Goal: Information Seeking & Learning: Learn about a topic

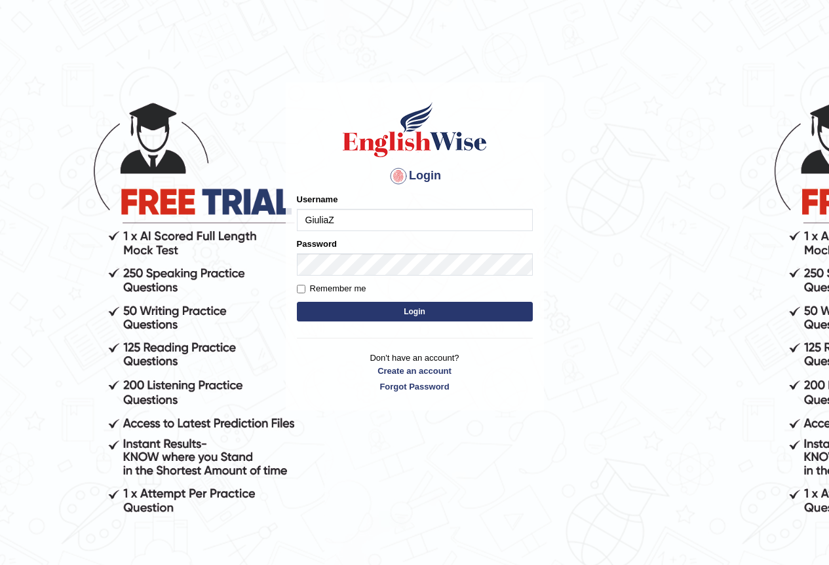
type input "GiuliaZ"
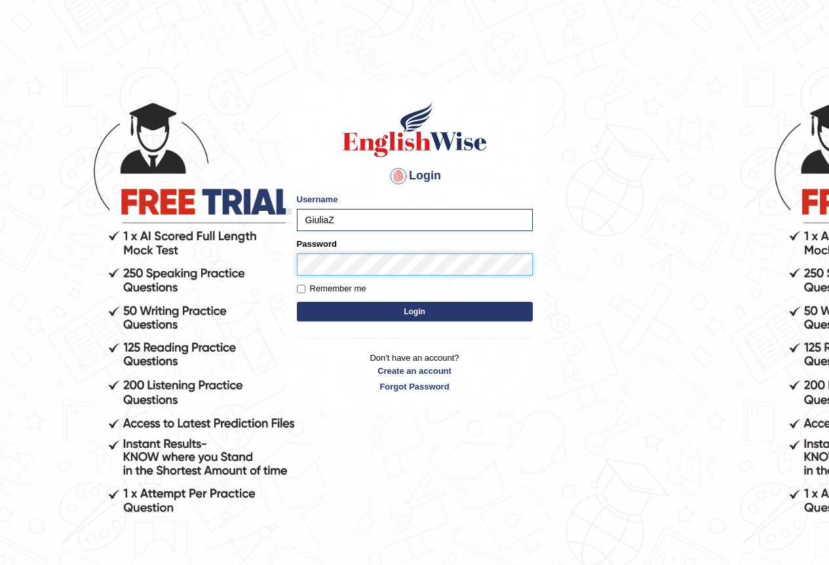
click at [297, 302] on button "Login" at bounding box center [415, 312] width 236 height 20
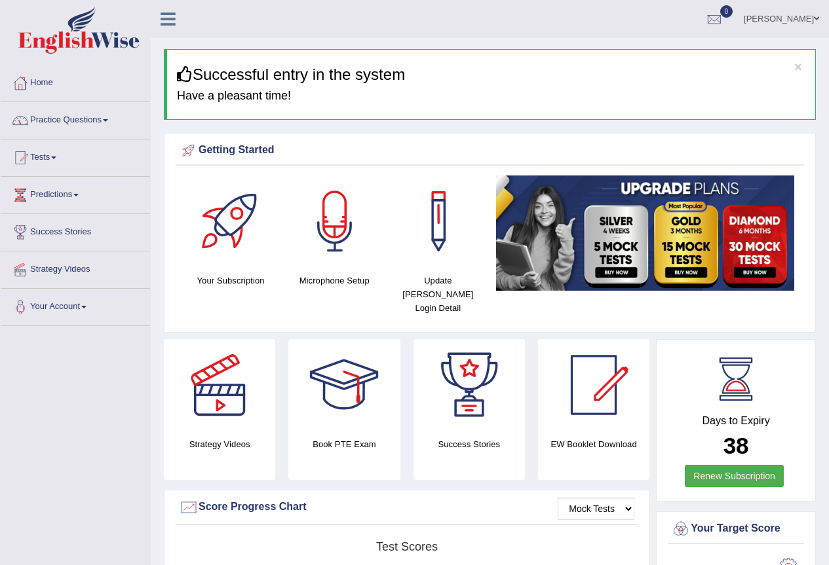
click at [107, 120] on link "Practice Questions" at bounding box center [75, 118] width 149 height 33
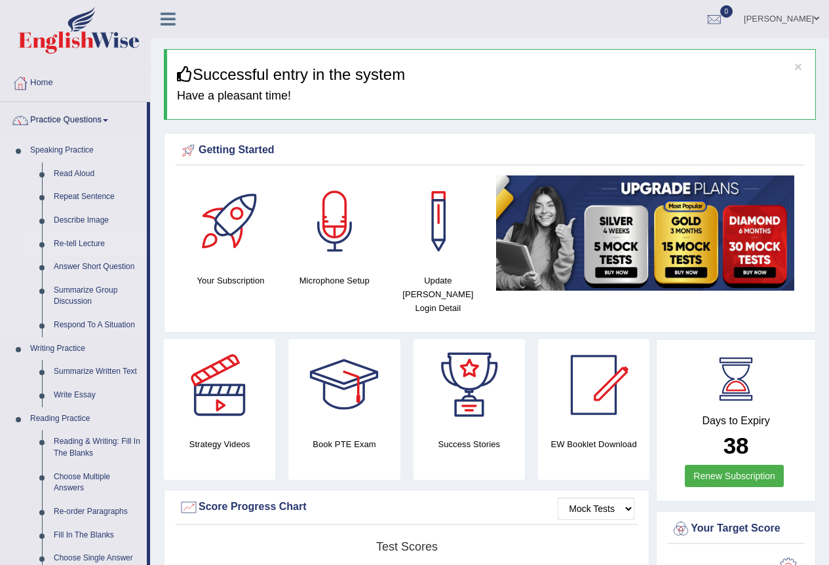
click at [80, 246] on link "Re-tell Lecture" at bounding box center [97, 245] width 99 height 24
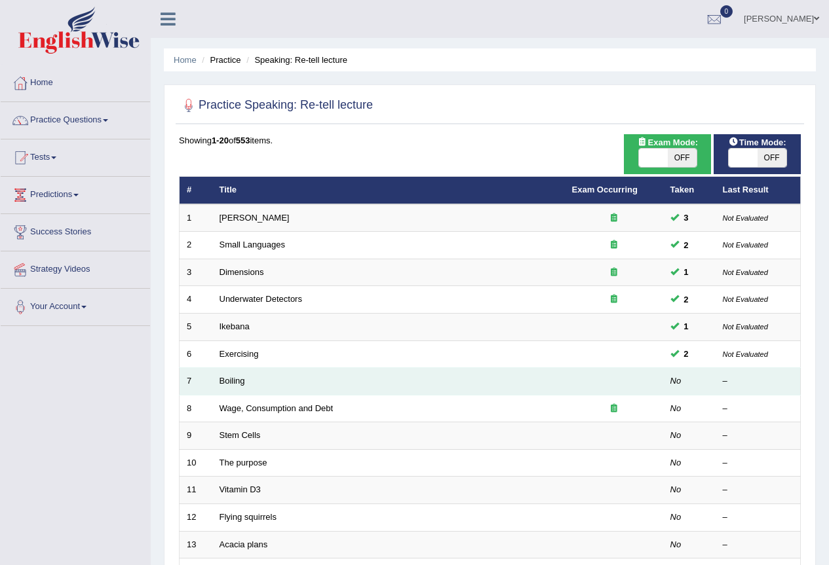
scroll to position [66, 0]
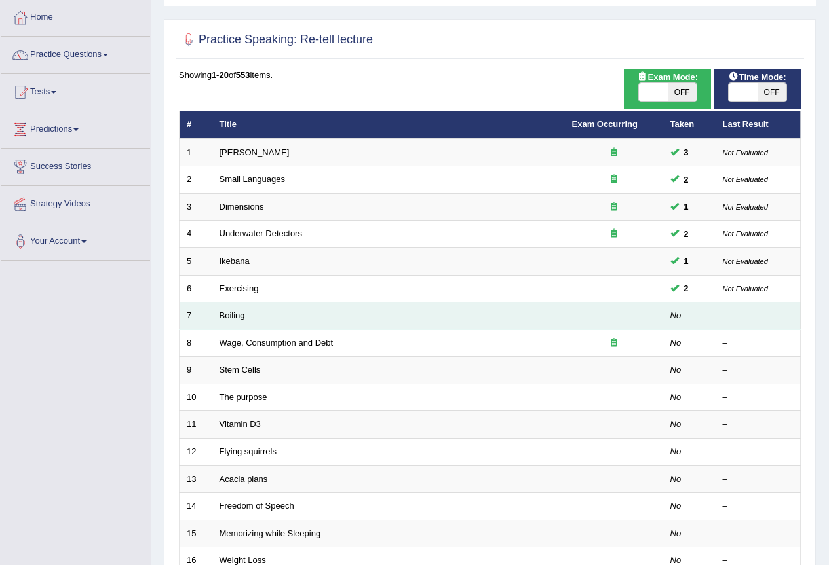
click at [229, 314] on link "Boiling" at bounding box center [232, 316] width 26 height 10
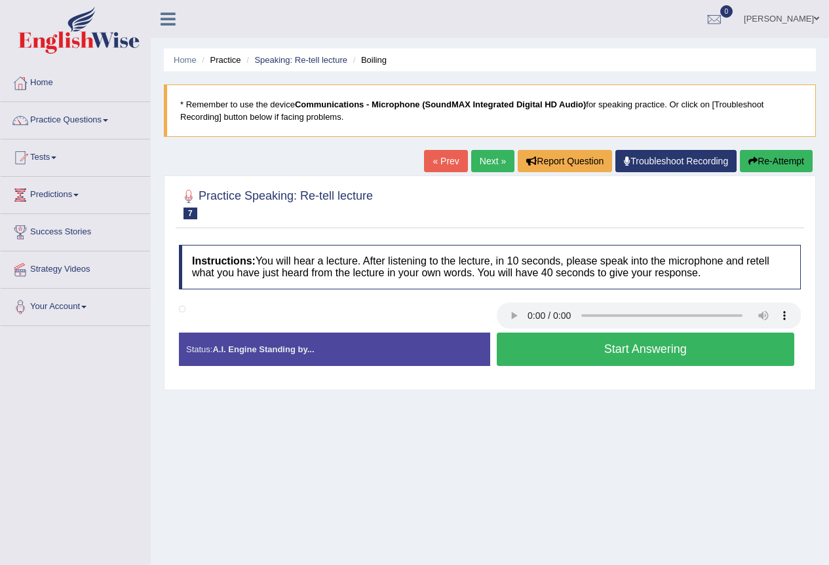
click at [656, 337] on button "Start Answering" at bounding box center [646, 349] width 298 height 33
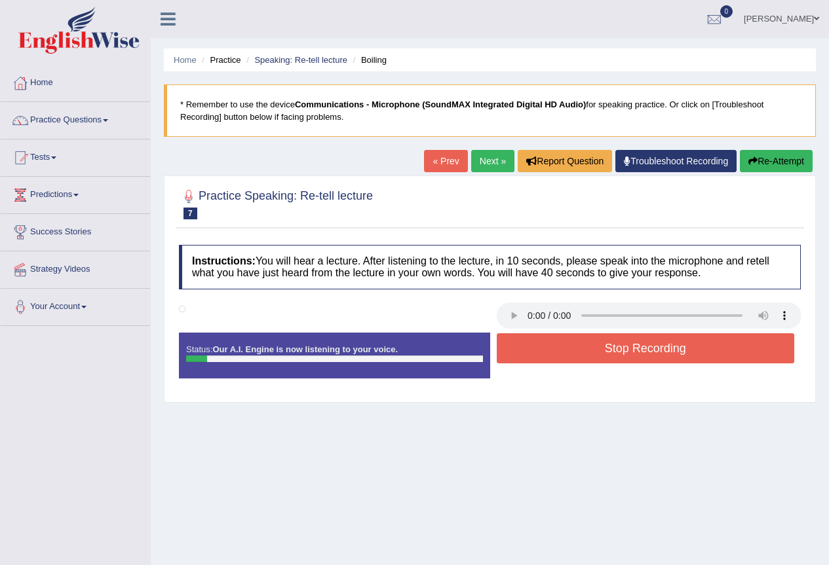
click at [757, 160] on button "Re-Attempt" at bounding box center [776, 161] width 73 height 22
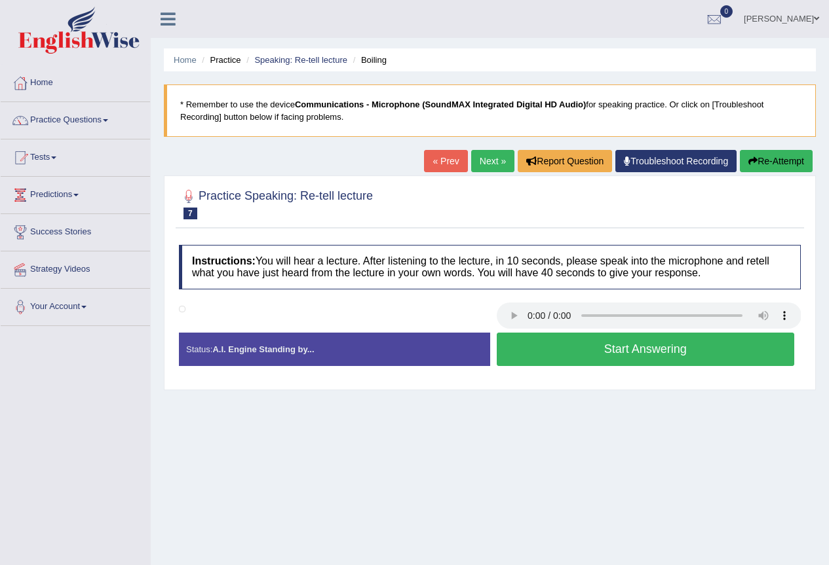
click at [680, 347] on button "Start Answering" at bounding box center [646, 349] width 298 height 33
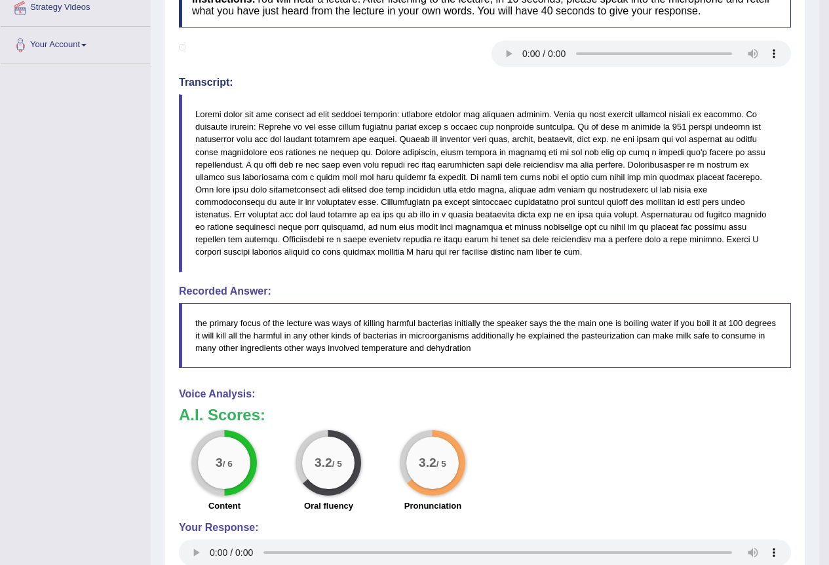
scroll to position [131, 0]
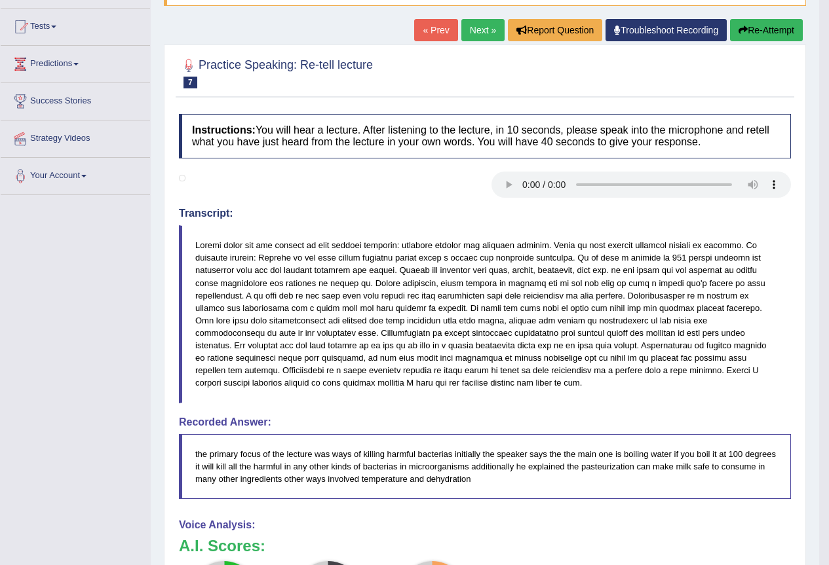
click at [476, 37] on link "Next »" at bounding box center [482, 30] width 43 height 22
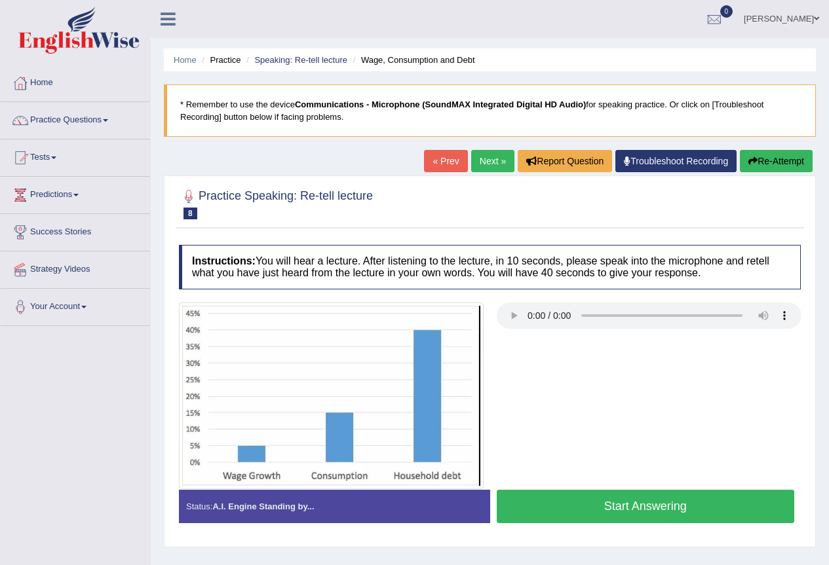
click at [587, 510] on button "Start Answering" at bounding box center [646, 506] width 298 height 33
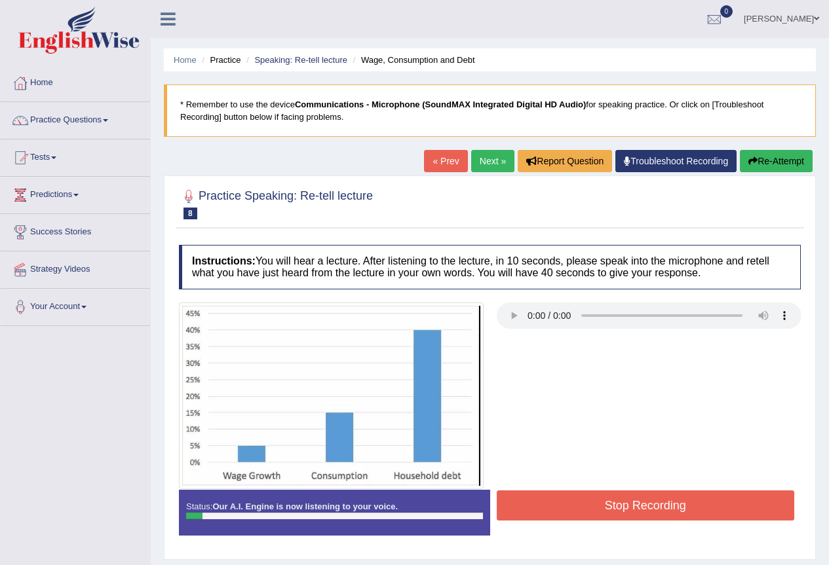
click at [774, 163] on button "Re-Attempt" at bounding box center [776, 161] width 73 height 22
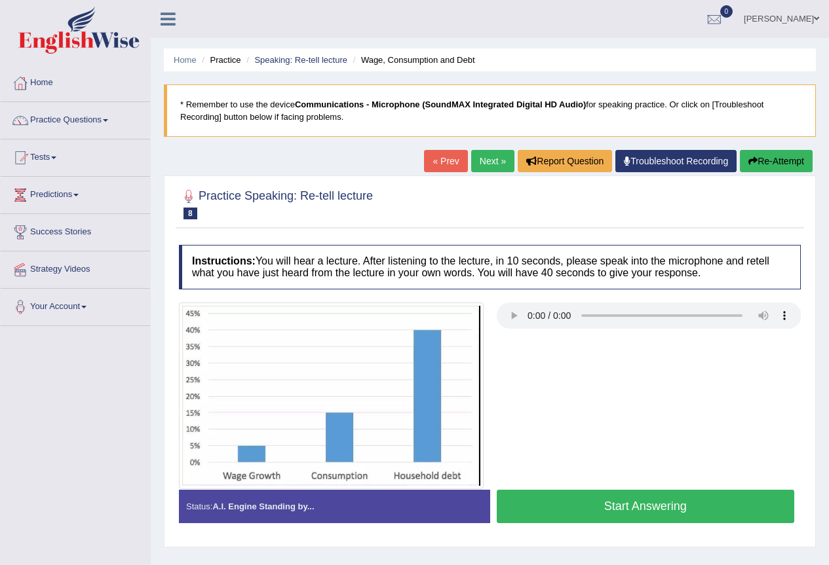
click at [647, 508] on button "Start Answering" at bounding box center [646, 506] width 298 height 33
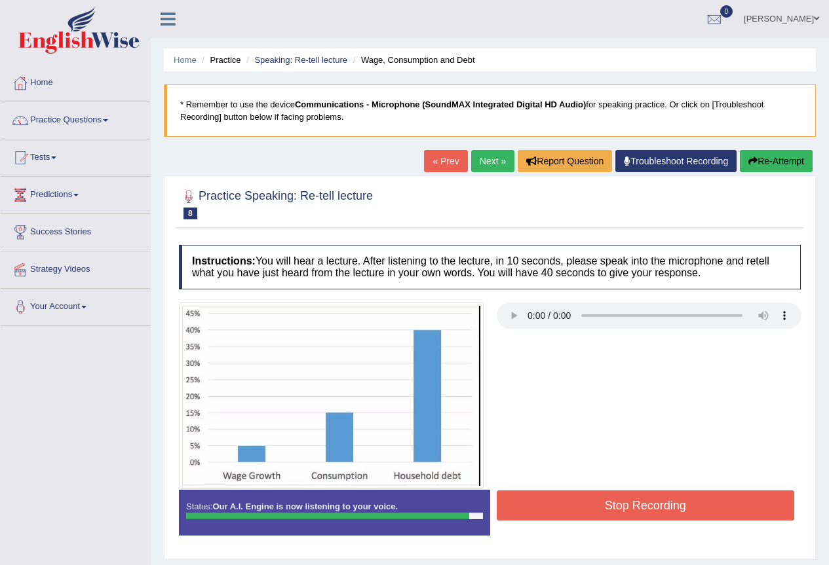
click at [629, 512] on button "Stop Recording" at bounding box center [646, 506] width 298 height 30
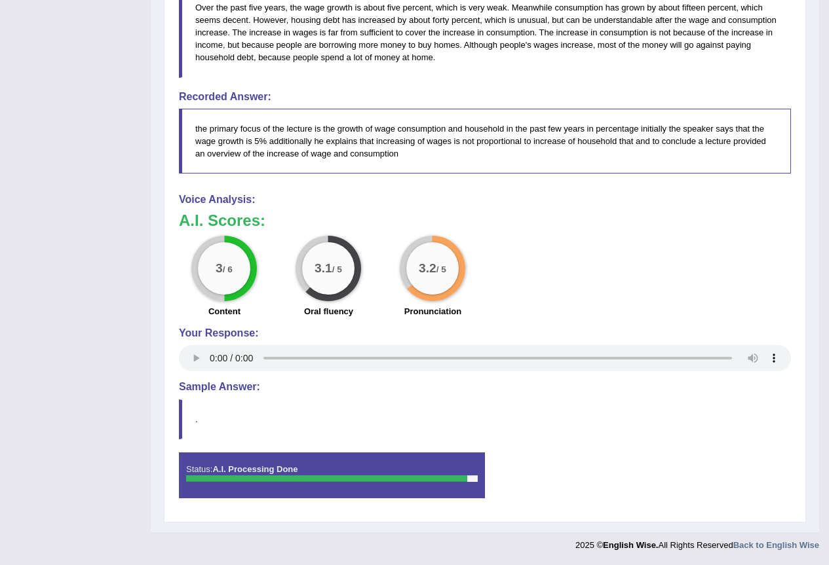
scroll to position [65, 0]
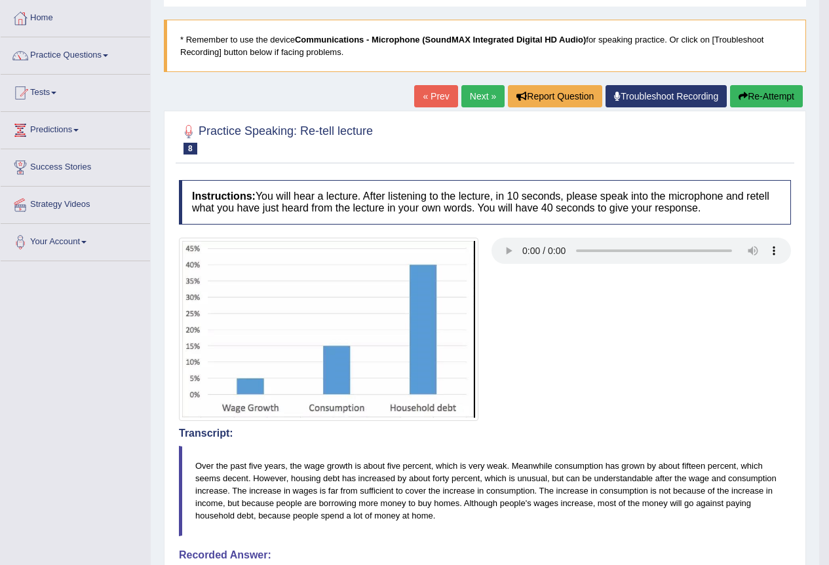
click at [485, 100] on link "Next »" at bounding box center [482, 96] width 43 height 22
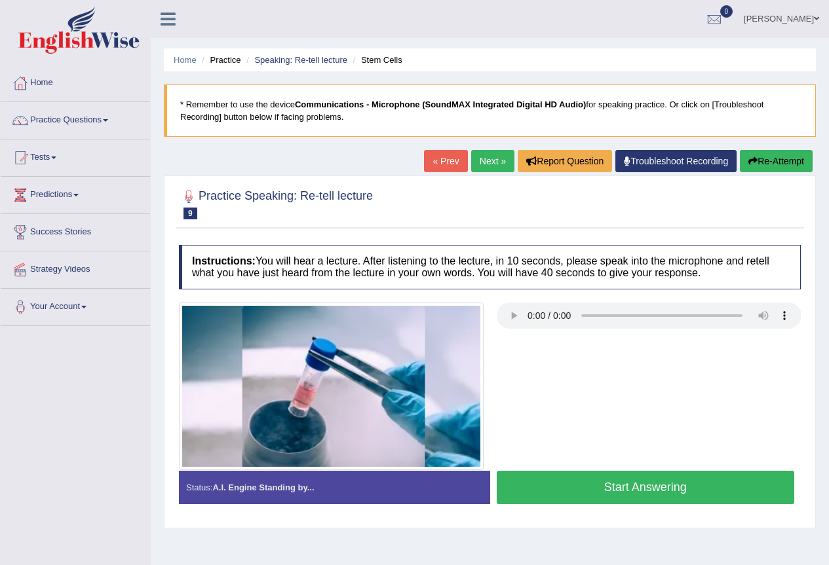
click at [616, 489] on button "Start Answering" at bounding box center [646, 487] width 298 height 33
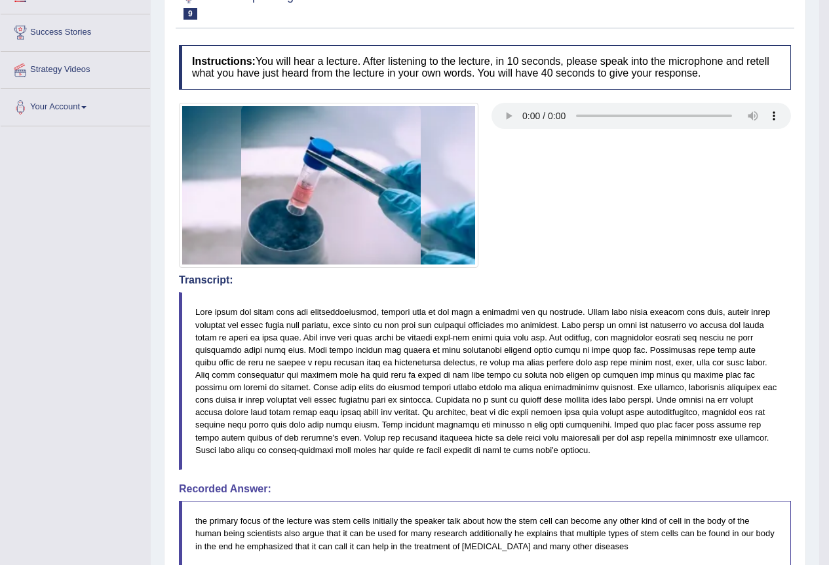
scroll to position [134, 0]
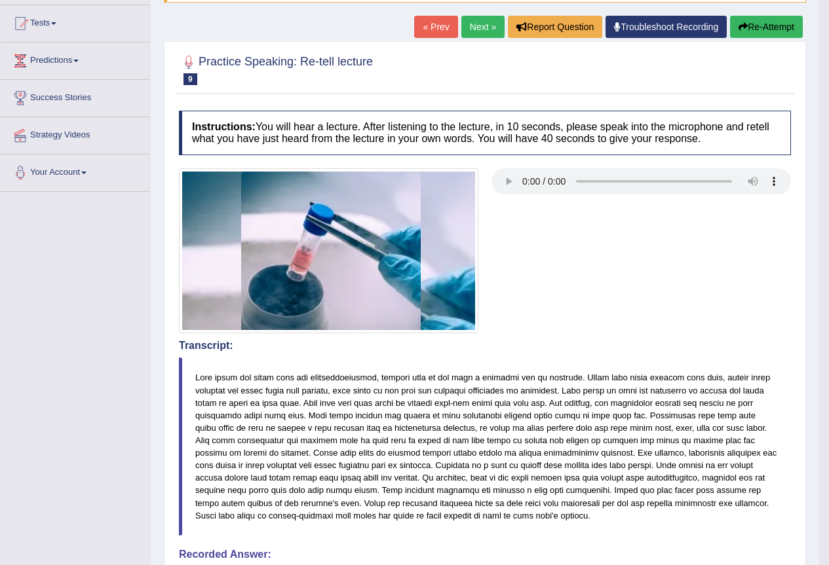
click at [489, 20] on link "Next »" at bounding box center [482, 27] width 43 height 22
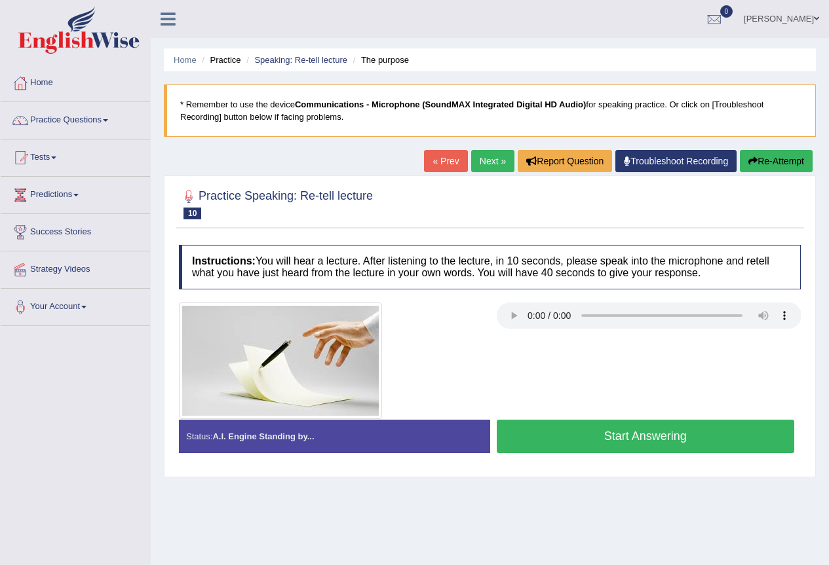
click at [611, 441] on button "Start Answering" at bounding box center [646, 436] width 298 height 33
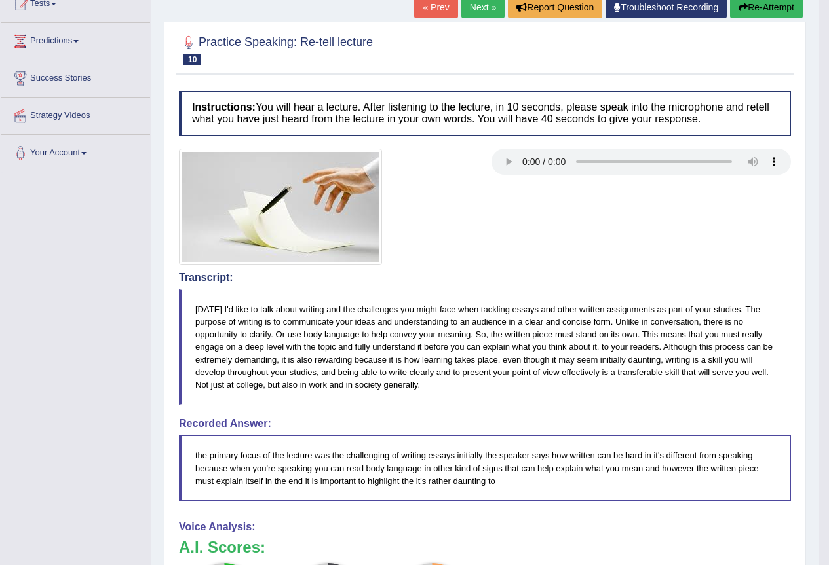
scroll to position [88, 0]
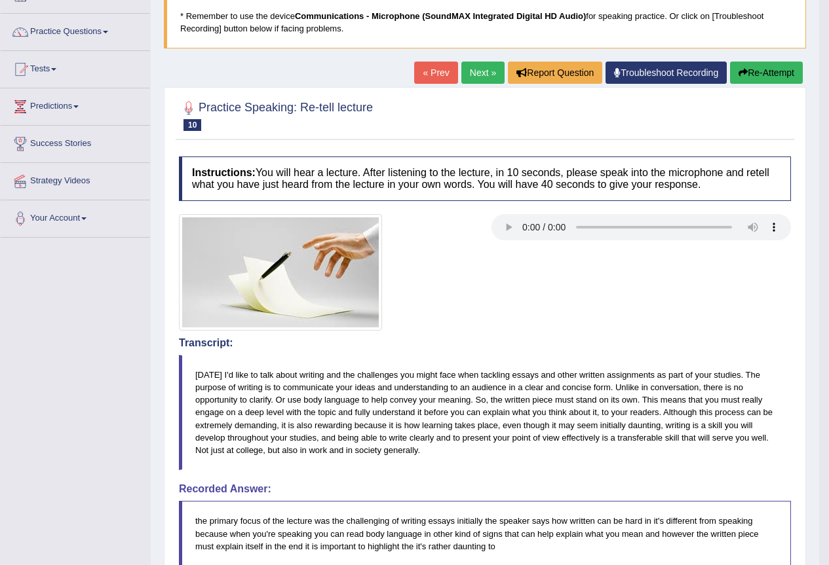
click at [481, 78] on link "Next »" at bounding box center [482, 73] width 43 height 22
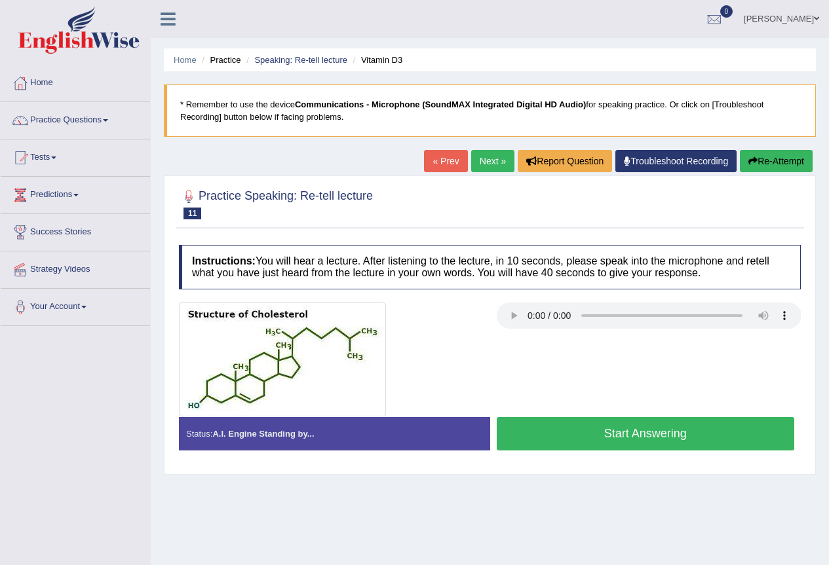
click at [650, 440] on button "Start Answering" at bounding box center [646, 433] width 298 height 33
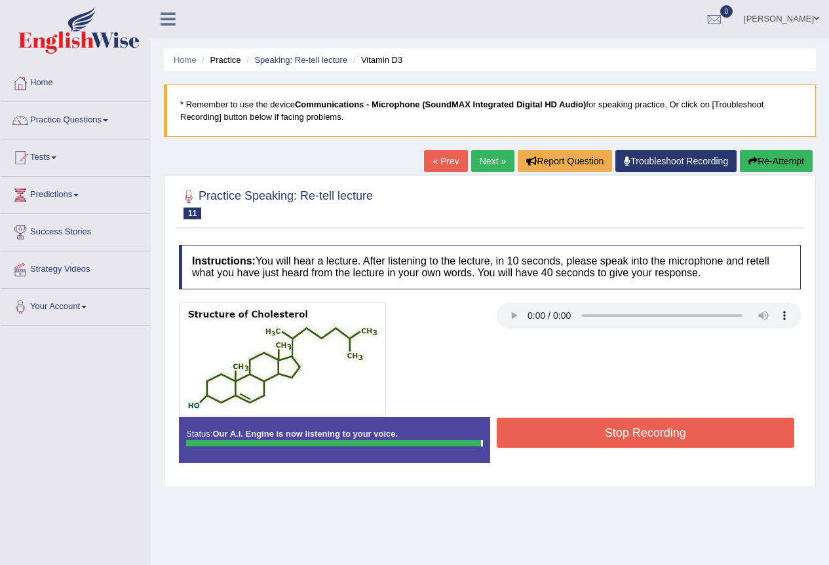
click at [717, 436] on button "Stop Recording" at bounding box center [646, 433] width 298 height 30
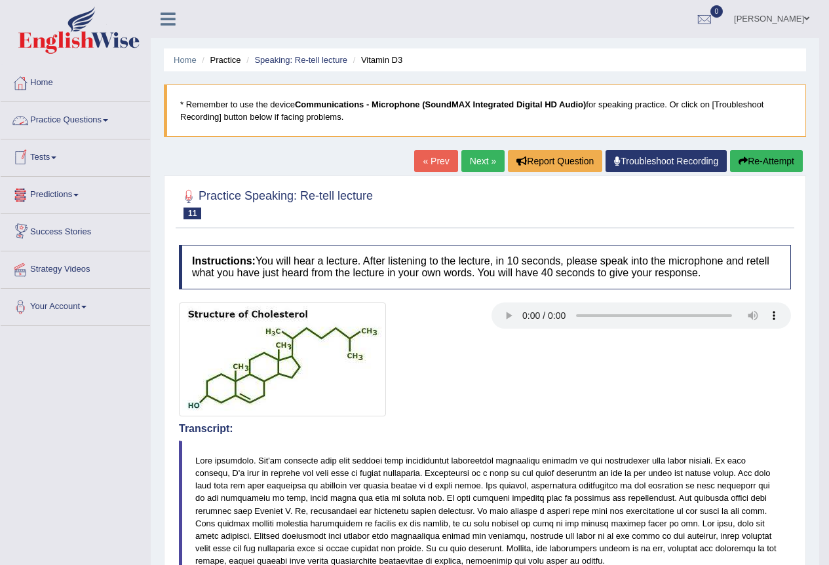
click at [44, 130] on link "Practice Questions" at bounding box center [75, 118] width 149 height 33
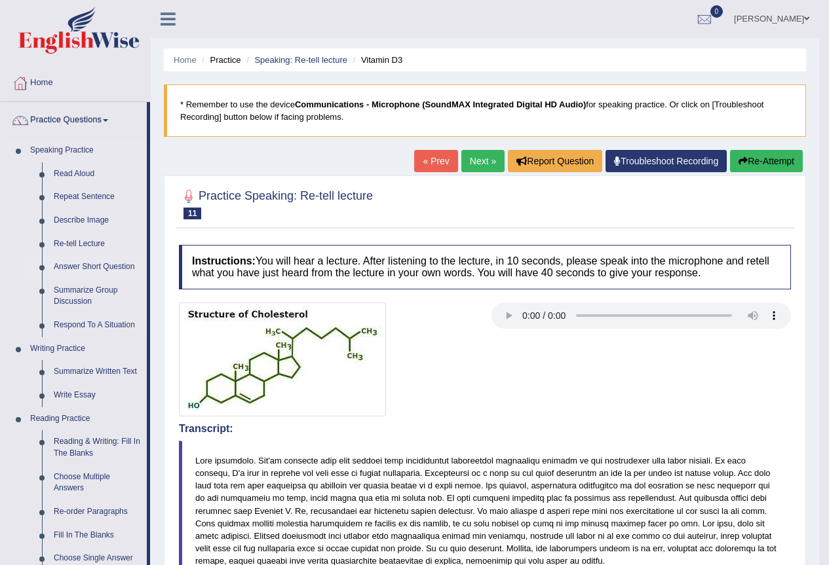
click at [83, 270] on link "Answer Short Question" at bounding box center [97, 267] width 99 height 24
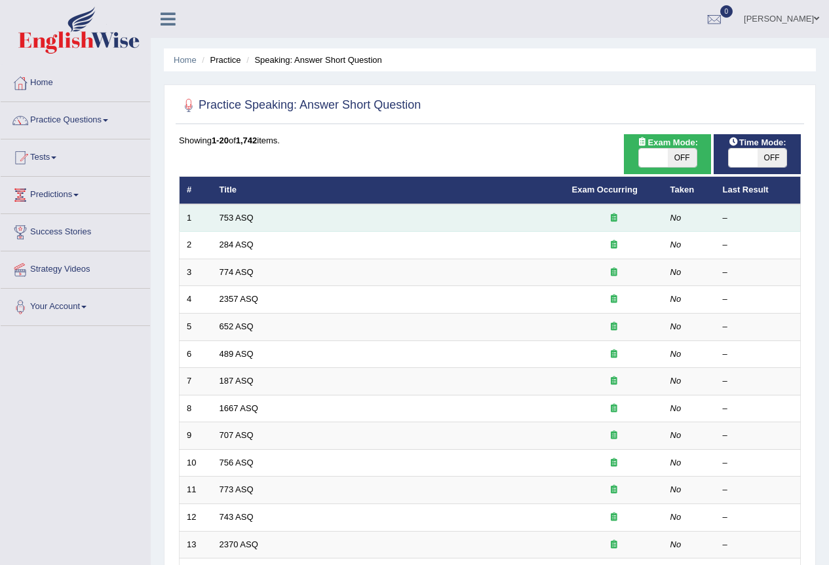
click at [235, 228] on td "753 ASQ" at bounding box center [388, 218] width 352 height 28
click at [225, 219] on link "753 ASQ" at bounding box center [236, 218] width 34 height 10
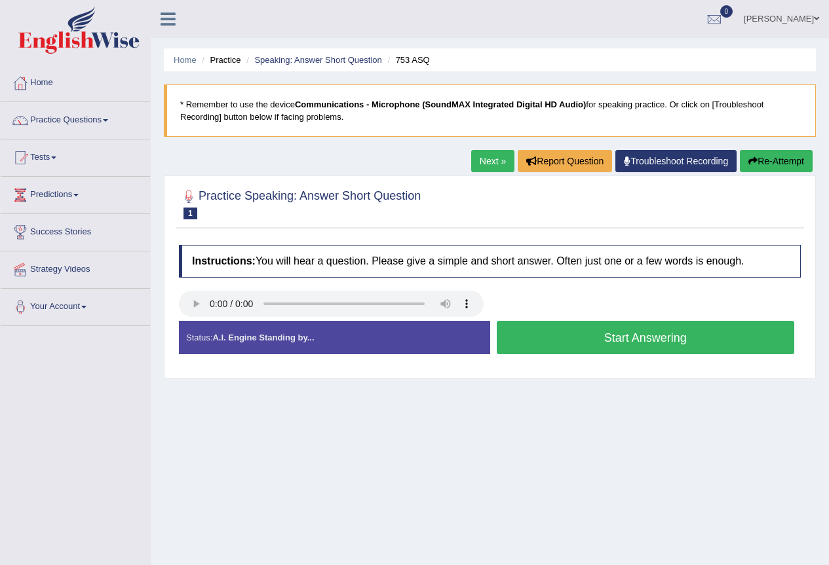
click at [635, 339] on button "Start Answering" at bounding box center [646, 337] width 298 height 33
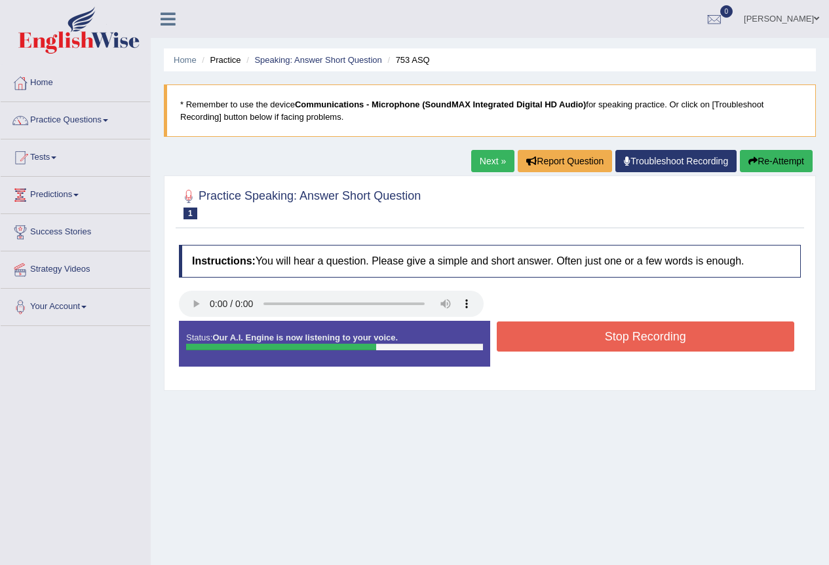
click at [633, 339] on button "Stop Recording" at bounding box center [646, 337] width 298 height 30
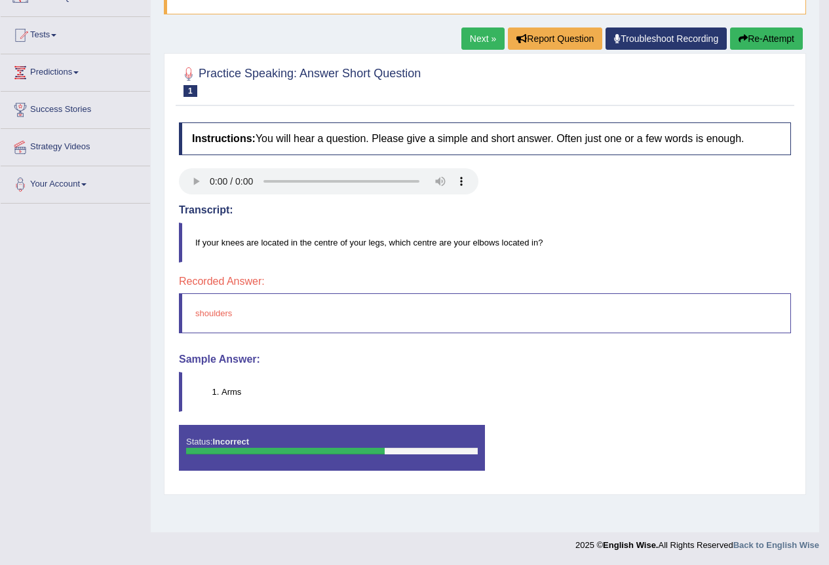
scroll to position [57, 0]
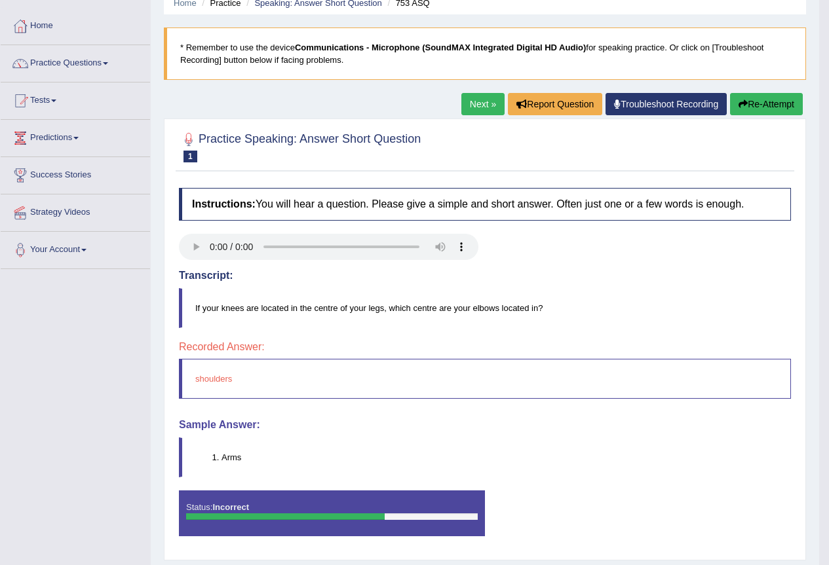
click at [462, 105] on link "Next »" at bounding box center [482, 104] width 43 height 22
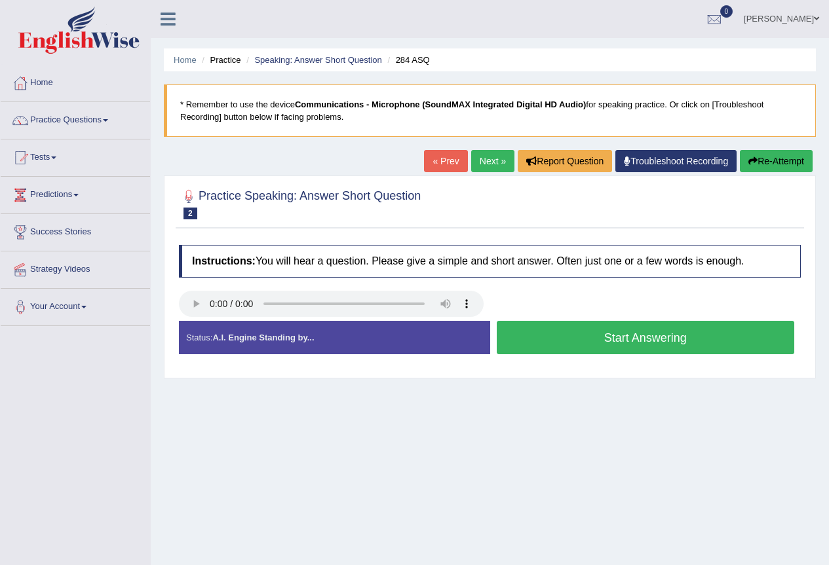
click at [546, 337] on button "Start Answering" at bounding box center [646, 337] width 298 height 33
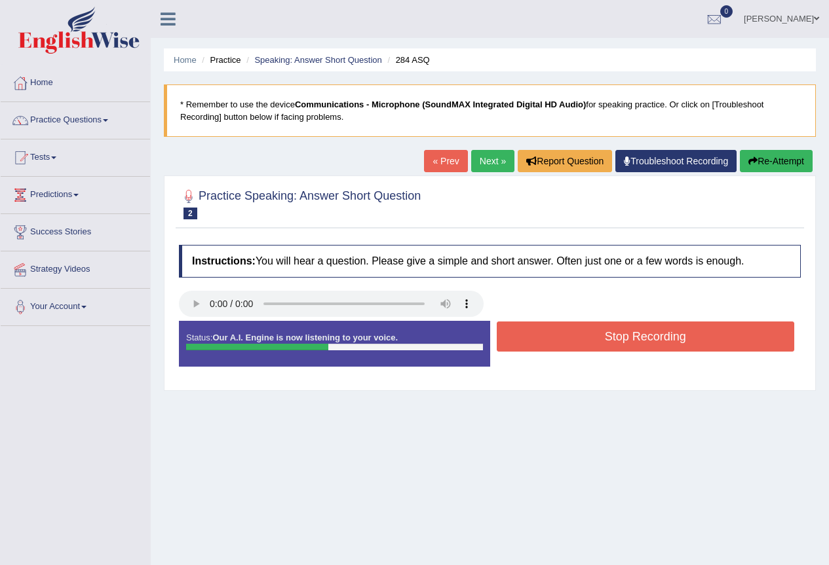
click at [584, 337] on button "Stop Recording" at bounding box center [646, 337] width 298 height 30
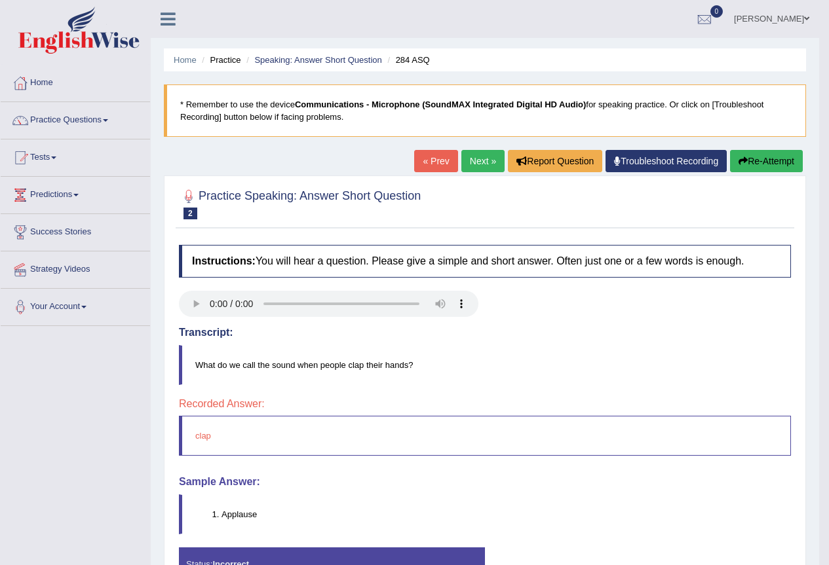
scroll to position [122, 0]
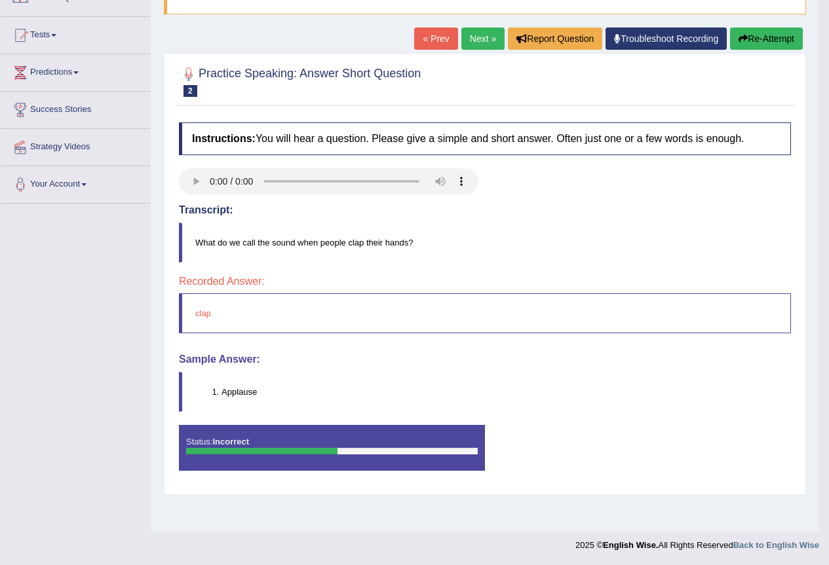
click at [486, 29] on link "Next »" at bounding box center [482, 39] width 43 height 22
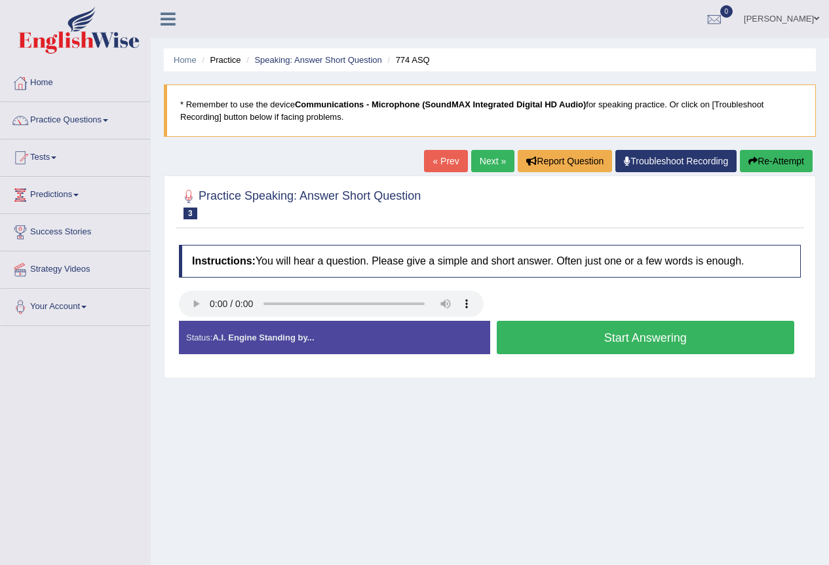
click at [596, 337] on button "Start Answering" at bounding box center [646, 337] width 298 height 33
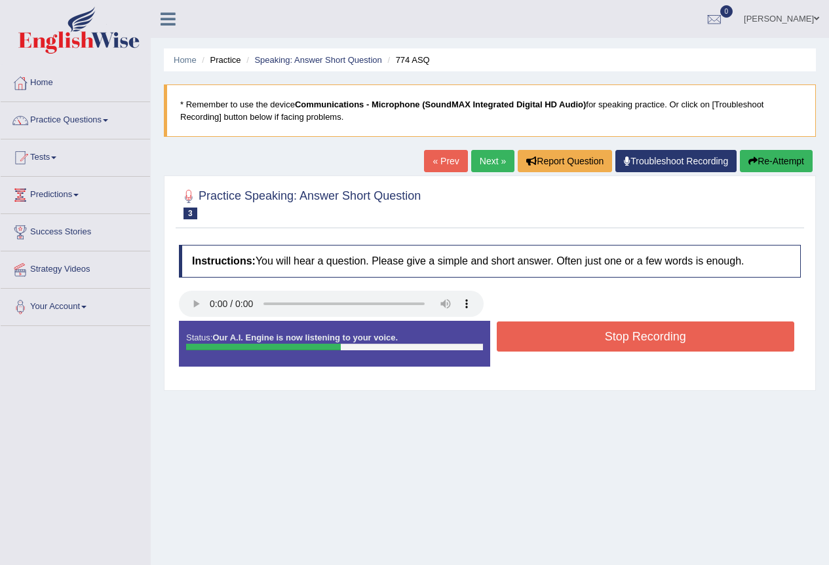
click at [596, 337] on button "Stop Recording" at bounding box center [646, 337] width 298 height 30
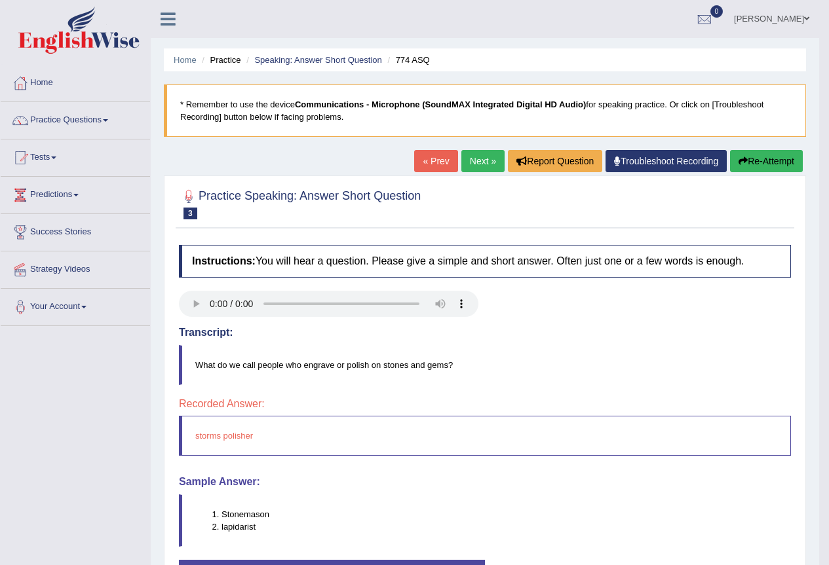
click at [476, 168] on link "Next »" at bounding box center [482, 161] width 43 height 22
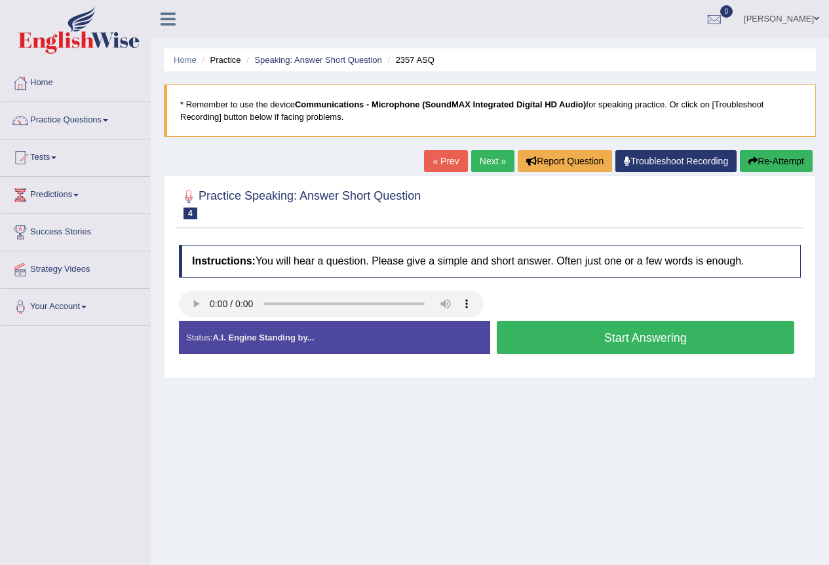
click at [621, 335] on button "Start Answering" at bounding box center [646, 337] width 298 height 33
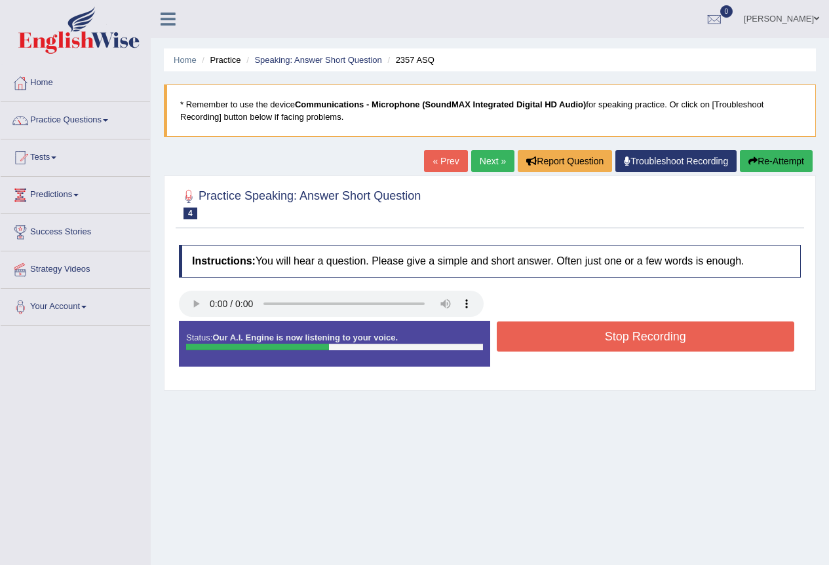
click at [621, 335] on button "Stop Recording" at bounding box center [646, 337] width 298 height 30
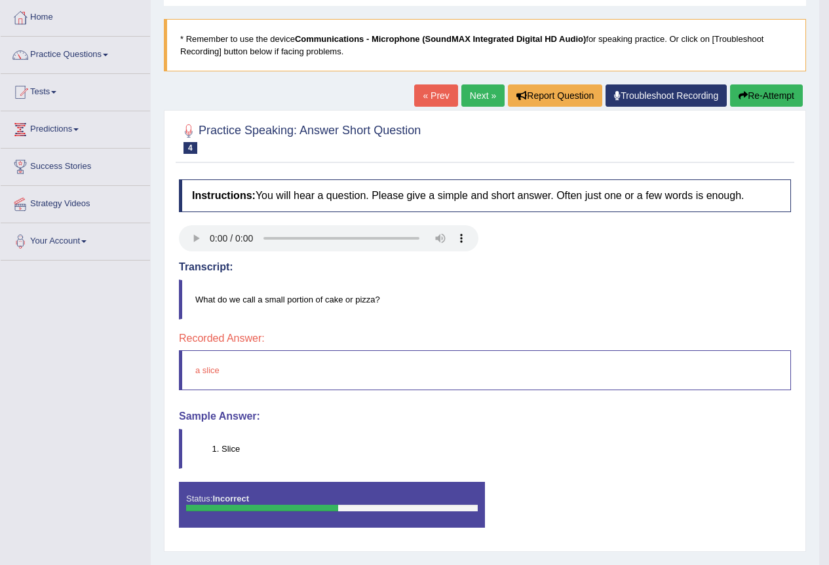
scroll to position [122, 0]
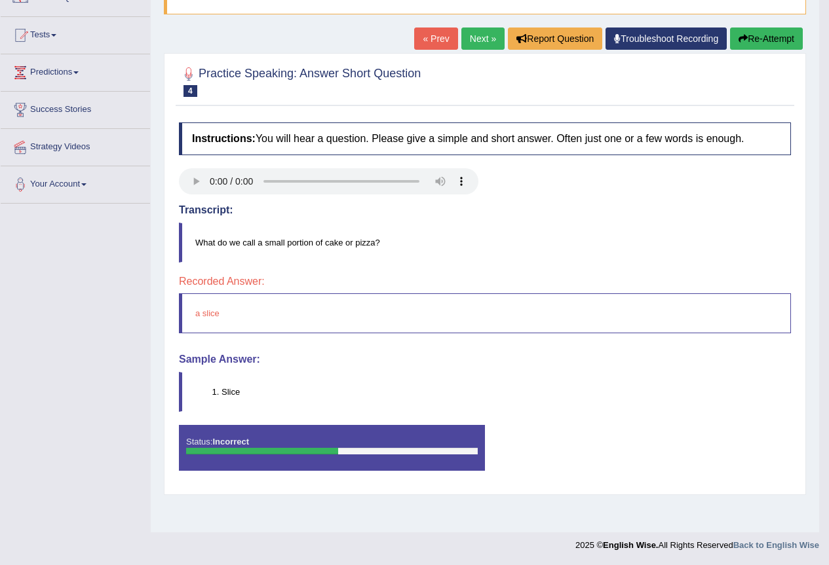
click at [490, 38] on link "Next »" at bounding box center [482, 39] width 43 height 22
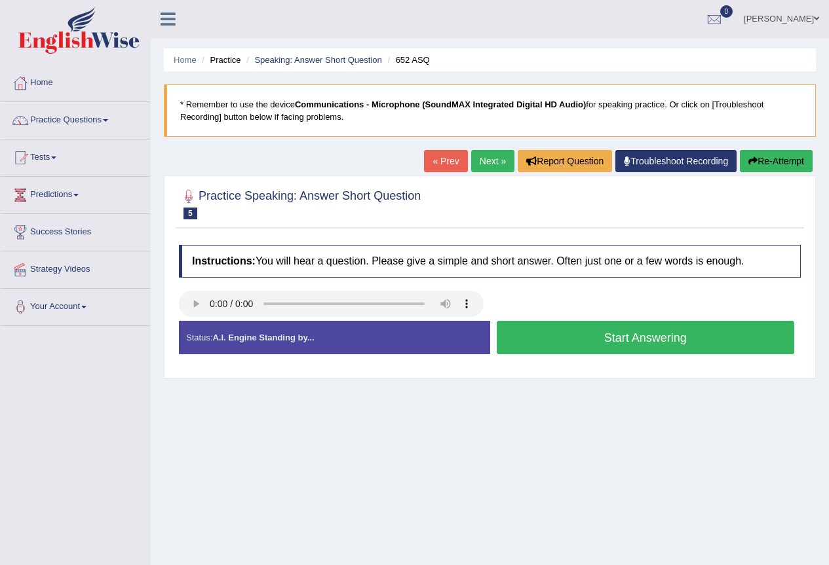
click at [602, 347] on button "Start Answering" at bounding box center [646, 337] width 298 height 33
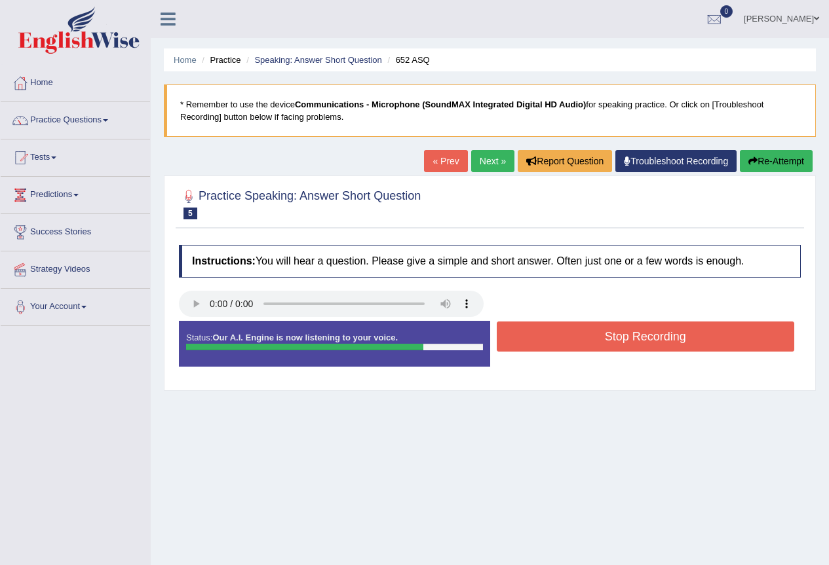
click at [795, 161] on button "Re-Attempt" at bounding box center [776, 161] width 73 height 22
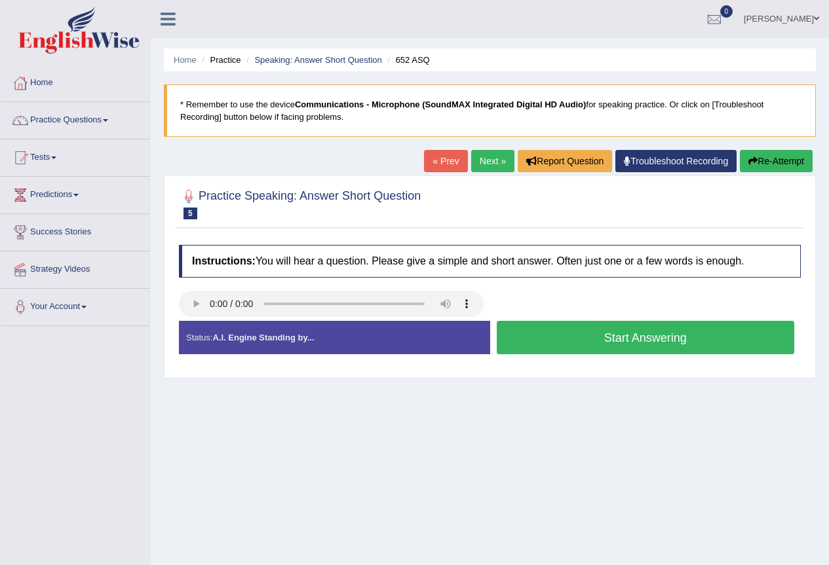
click at [683, 342] on button "Start Answering" at bounding box center [646, 337] width 298 height 33
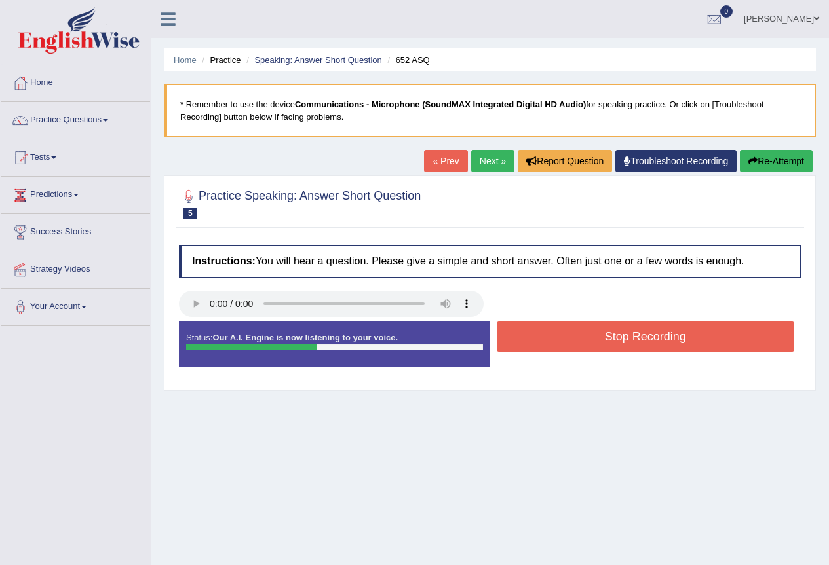
click at [683, 342] on button "Stop Recording" at bounding box center [646, 337] width 298 height 30
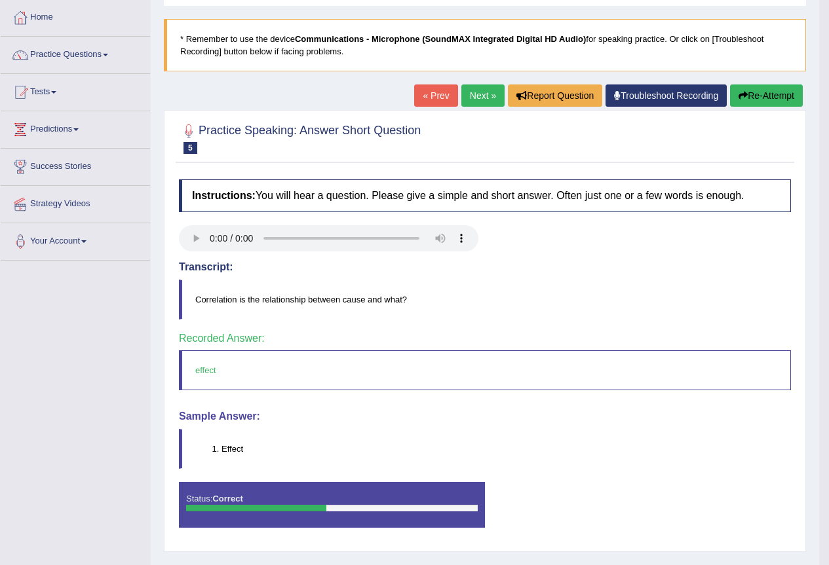
scroll to position [122, 0]
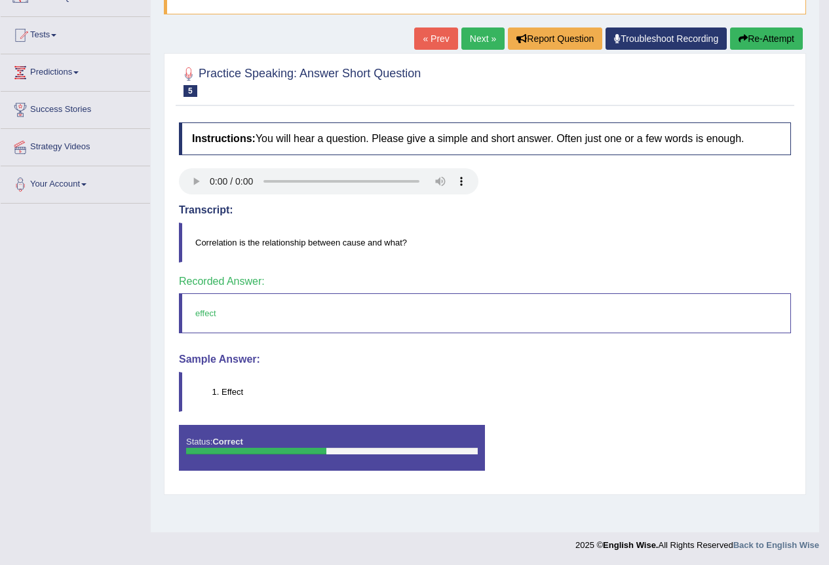
click at [480, 39] on link "Next »" at bounding box center [482, 39] width 43 height 22
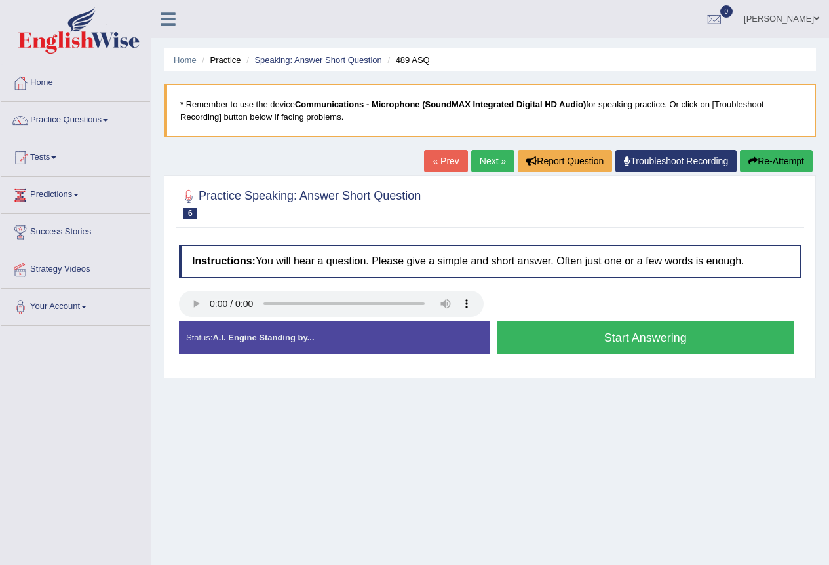
click at [634, 337] on button "Start Answering" at bounding box center [646, 337] width 298 height 33
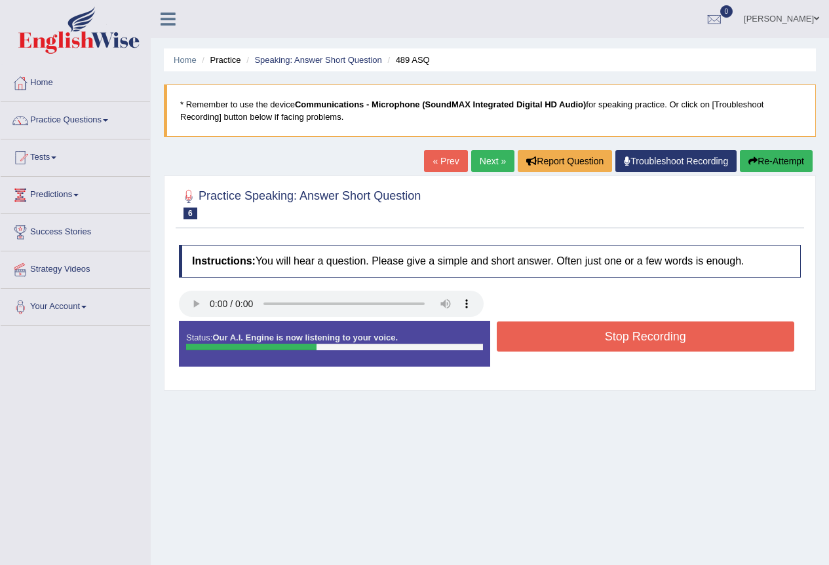
click at [639, 337] on button "Stop Recording" at bounding box center [646, 337] width 298 height 30
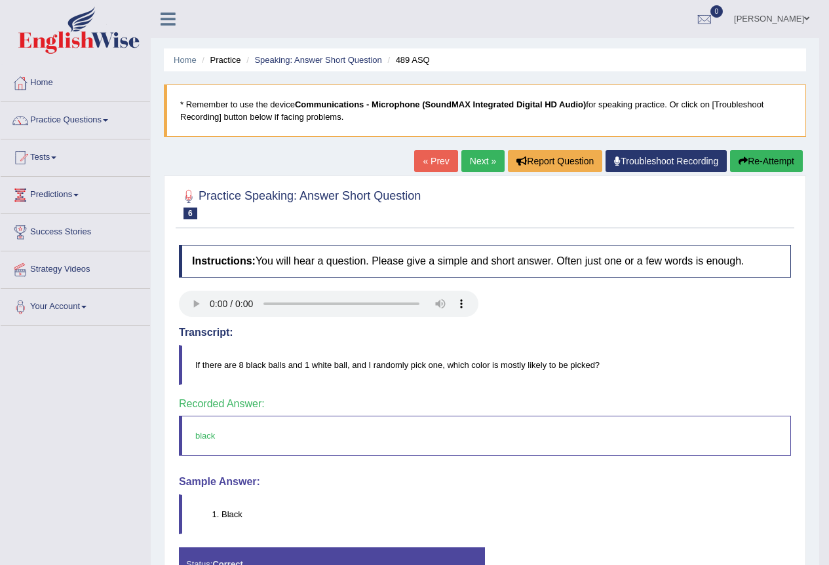
click at [474, 157] on link "Next »" at bounding box center [482, 161] width 43 height 22
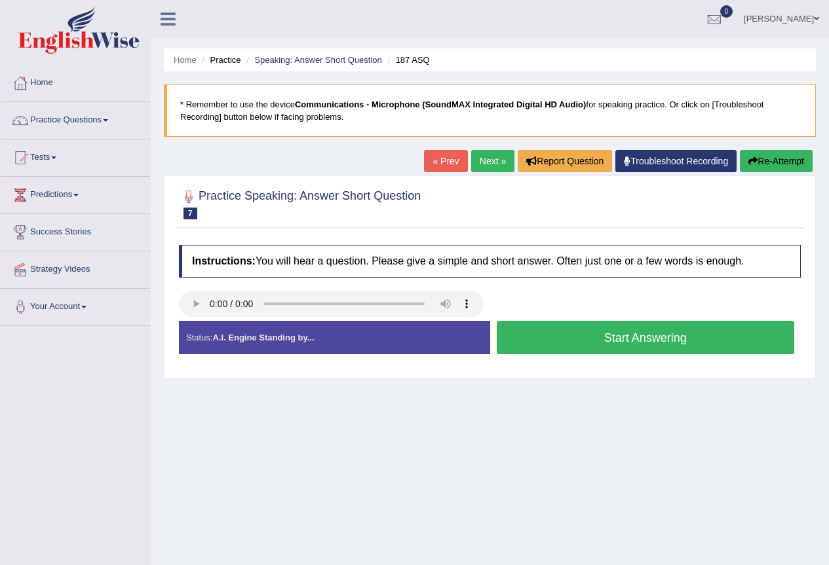
click at [654, 337] on button "Start Answering" at bounding box center [646, 337] width 298 height 33
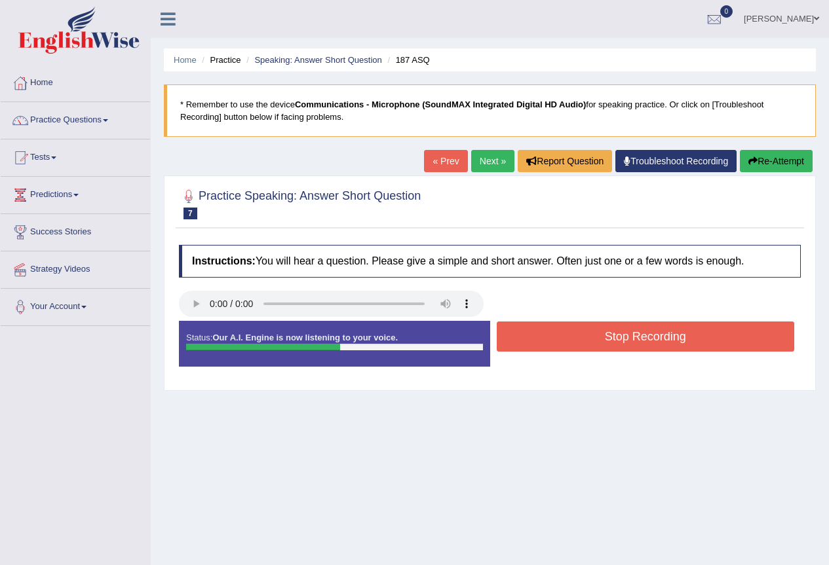
click at [654, 337] on button "Stop Recording" at bounding box center [646, 337] width 298 height 30
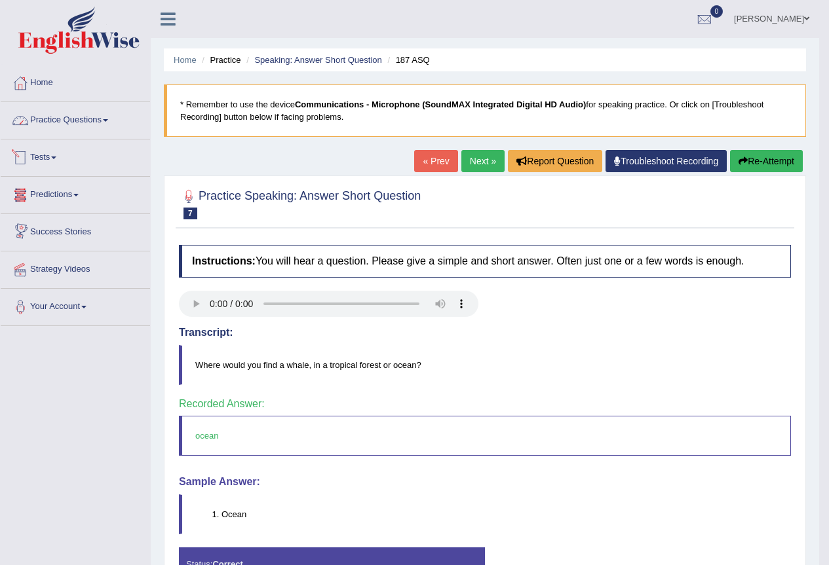
click at [57, 132] on link "Practice Questions" at bounding box center [75, 118] width 149 height 33
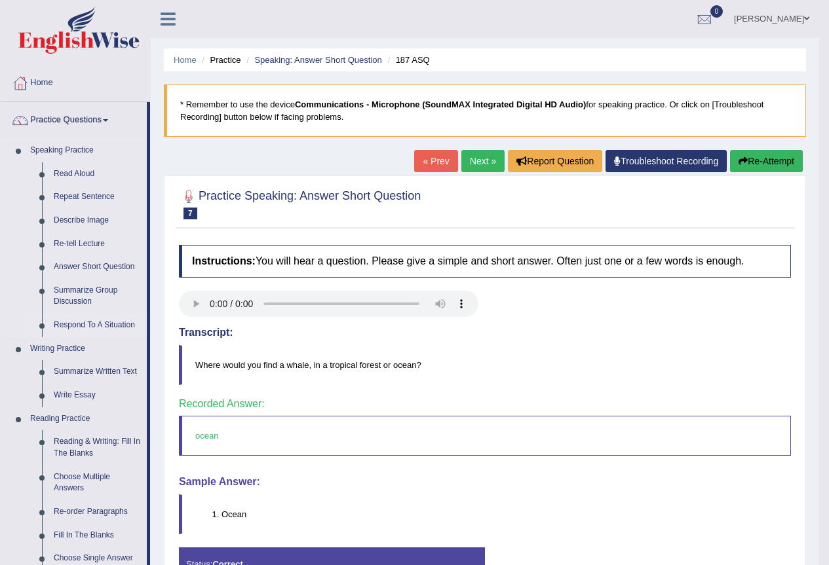
click at [107, 328] on link "Respond To A Situation" at bounding box center [97, 326] width 99 height 24
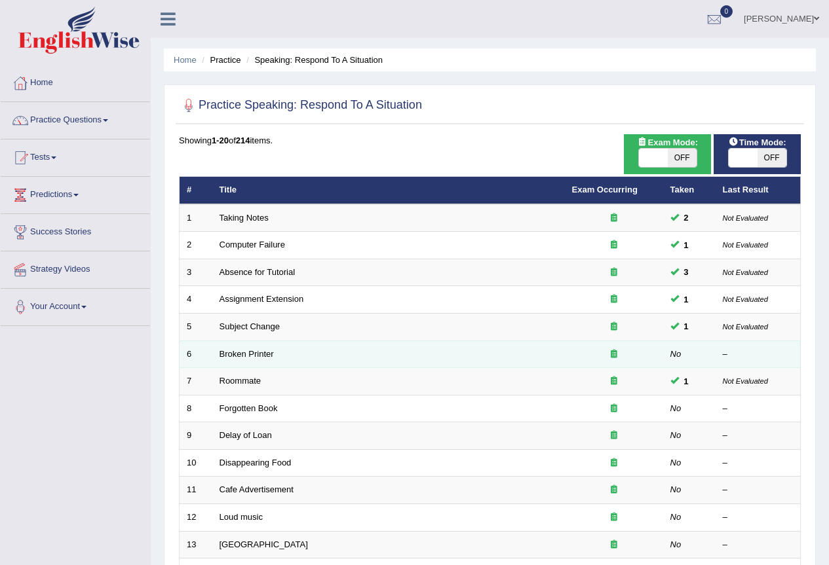
click at [259, 360] on td "Broken Printer" at bounding box center [388, 355] width 352 height 28
click at [257, 357] on link "Broken Printer" at bounding box center [246, 354] width 54 height 10
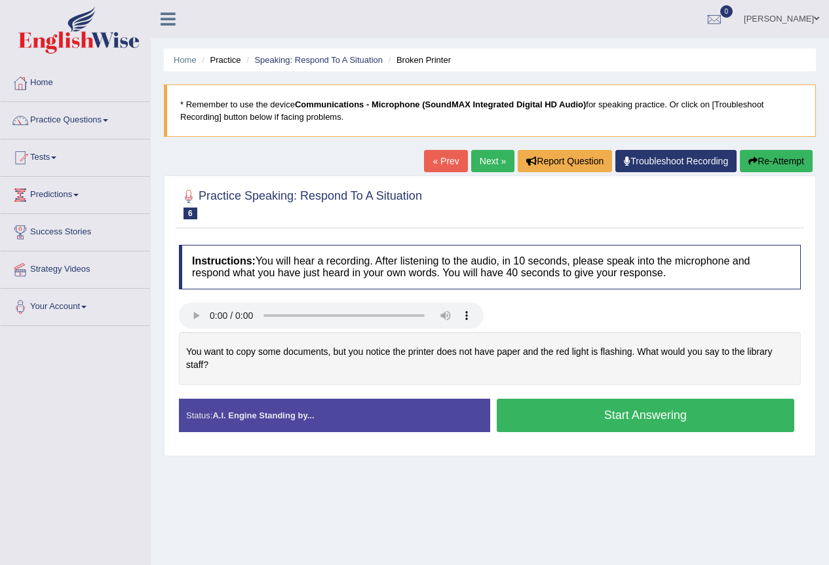
click at [577, 409] on button "Start Answering" at bounding box center [646, 415] width 298 height 33
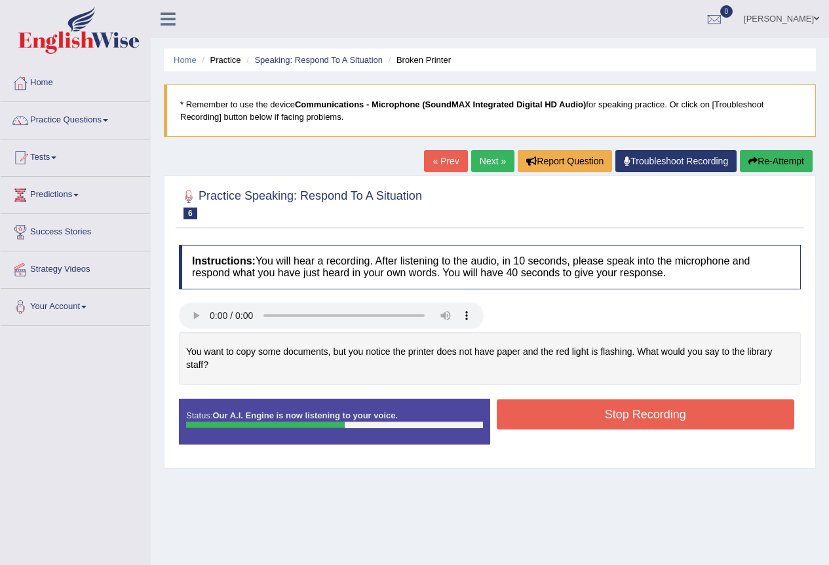
click at [647, 418] on button "Stop Recording" at bounding box center [646, 415] width 298 height 30
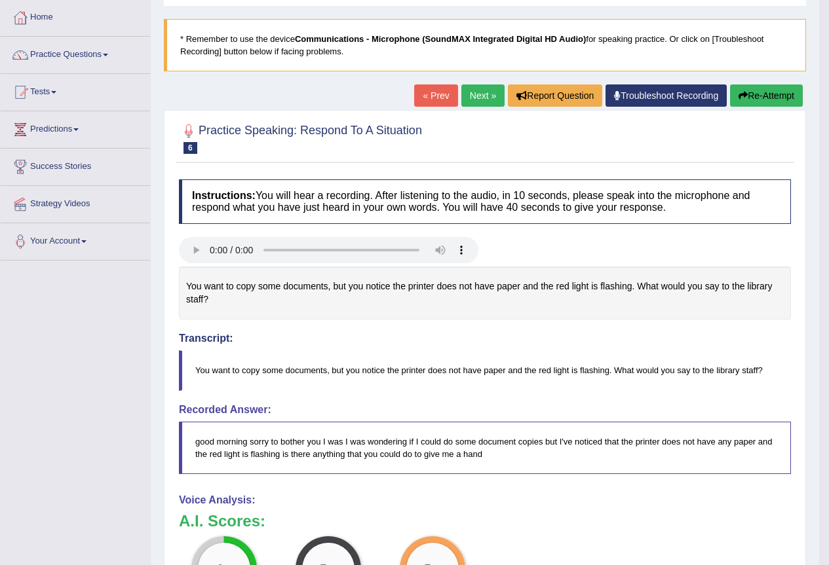
scroll to position [131, 0]
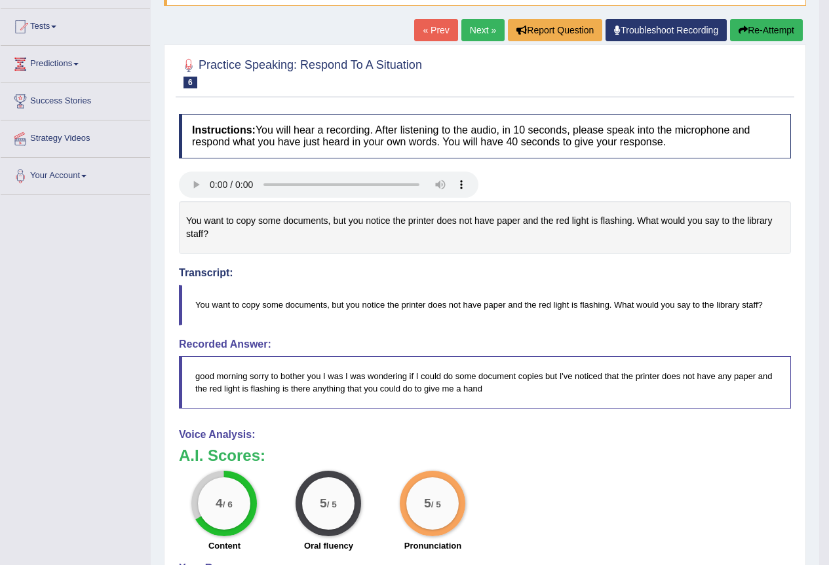
click at [493, 29] on link "Next »" at bounding box center [482, 30] width 43 height 22
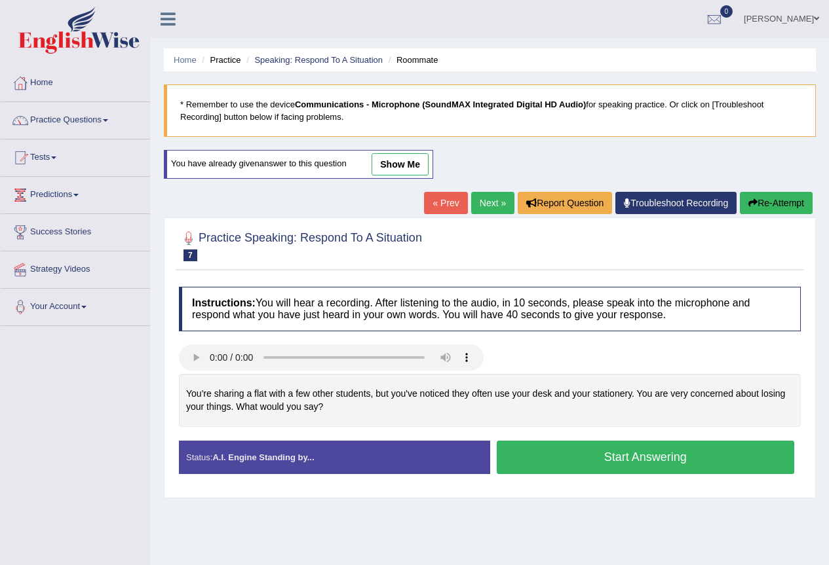
click at [619, 455] on button "Start Answering" at bounding box center [646, 457] width 298 height 33
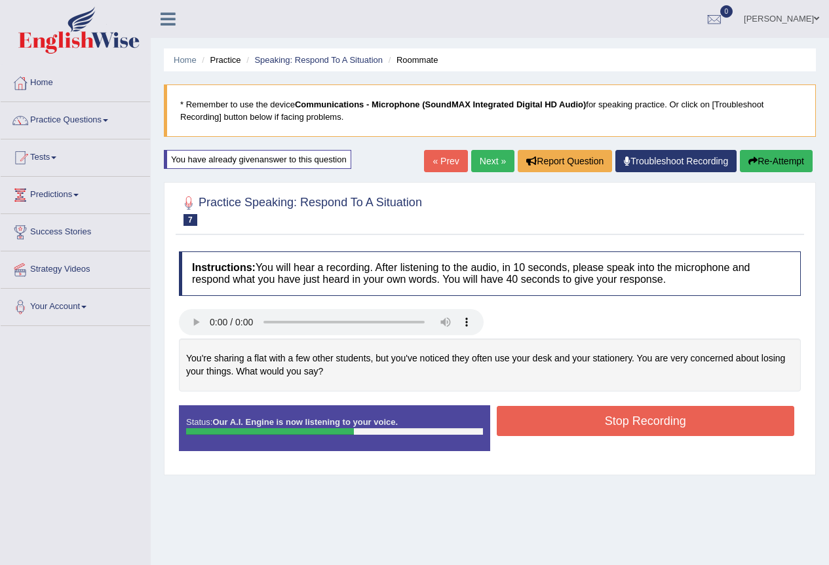
click at [610, 423] on button "Stop Recording" at bounding box center [646, 421] width 298 height 30
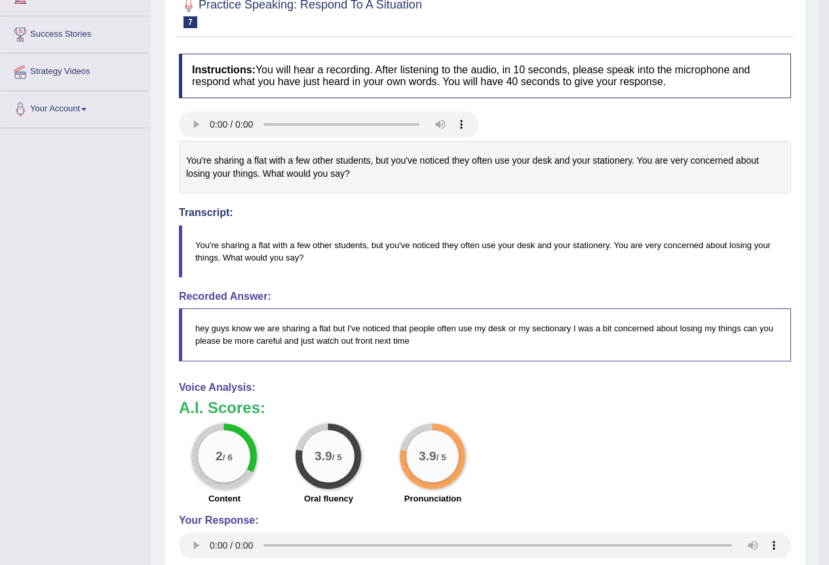
scroll to position [132, 0]
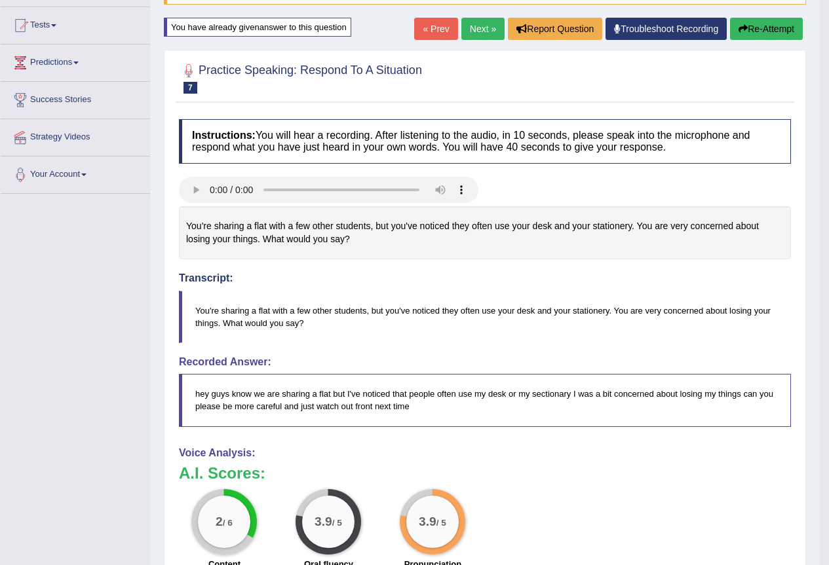
click at [480, 36] on link "Next »" at bounding box center [482, 29] width 43 height 22
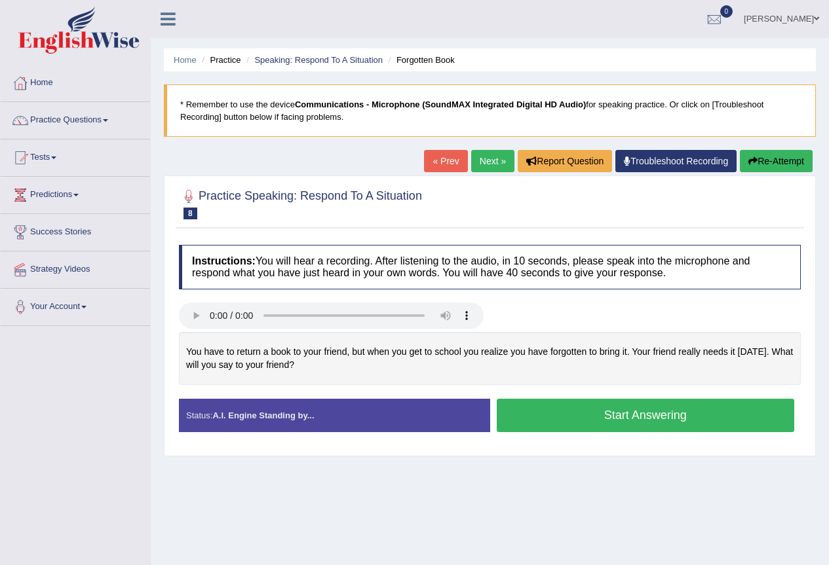
click at [636, 422] on button "Start Answering" at bounding box center [646, 415] width 298 height 33
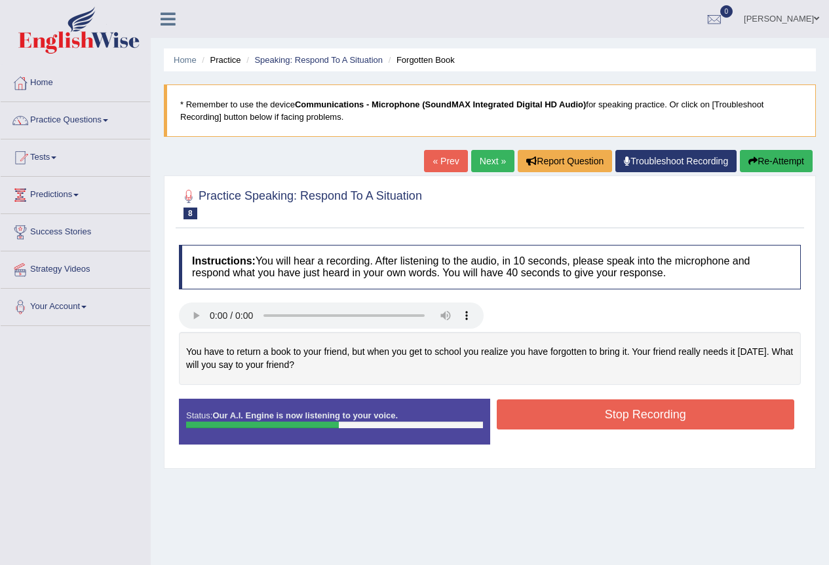
click at [608, 408] on button "Stop Recording" at bounding box center [646, 415] width 298 height 30
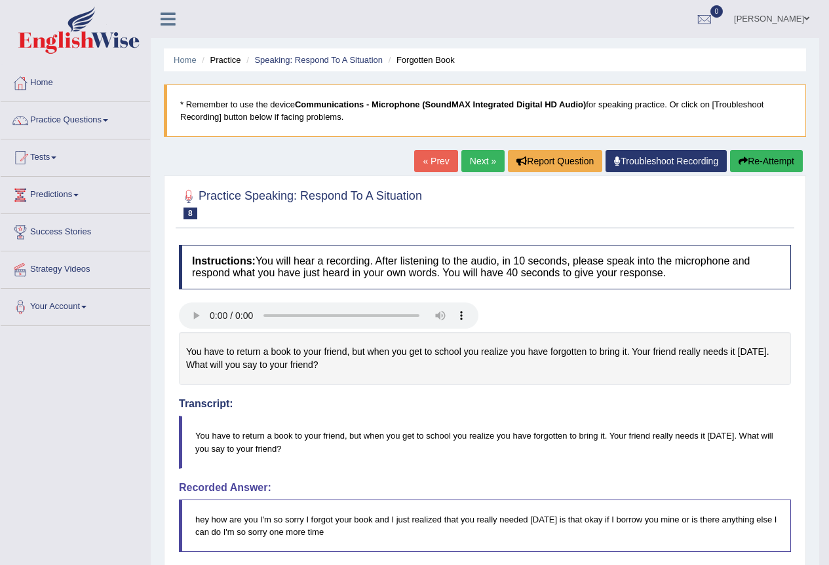
click at [481, 159] on link "Next »" at bounding box center [482, 161] width 43 height 22
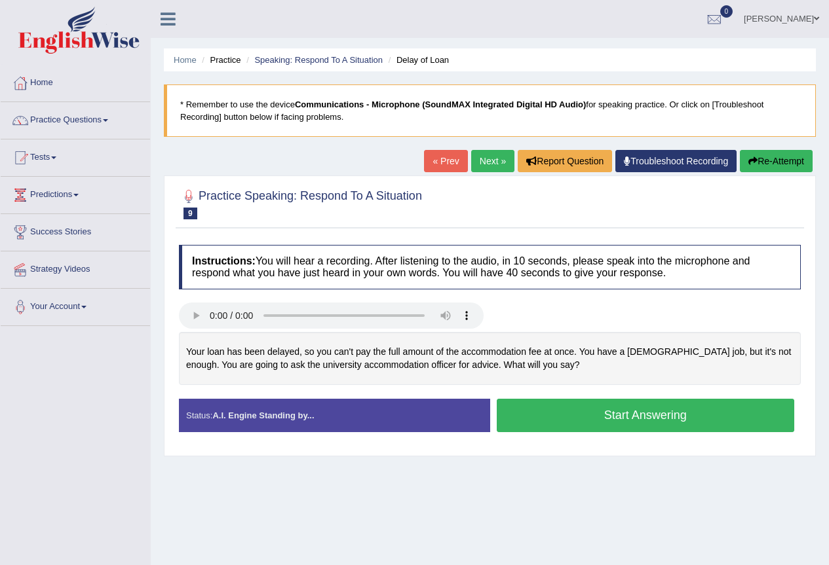
click at [563, 424] on button "Start Answering" at bounding box center [646, 415] width 298 height 33
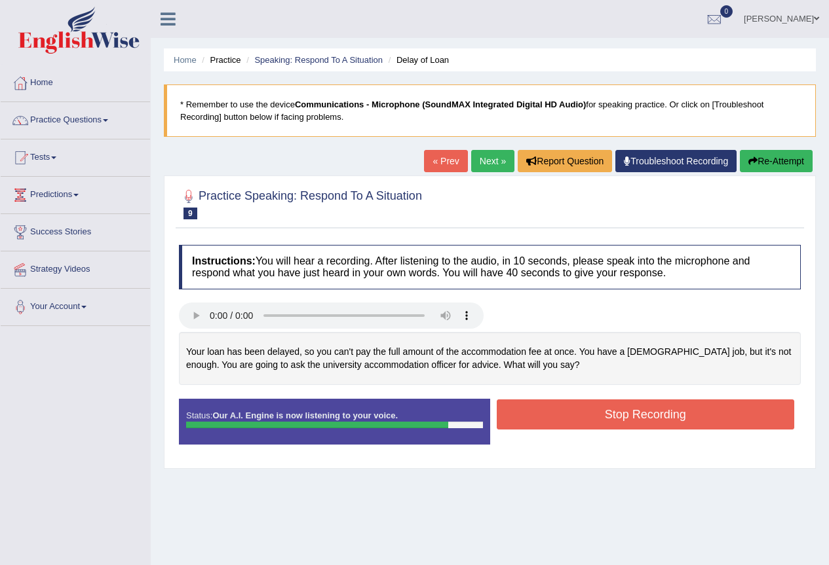
click at [605, 413] on button "Stop Recording" at bounding box center [646, 415] width 298 height 30
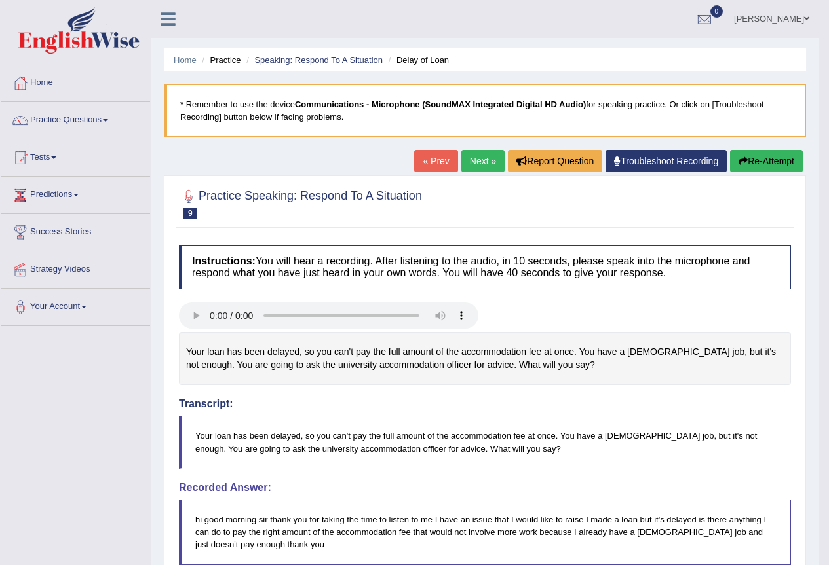
click at [470, 162] on link "Next »" at bounding box center [482, 161] width 43 height 22
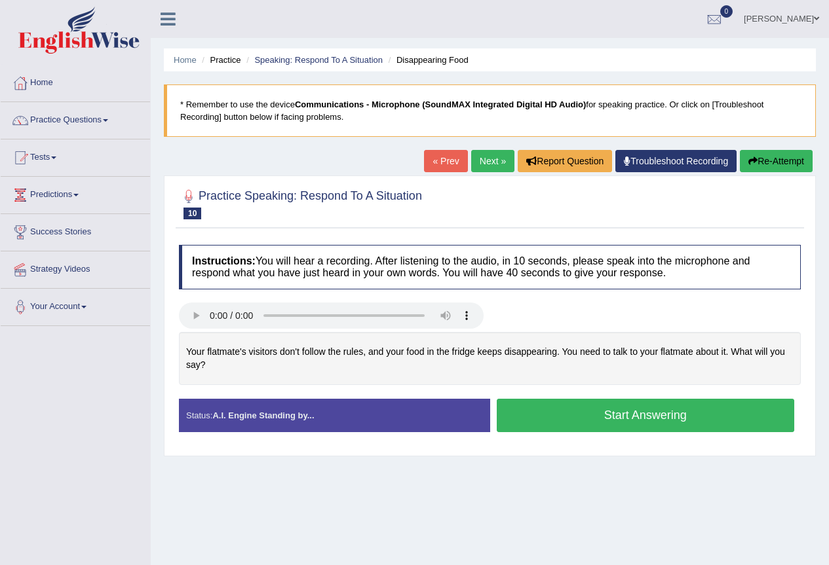
click at [664, 402] on button "Start Answering" at bounding box center [646, 415] width 298 height 33
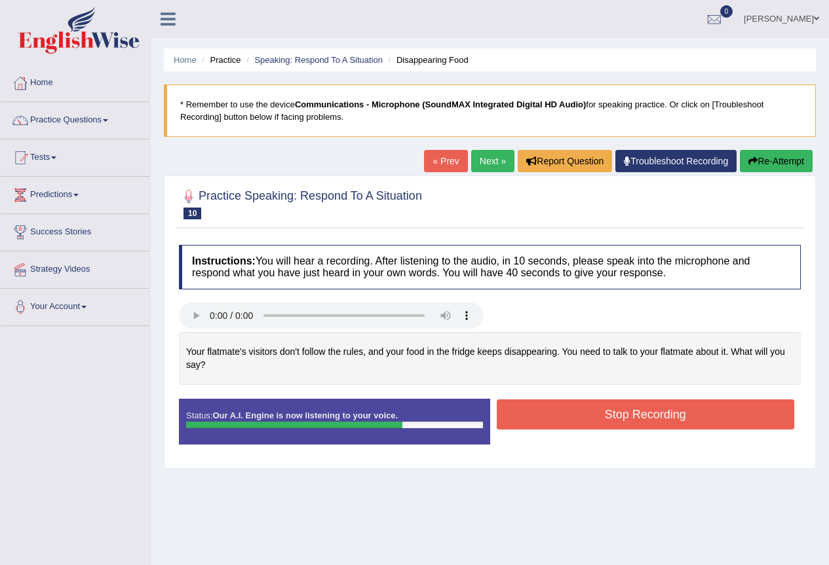
click at [656, 415] on button "Stop Recording" at bounding box center [646, 415] width 298 height 30
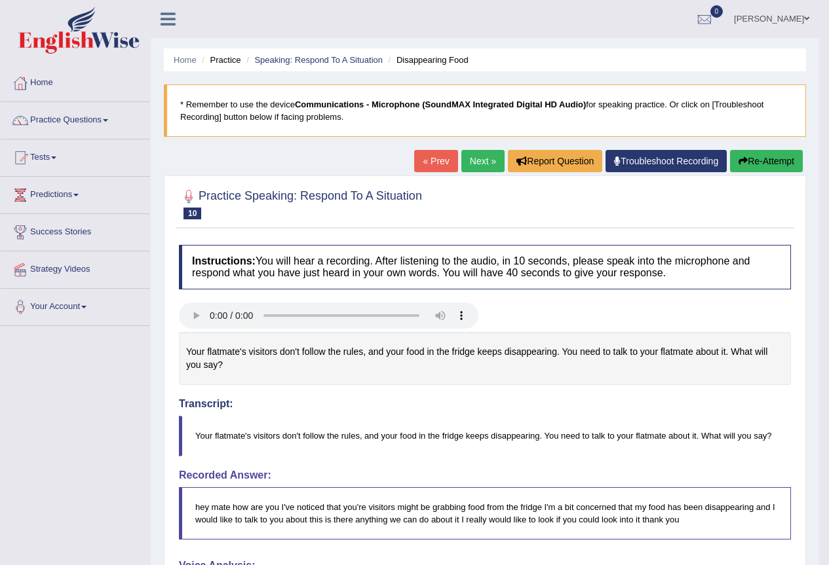
click at [58, 122] on link "Practice Questions" at bounding box center [75, 118] width 149 height 33
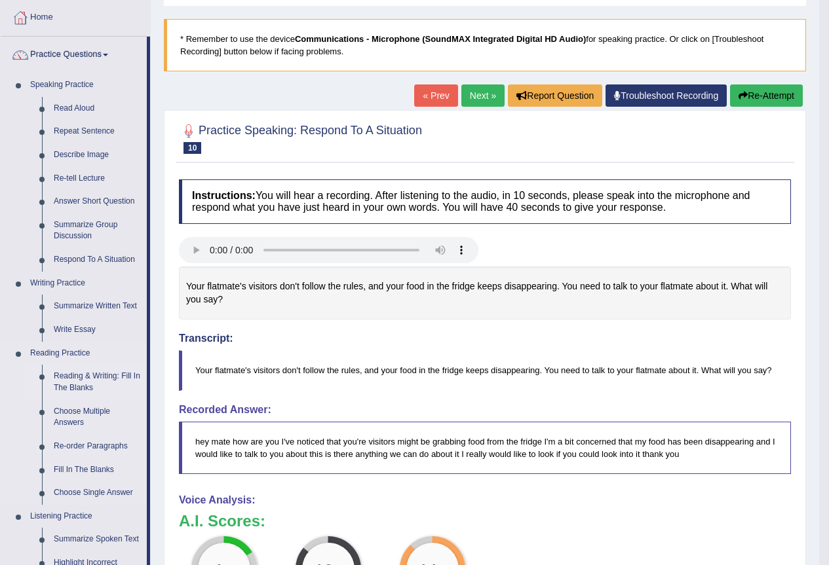
scroll to position [131, 0]
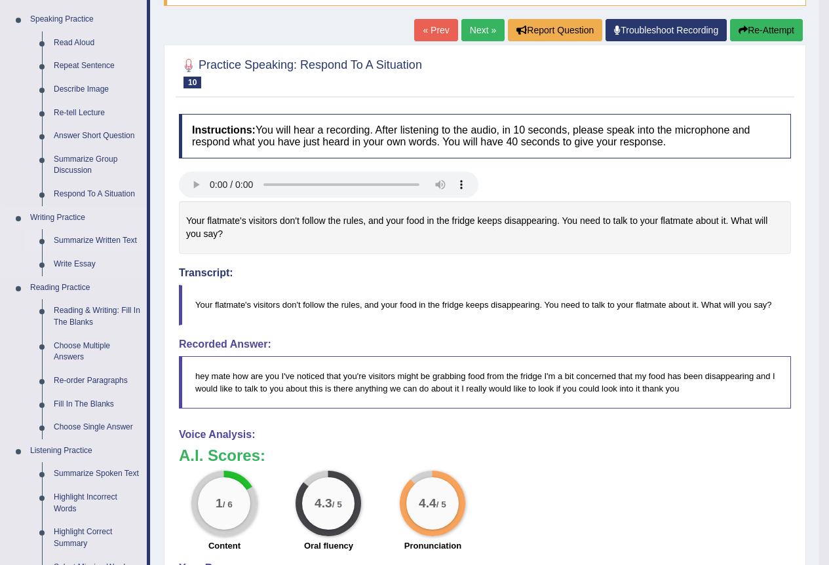
click at [109, 241] on link "Summarize Written Text" at bounding box center [97, 241] width 99 height 24
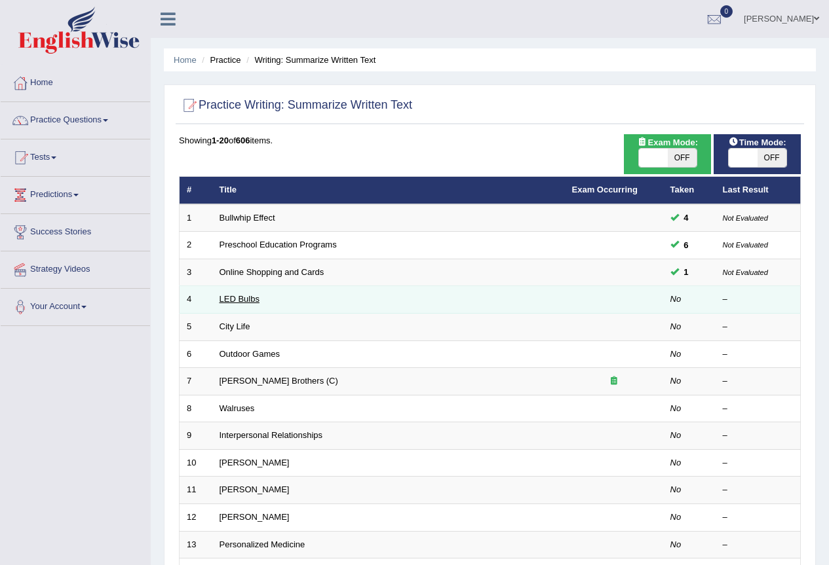
click at [223, 303] on link "LED Bulbs" at bounding box center [239, 299] width 40 height 10
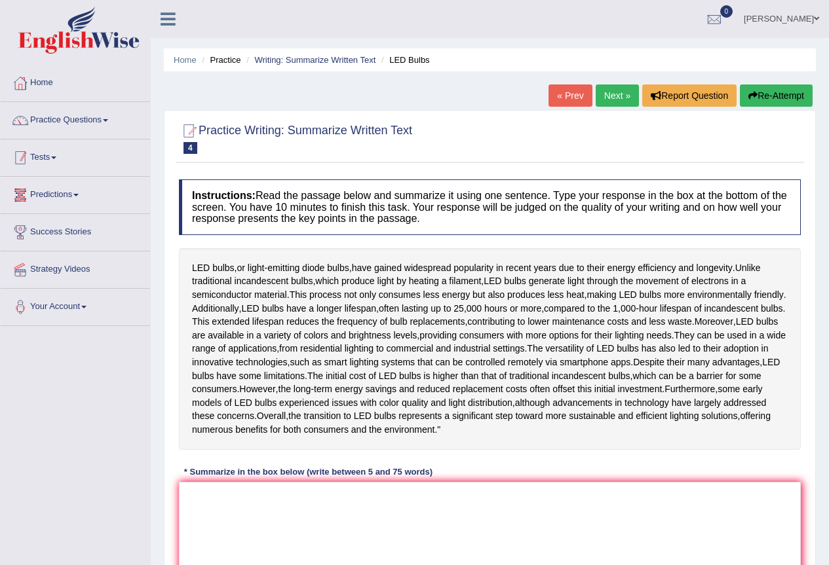
click at [48, 153] on link "Tests" at bounding box center [75, 156] width 149 height 33
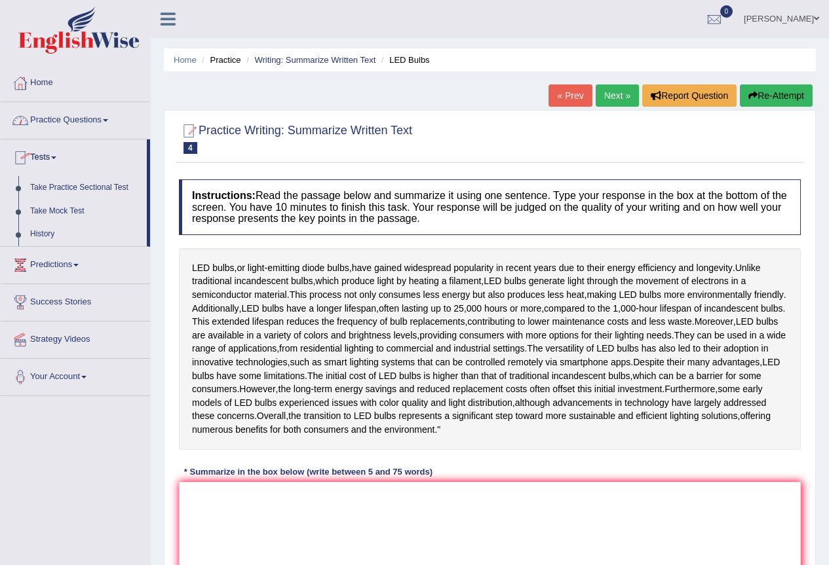
click at [53, 127] on link "Practice Questions" at bounding box center [75, 118] width 149 height 33
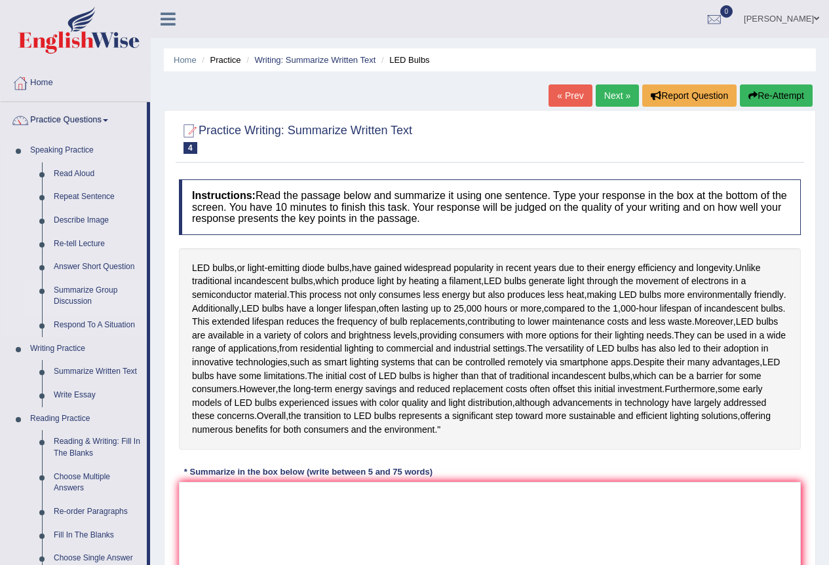
click at [68, 303] on link "Summarize Group Discussion" at bounding box center [97, 296] width 99 height 35
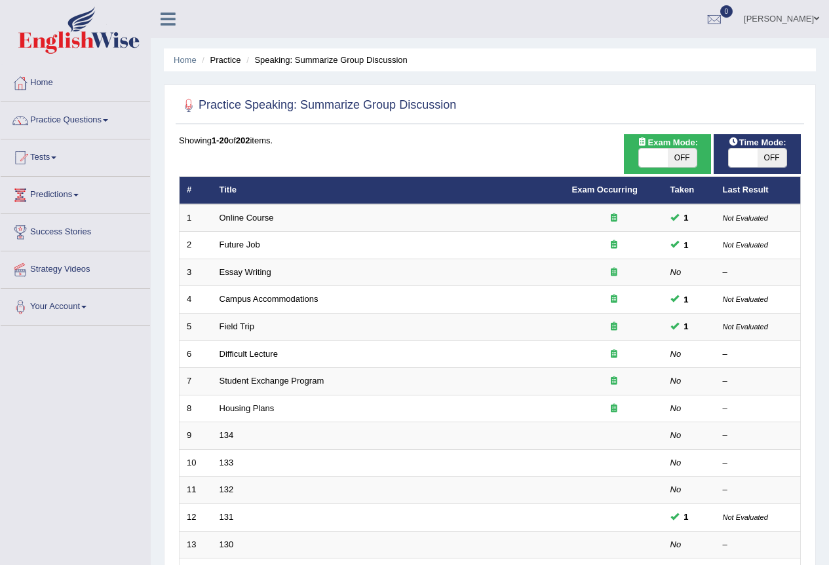
scroll to position [302, 0]
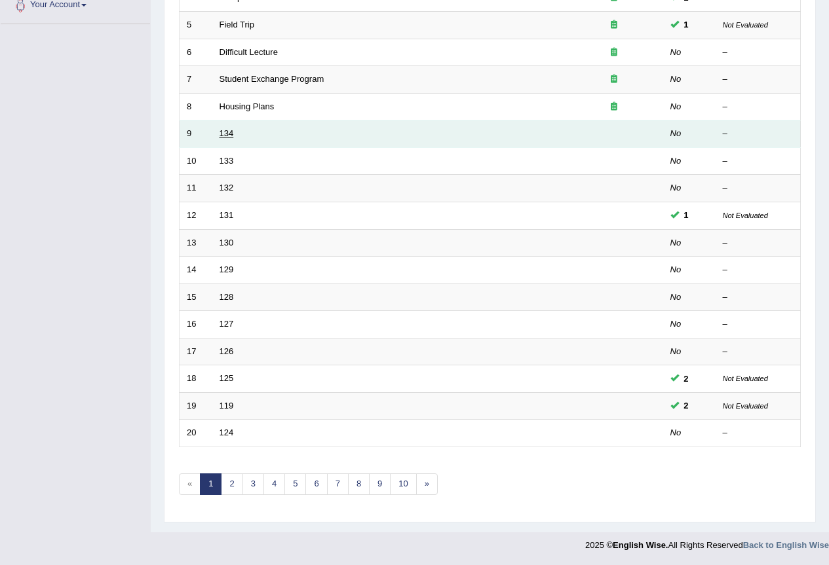
click at [233, 134] on link "134" at bounding box center [226, 133] width 14 height 10
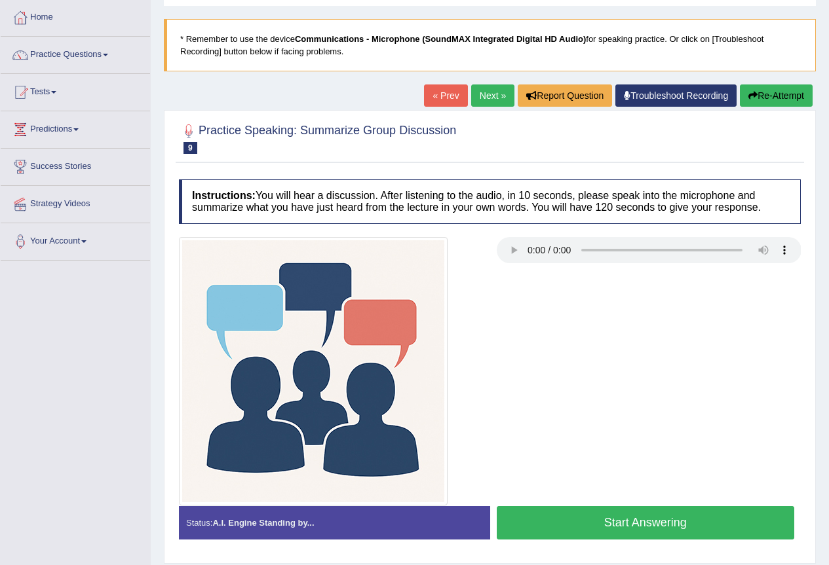
scroll to position [122, 0]
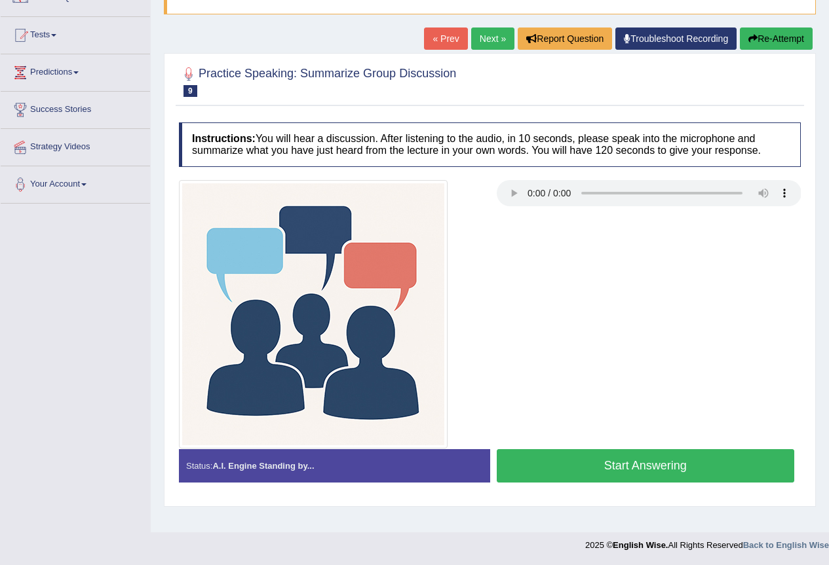
click at [614, 457] on button "Start Answering" at bounding box center [646, 465] width 298 height 33
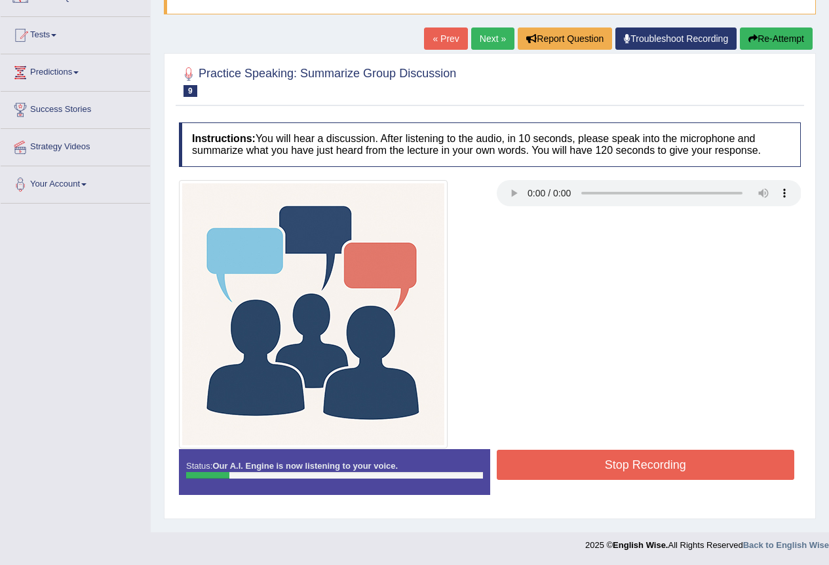
click at [787, 36] on button "Re-Attempt" at bounding box center [776, 39] width 73 height 22
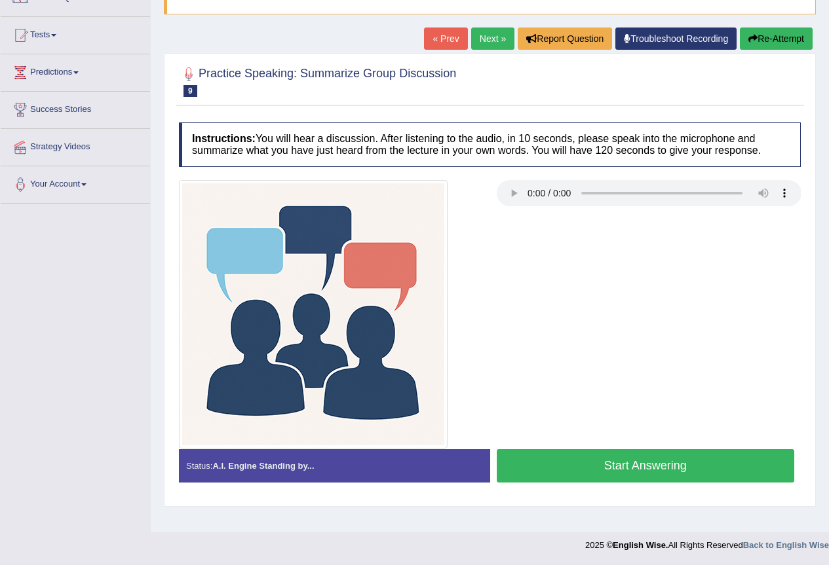
scroll to position [122, 0]
drag, startPoint x: 697, startPoint y: 273, endPoint x: 683, endPoint y: 271, distance: 14.5
click at [688, 273] on div at bounding box center [489, 314] width 635 height 269
click at [698, 466] on button "Start Answering" at bounding box center [646, 465] width 298 height 33
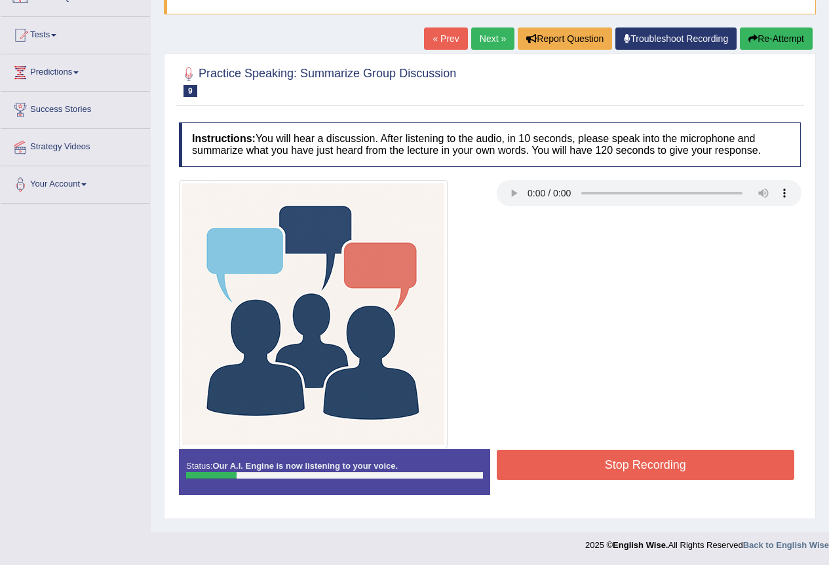
scroll to position [57, 0]
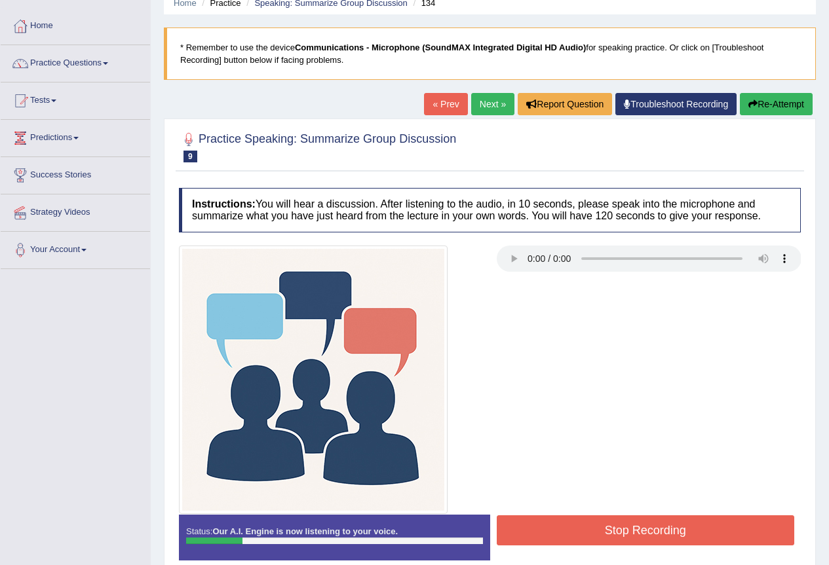
click at [781, 102] on button "Re-Attempt" at bounding box center [776, 104] width 73 height 22
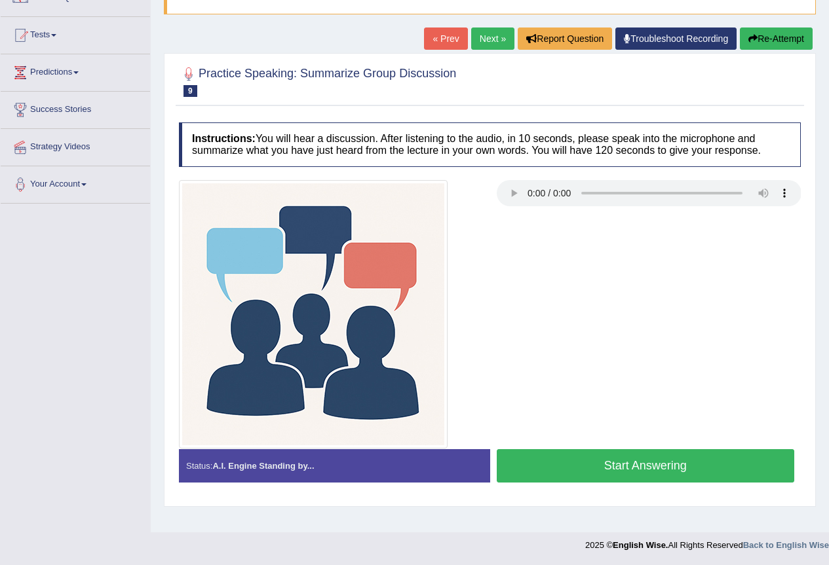
click at [685, 468] on button "Start Answering" at bounding box center [646, 465] width 298 height 33
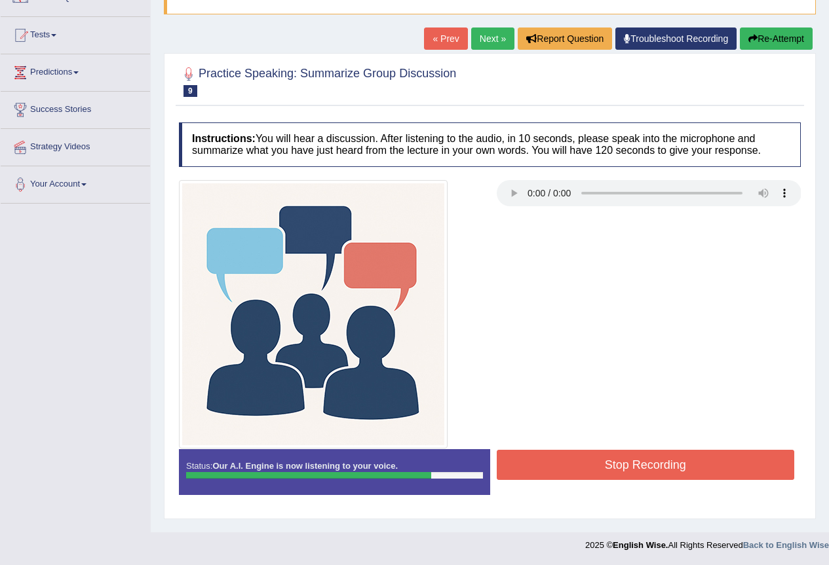
click at [631, 471] on button "Stop Recording" at bounding box center [646, 465] width 298 height 30
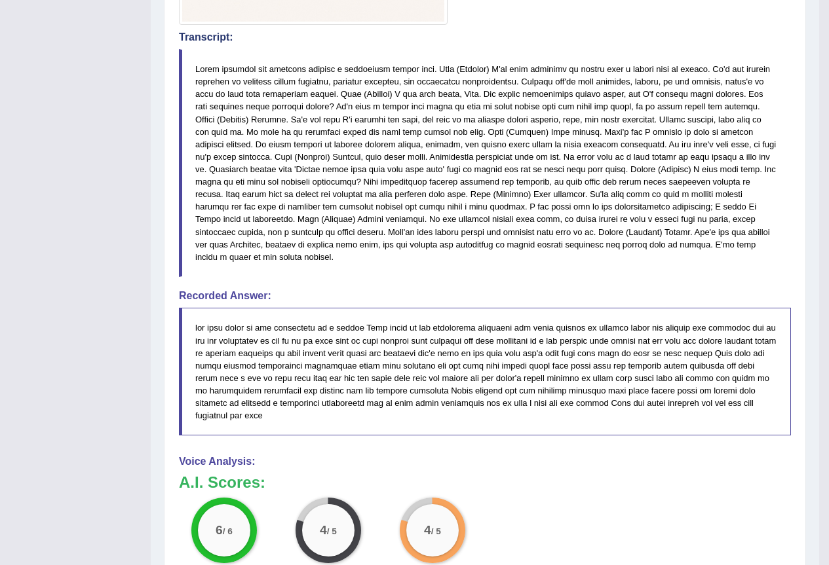
scroll to position [88, 0]
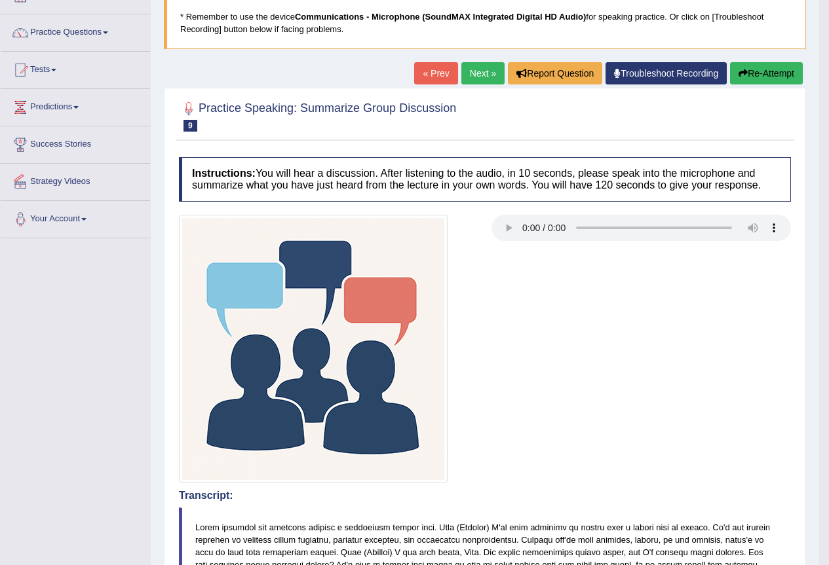
click at [477, 79] on link "Next »" at bounding box center [482, 73] width 43 height 22
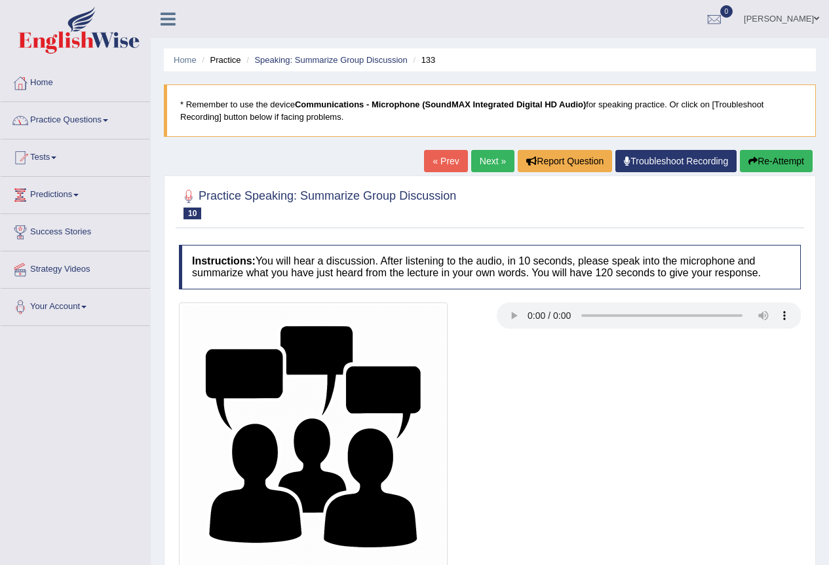
click at [495, 167] on link "Next »" at bounding box center [492, 161] width 43 height 22
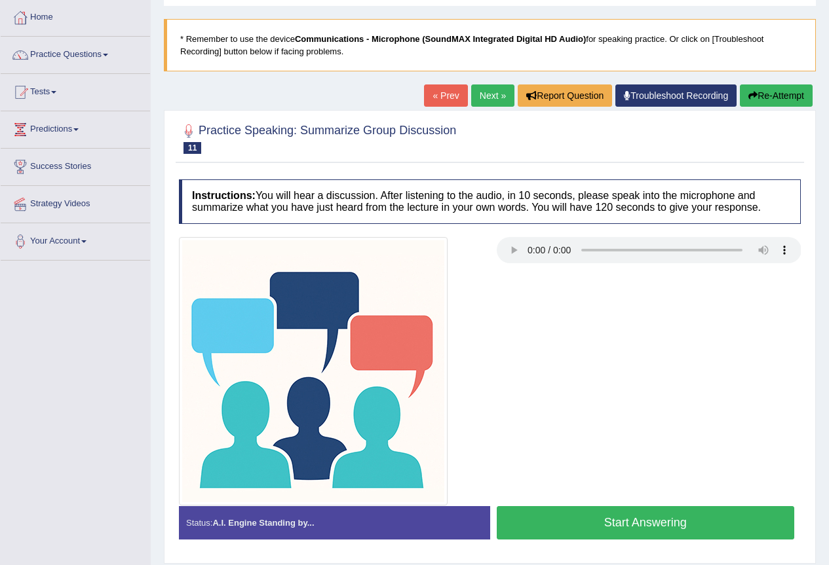
scroll to position [122, 0]
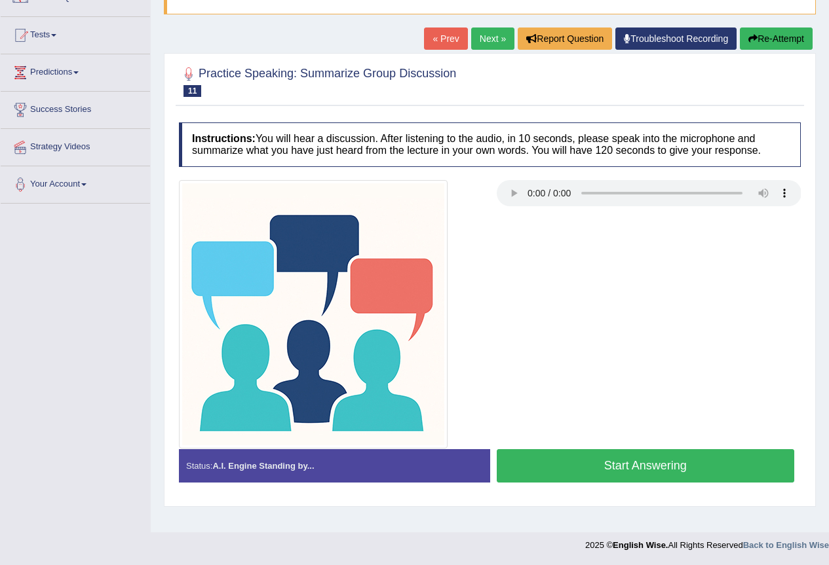
click at [669, 472] on button "Start Answering" at bounding box center [646, 465] width 298 height 33
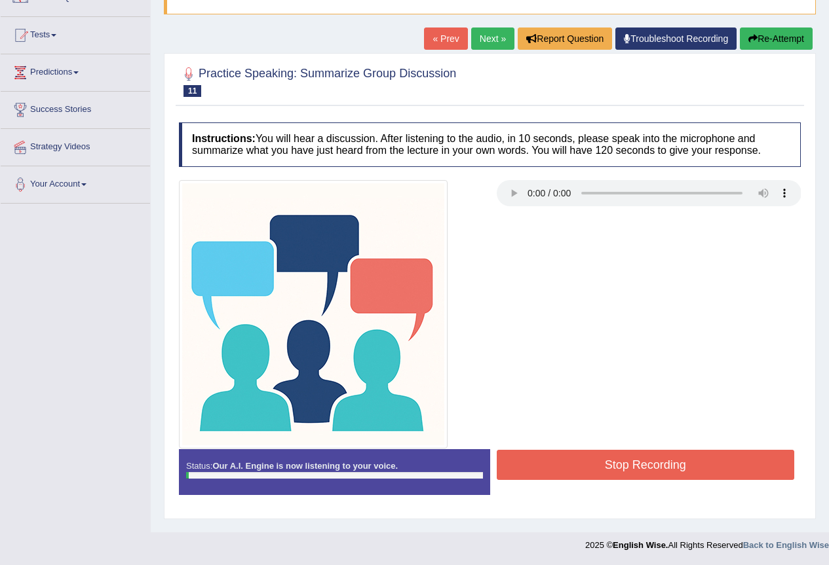
click at [570, 464] on button "Stop Recording" at bounding box center [646, 465] width 298 height 30
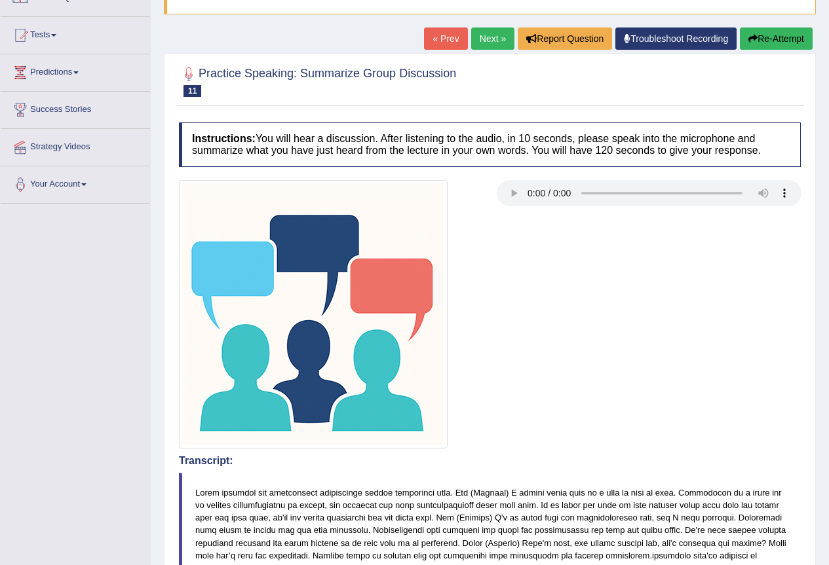
click at [796, 47] on button "Re-Attempt" at bounding box center [776, 39] width 73 height 22
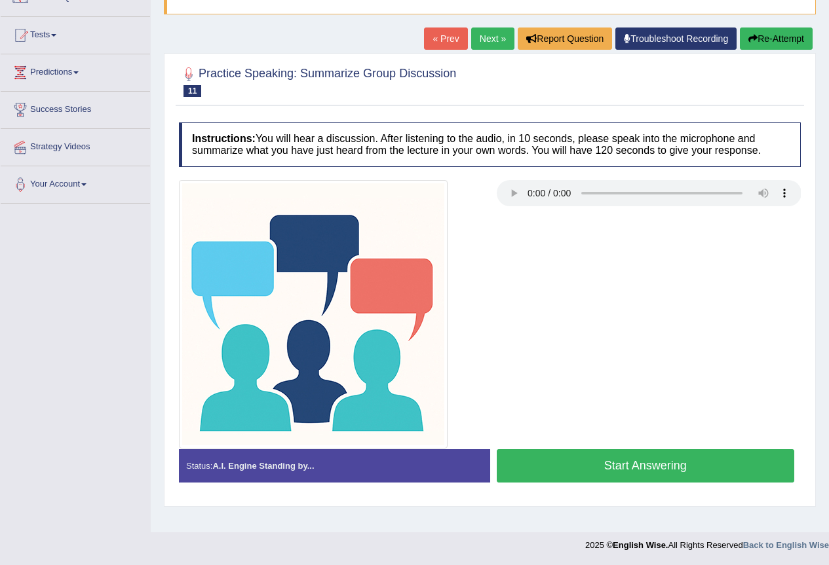
scroll to position [57, 0]
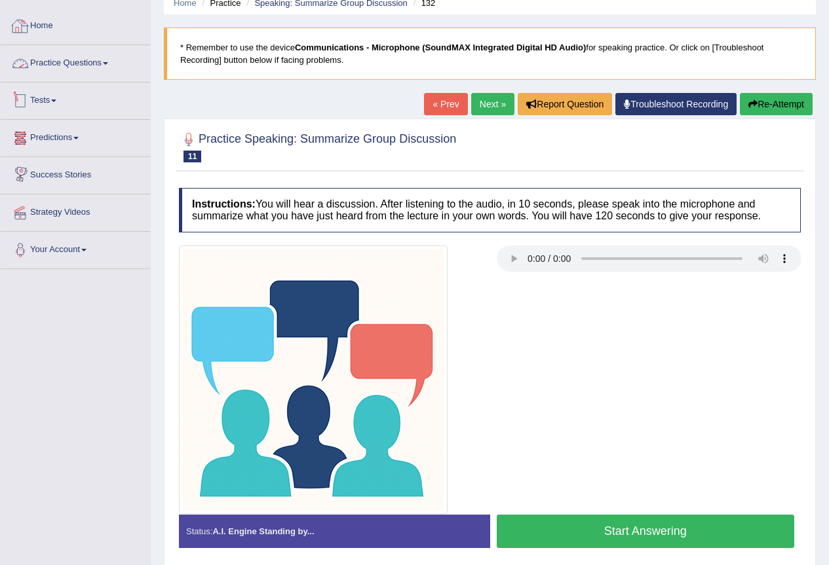
click at [57, 31] on link "Home" at bounding box center [75, 24] width 149 height 33
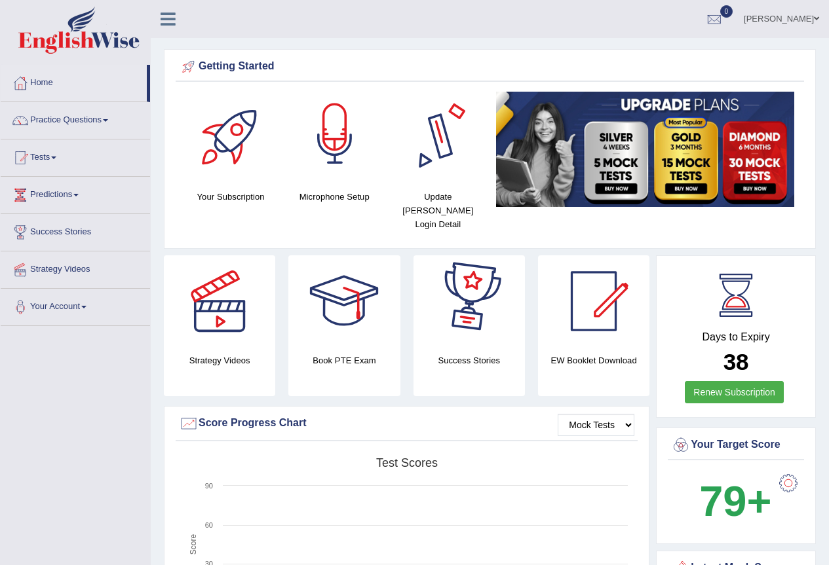
click at [326, 150] on div at bounding box center [335, 138] width 92 height 92
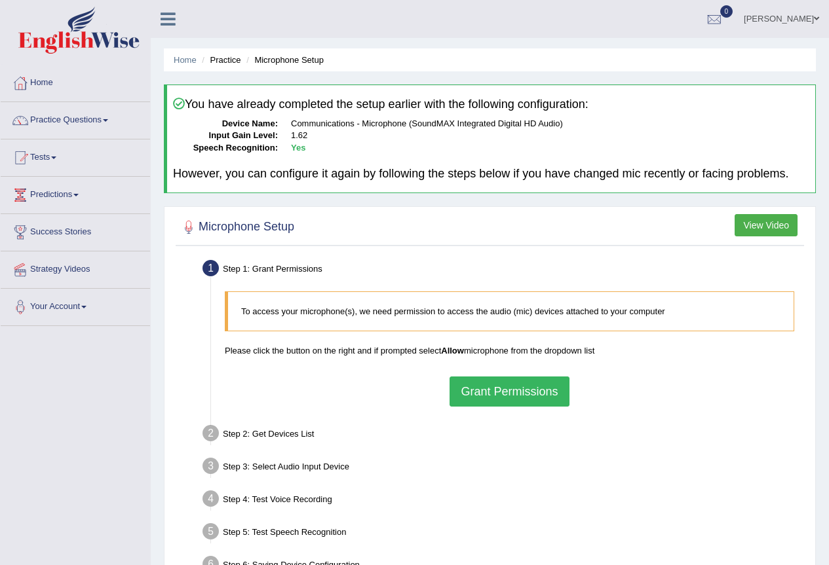
click at [280, 226] on h2 "Microphone Setup" at bounding box center [236, 227] width 115 height 20
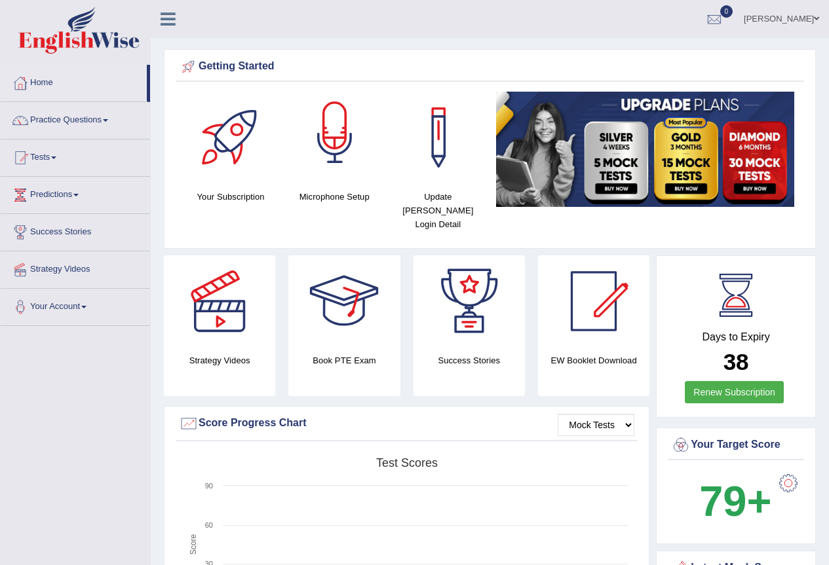
click at [326, 159] on div at bounding box center [335, 138] width 92 height 92
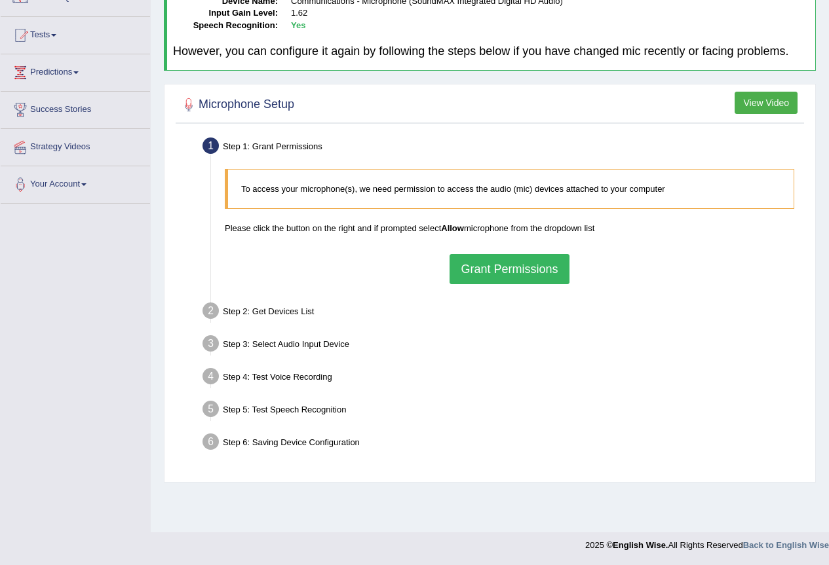
click at [508, 266] on button "Grant Permissions" at bounding box center [508, 269] width 119 height 30
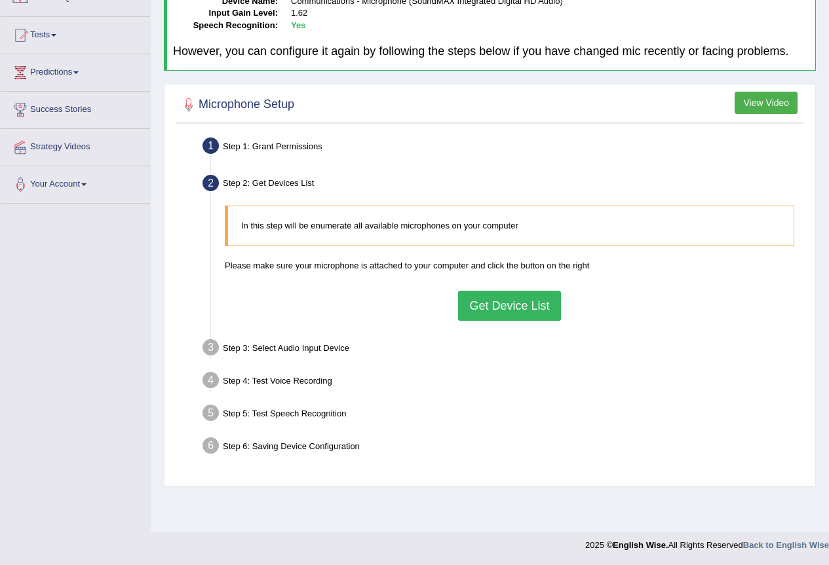
click at [537, 312] on button "Get Device List" at bounding box center [509, 306] width 102 height 30
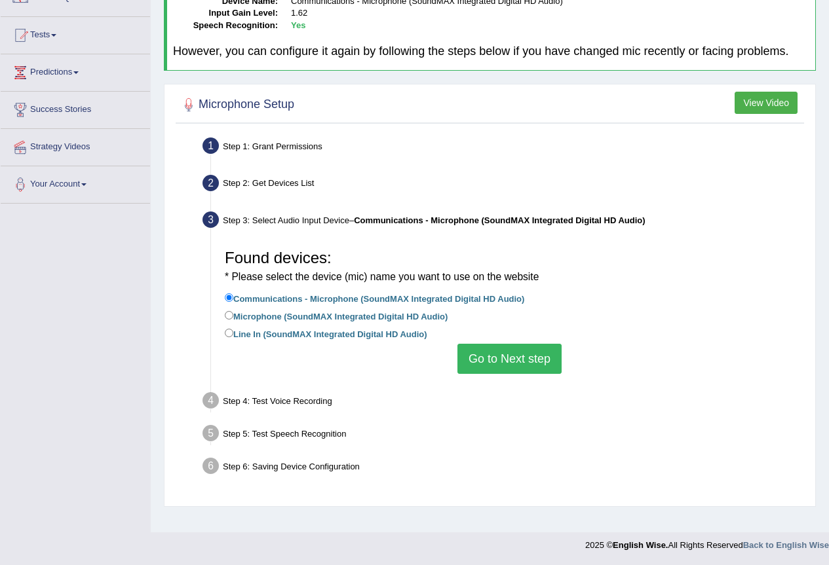
click at [521, 364] on button "Go to Next step" at bounding box center [509, 359] width 104 height 30
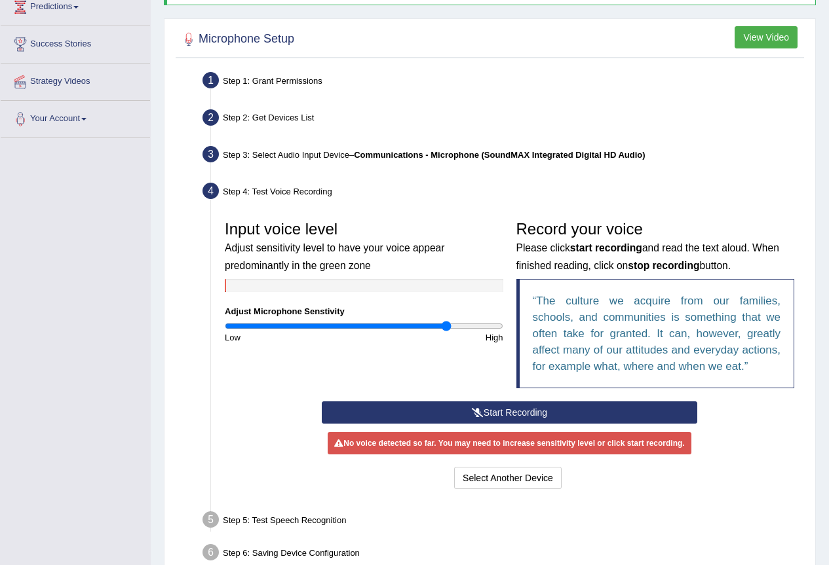
scroll to position [254, 0]
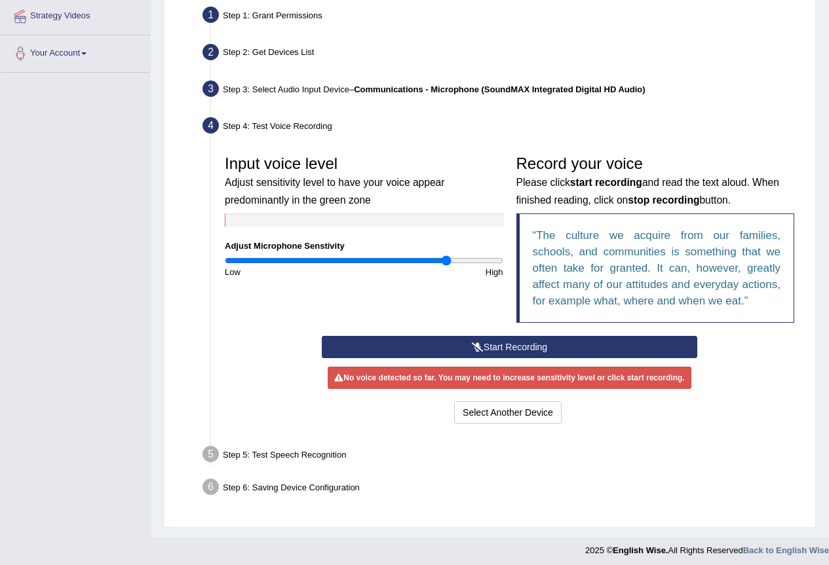
click at [581, 341] on button "Start Recording" at bounding box center [509, 347] width 375 height 22
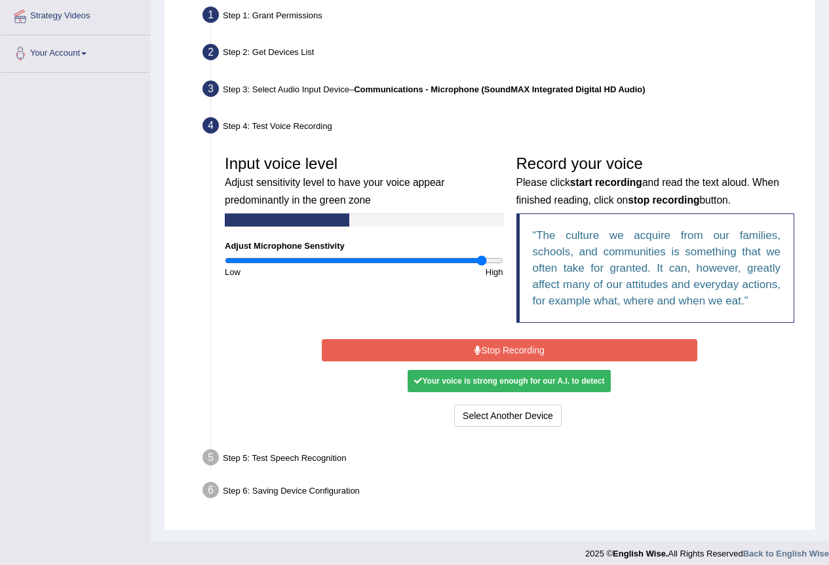
drag, startPoint x: 447, startPoint y: 263, endPoint x: 481, endPoint y: 257, distance: 34.6
type input "1.88"
click at [481, 257] on input "range" at bounding box center [364, 260] width 278 height 10
click at [504, 381] on div "Your voice is strong enough for our A.I. to detect" at bounding box center [508, 381] width 203 height 22
click at [576, 389] on div "Your voice is strong enough for our A.I. to detect" at bounding box center [508, 381] width 203 height 22
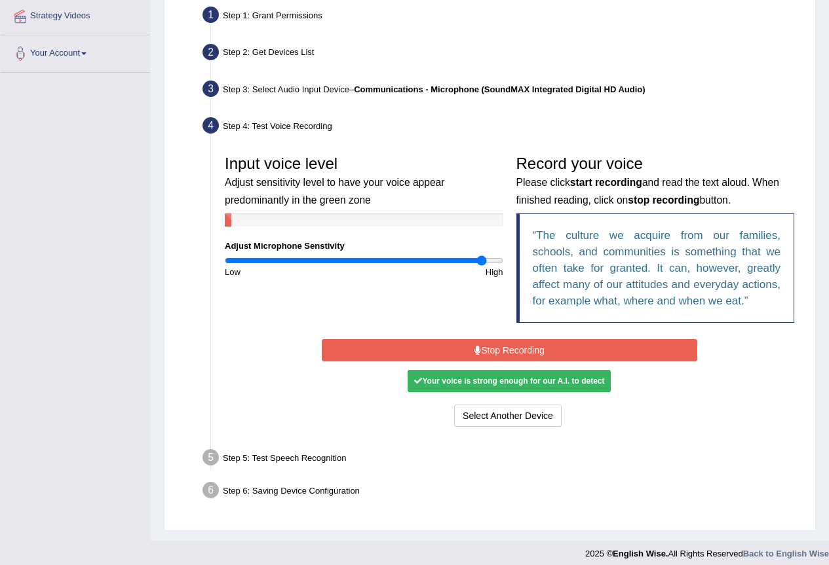
click at [532, 345] on button "Stop Recording" at bounding box center [509, 350] width 375 height 22
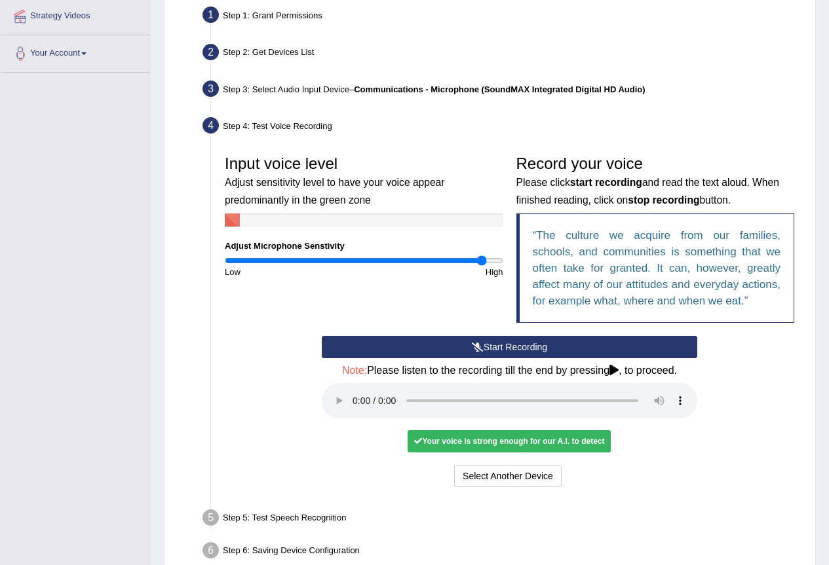
click at [559, 455] on div "Start Recording Stop Recording Note: Please listen to the recording till the en…" at bounding box center [509, 413] width 388 height 155
click at [544, 480] on button "Voice is ok. Go to Next step" at bounding box center [564, 476] width 130 height 22
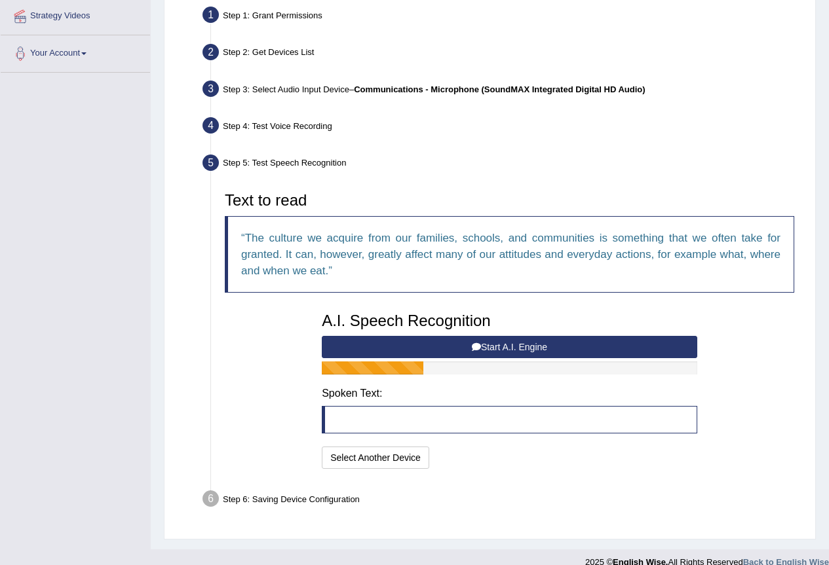
click at [483, 343] on button "Start A.I. Engine" at bounding box center [509, 347] width 375 height 22
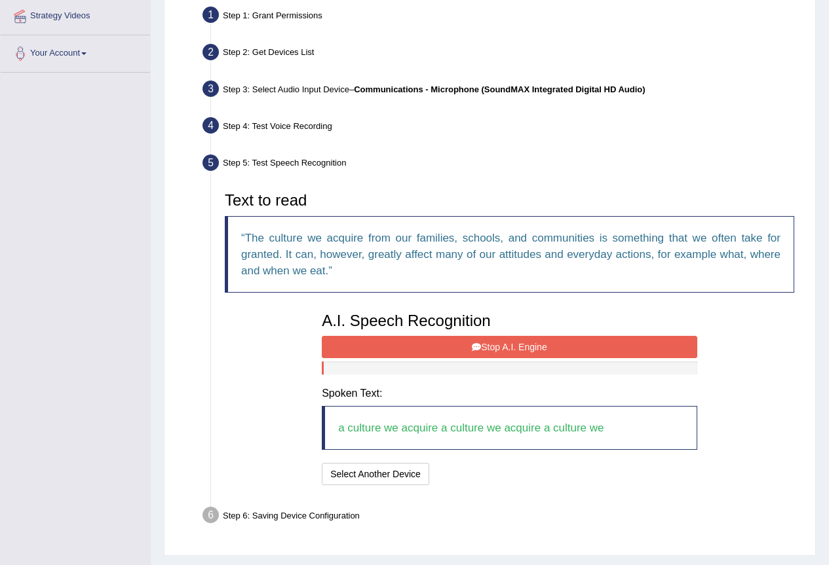
scroll to position [287, 0]
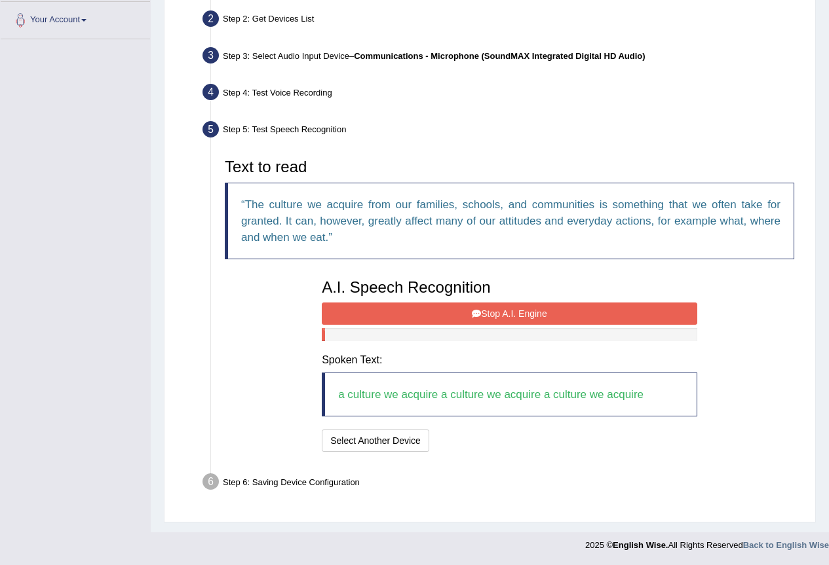
click at [537, 317] on button "Stop A.I. Engine" at bounding box center [509, 314] width 375 height 22
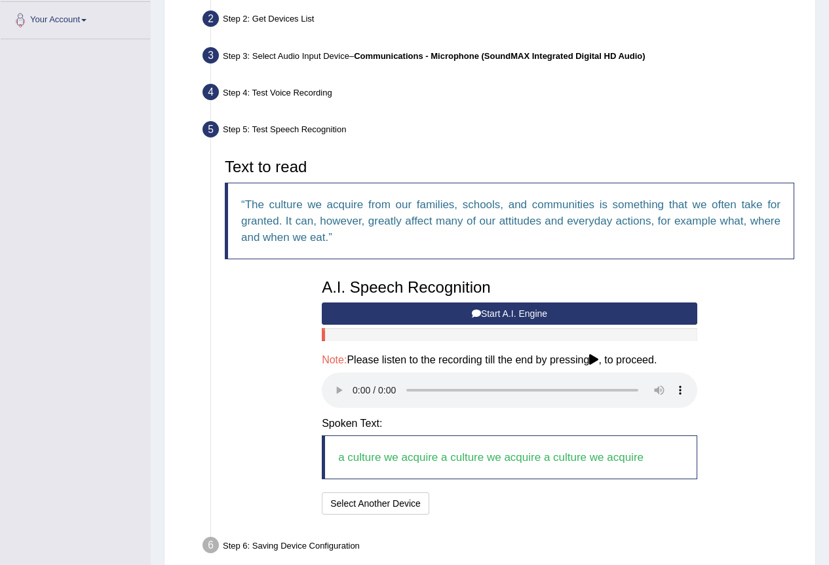
scroll to position [350, 0]
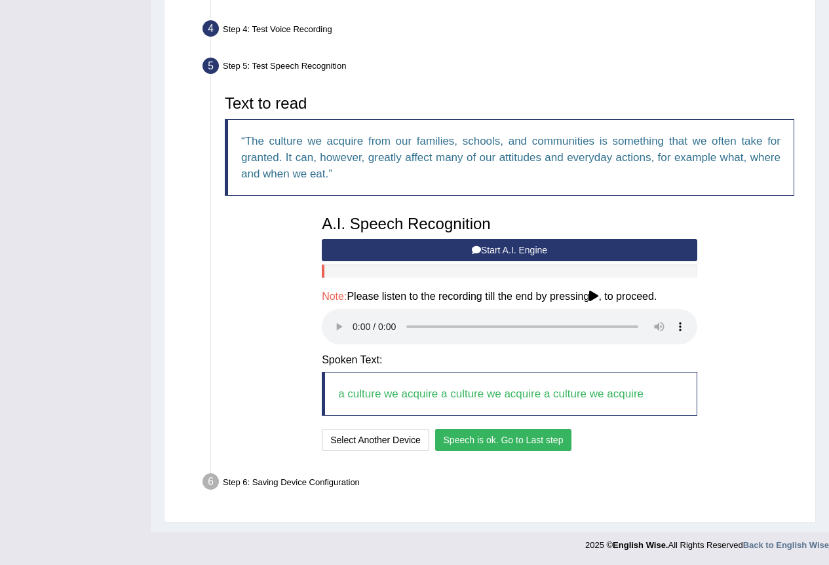
click at [531, 443] on button "Speech is ok. Go to Last step" at bounding box center [503, 440] width 137 height 22
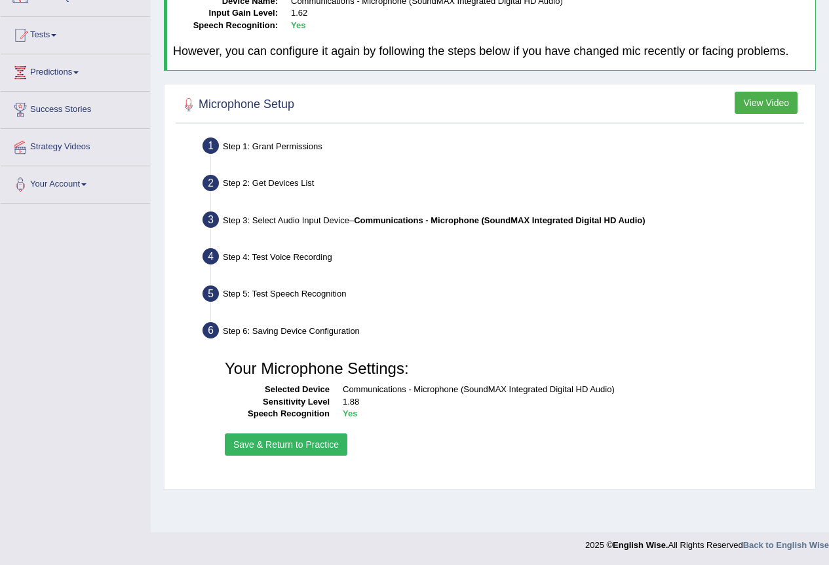
scroll to position [122, 0]
click at [307, 447] on button "Save & Return to Practice" at bounding box center [286, 445] width 122 height 22
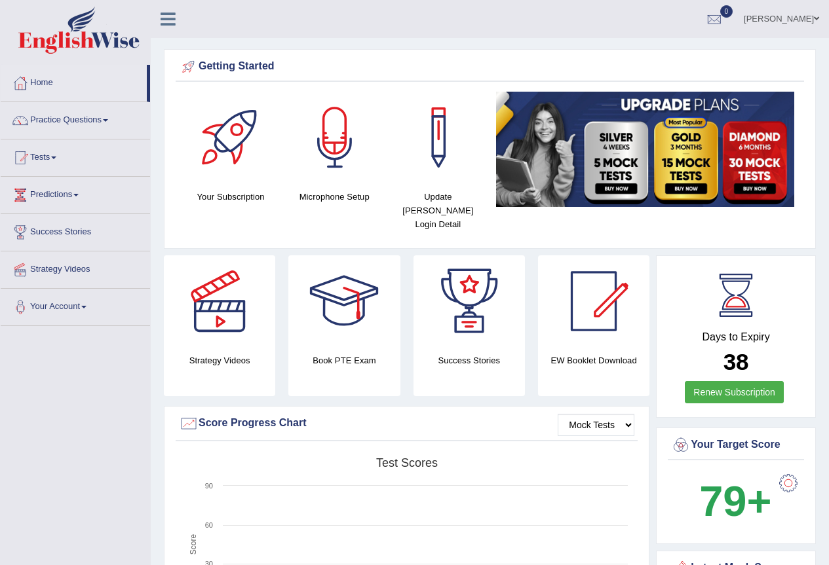
click at [53, 153] on link "Tests" at bounding box center [75, 156] width 149 height 33
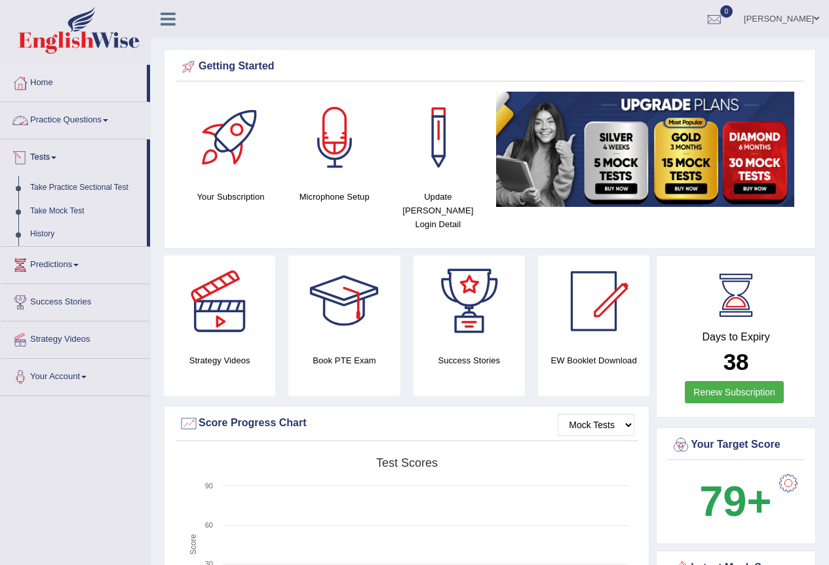
click at [74, 119] on link "Practice Questions" at bounding box center [75, 118] width 149 height 33
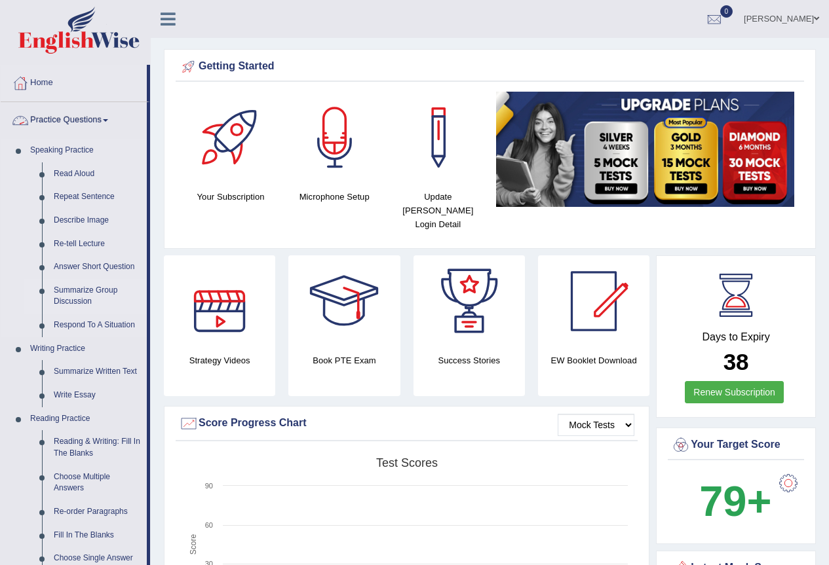
click at [73, 295] on link "Summarize Group Discussion" at bounding box center [97, 296] width 99 height 35
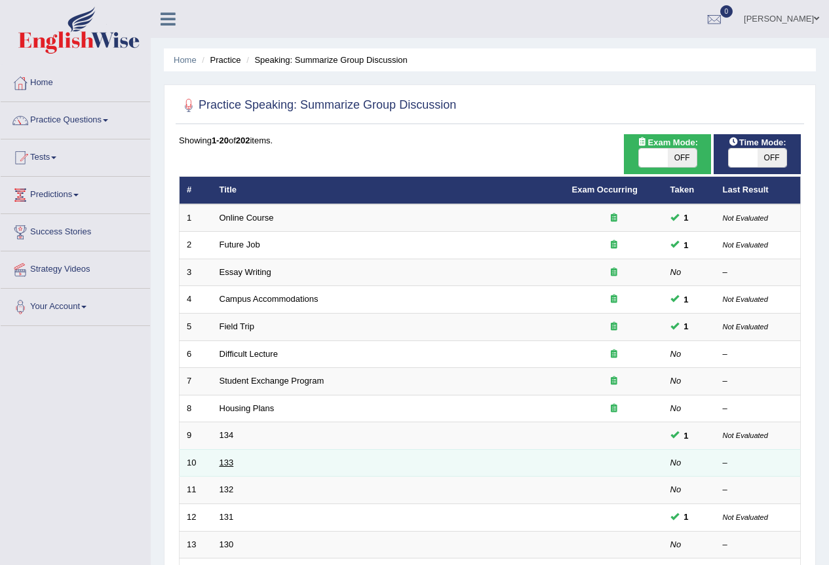
click at [229, 462] on link "133" at bounding box center [226, 463] width 14 height 10
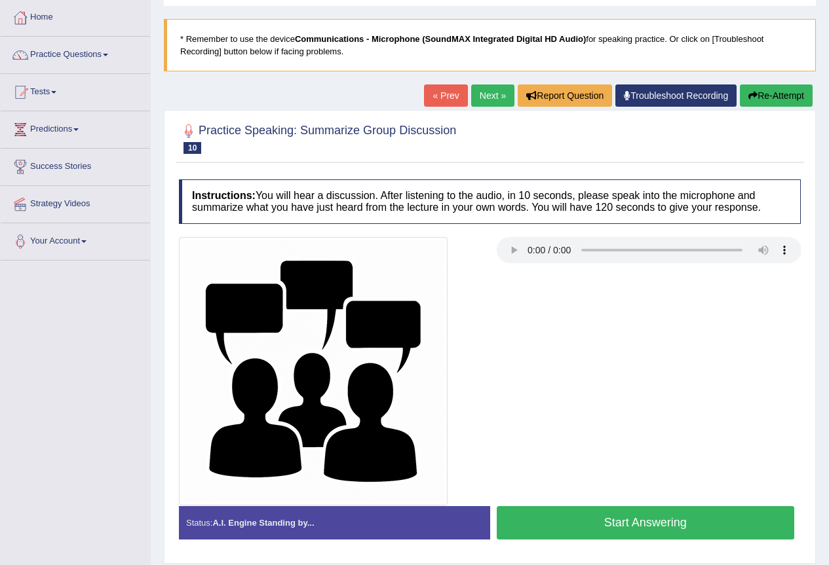
scroll to position [66, 0]
click at [482, 94] on link "Next »" at bounding box center [492, 96] width 43 height 22
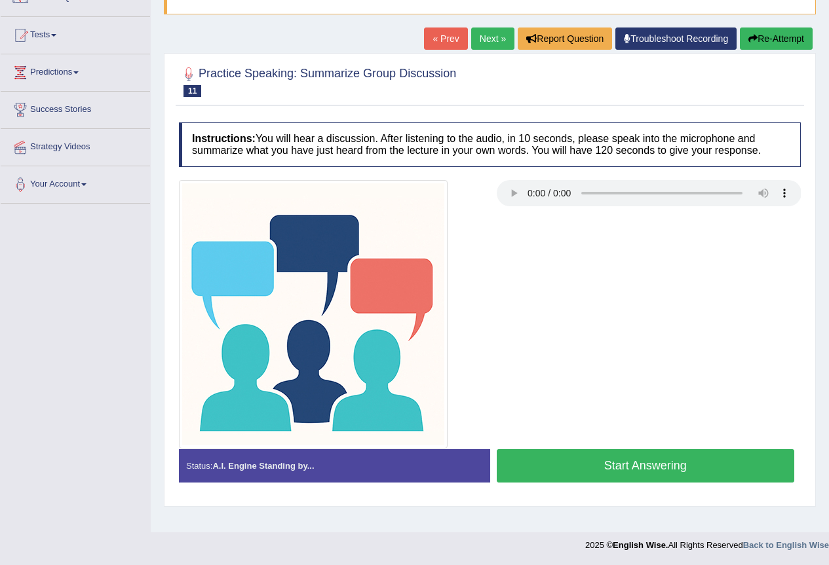
scroll to position [57, 0]
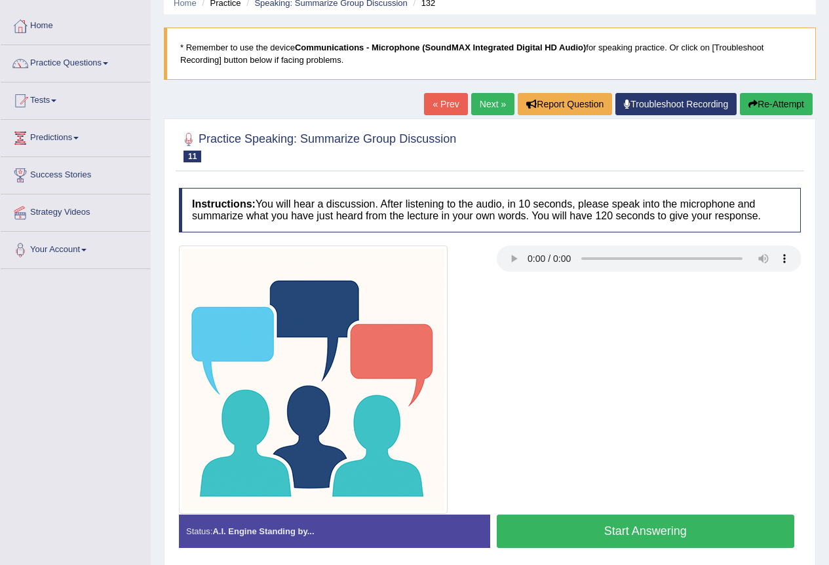
click at [664, 527] on button "Start Answering" at bounding box center [646, 531] width 298 height 33
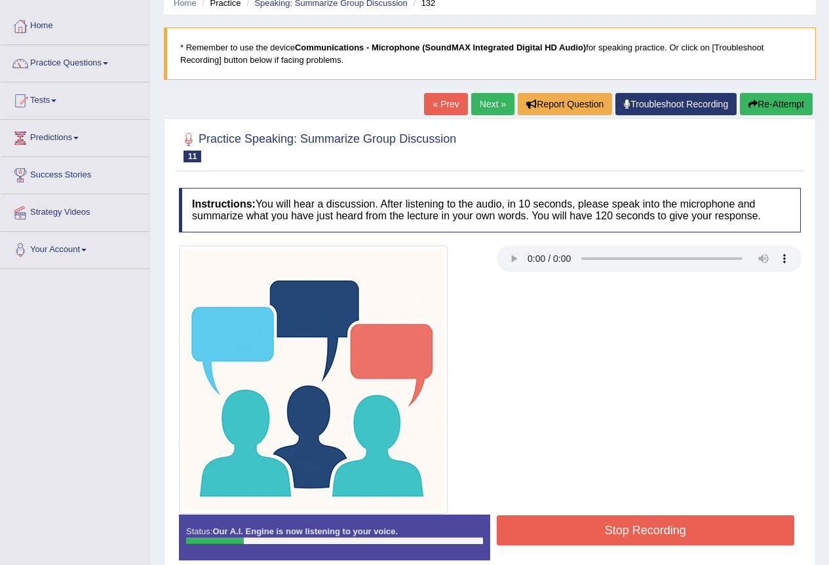
click at [776, 113] on button "Re-Attempt" at bounding box center [776, 104] width 73 height 22
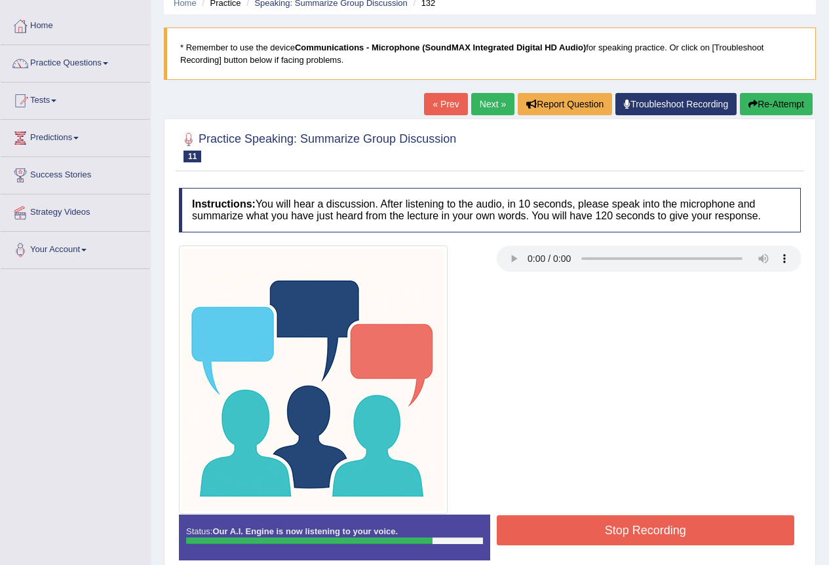
click at [600, 538] on button "Stop Recording" at bounding box center [646, 531] width 298 height 30
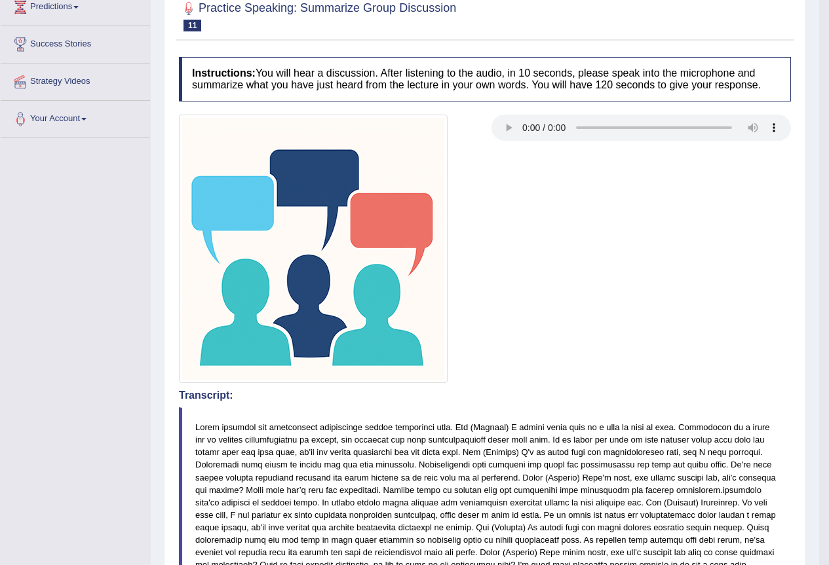
scroll to position [57, 0]
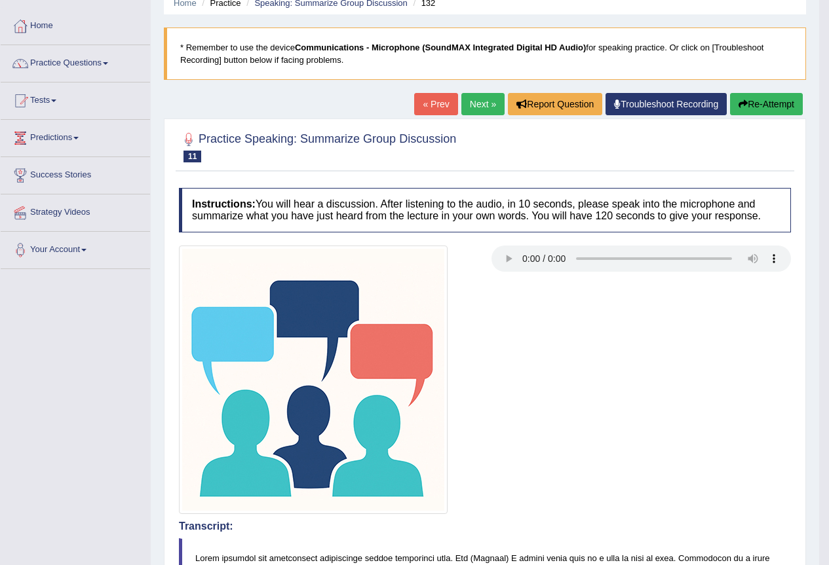
click at [77, 212] on link "Strategy Videos" at bounding box center [75, 211] width 149 height 33
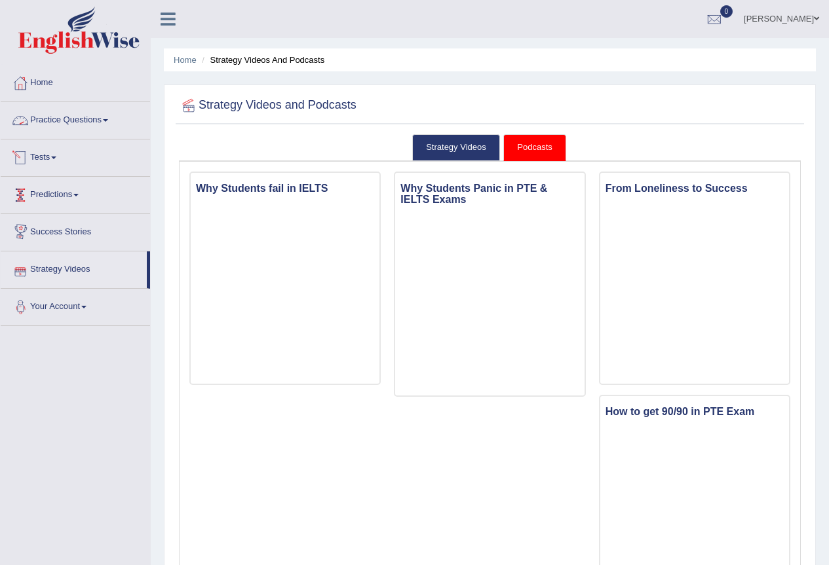
click at [93, 122] on link "Practice Questions" at bounding box center [75, 118] width 149 height 33
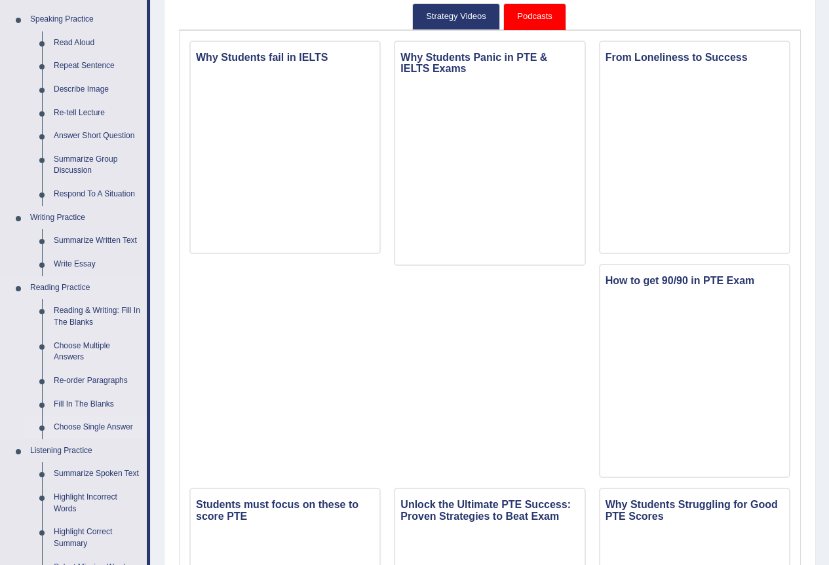
scroll to position [197, 0]
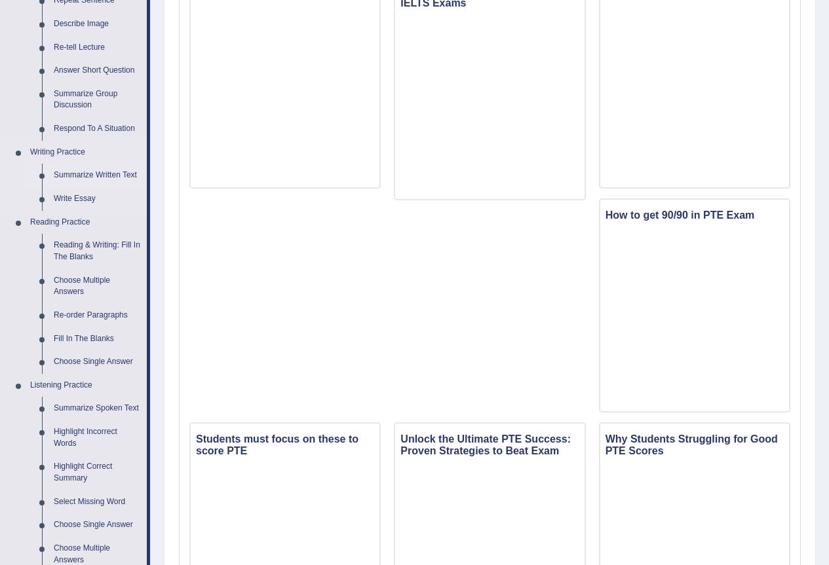
click at [111, 169] on link "Summarize Written Text" at bounding box center [97, 176] width 99 height 24
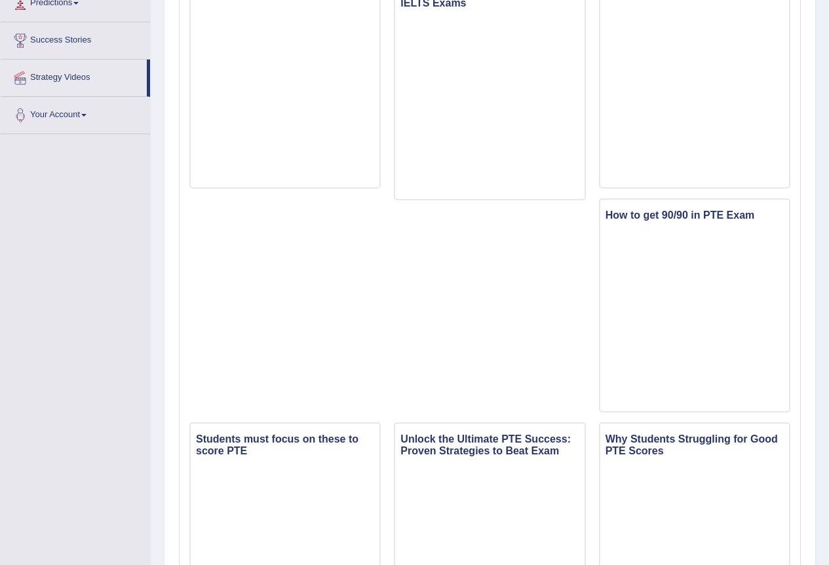
scroll to position [232, 0]
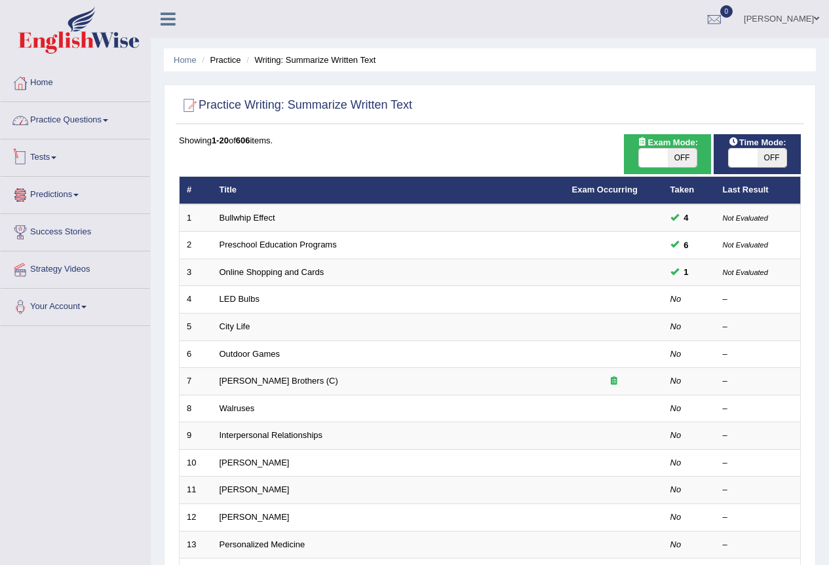
click at [60, 121] on link "Practice Questions" at bounding box center [75, 118] width 149 height 33
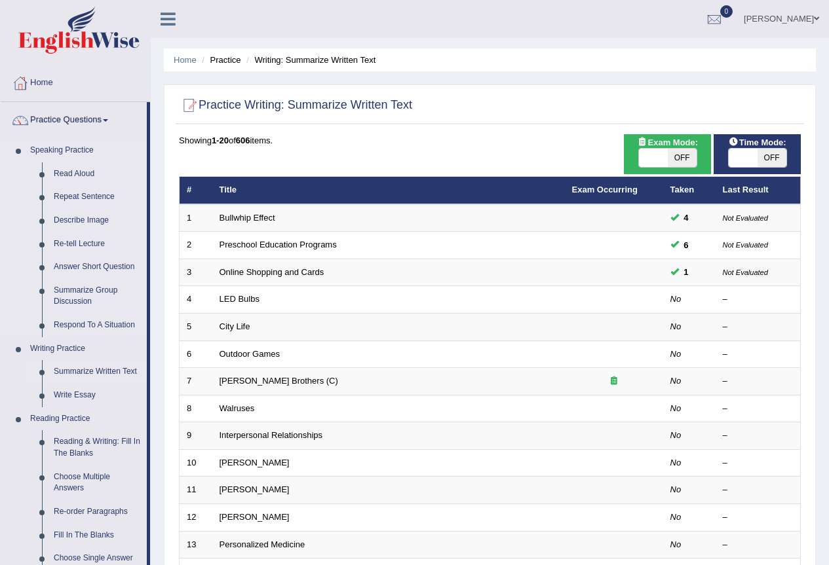
click at [74, 149] on link "Speaking Practice" at bounding box center [85, 151] width 122 height 24
click at [79, 172] on link "Read Aloud" at bounding box center [97, 174] width 99 height 24
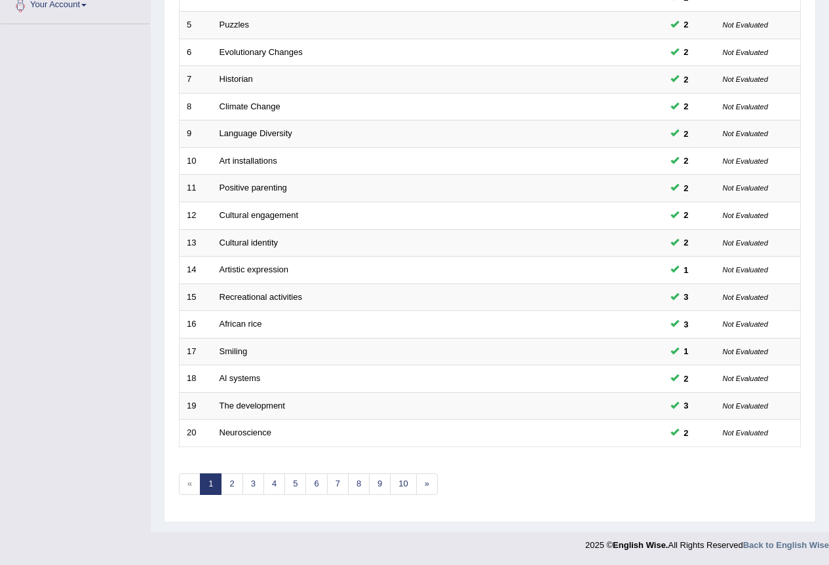
scroll to position [40, 0]
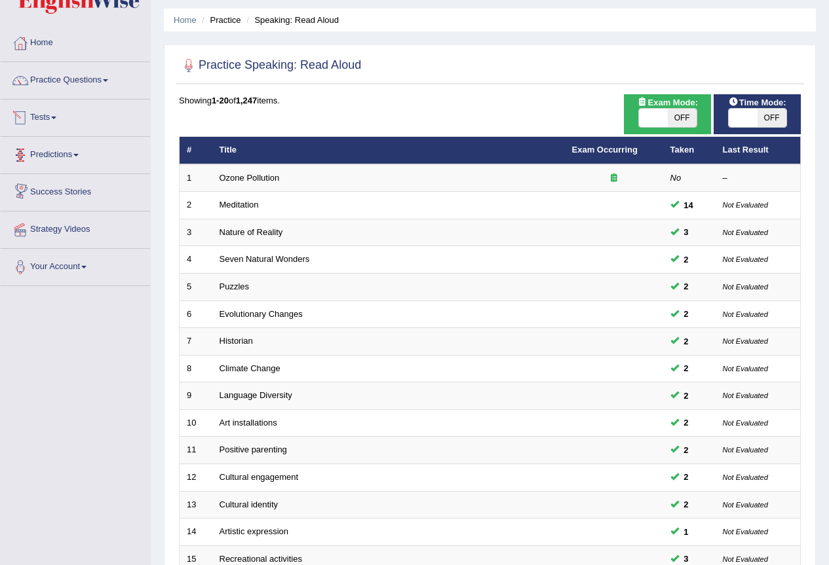
click at [68, 121] on link "Tests" at bounding box center [75, 116] width 149 height 33
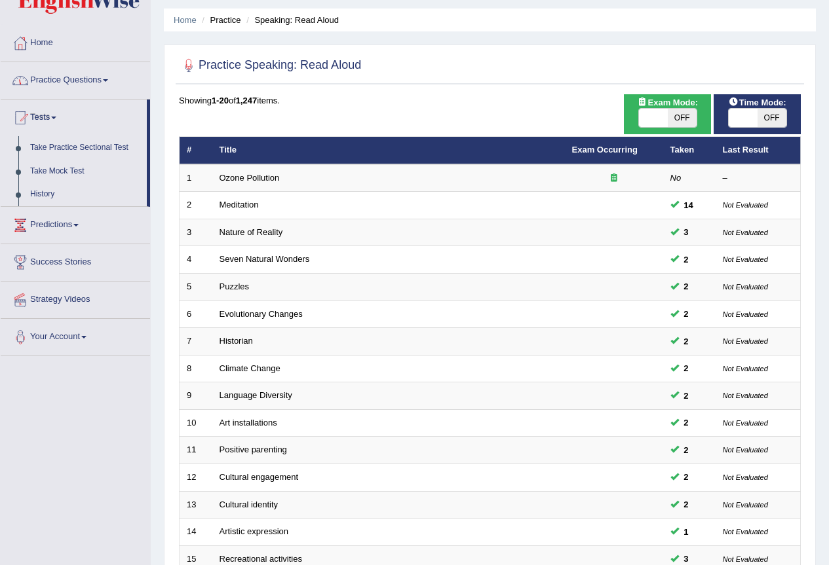
click at [100, 90] on link "Practice Questions" at bounding box center [75, 78] width 149 height 33
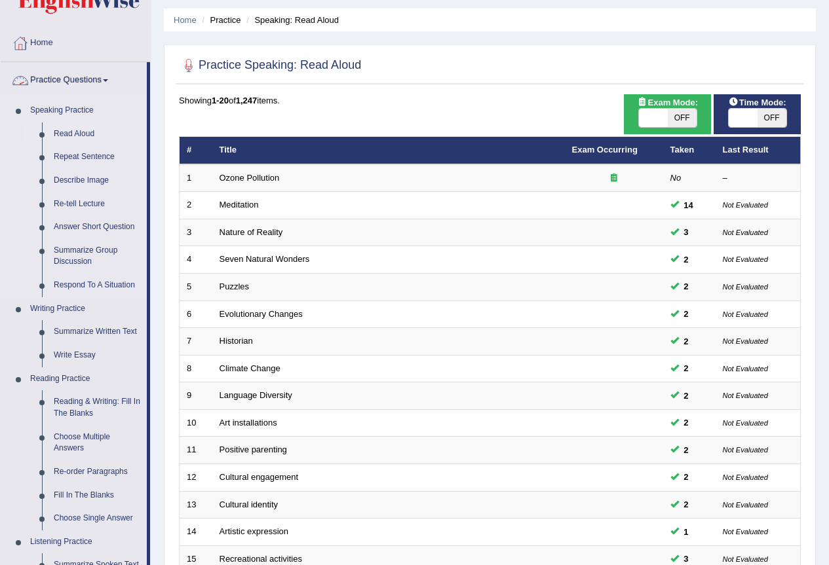
click at [87, 130] on link "Read Aloud" at bounding box center [97, 134] width 99 height 24
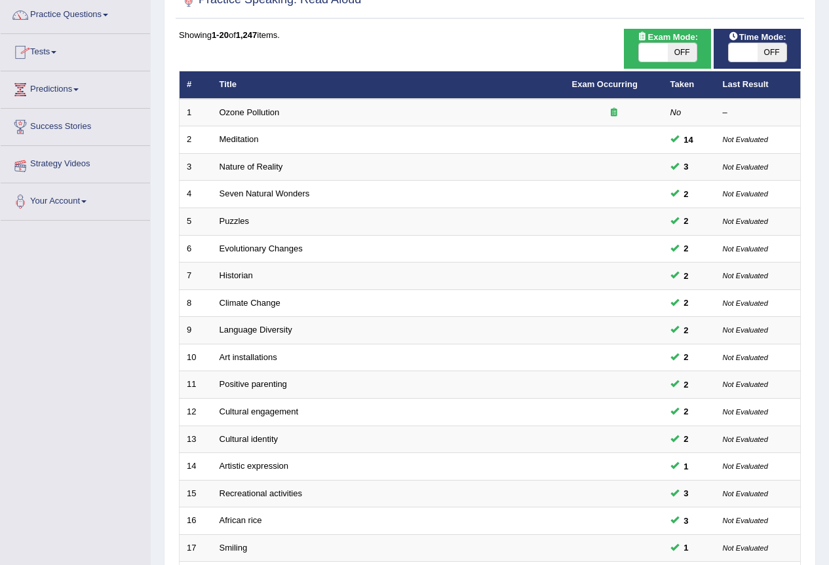
scroll to position [40, 0]
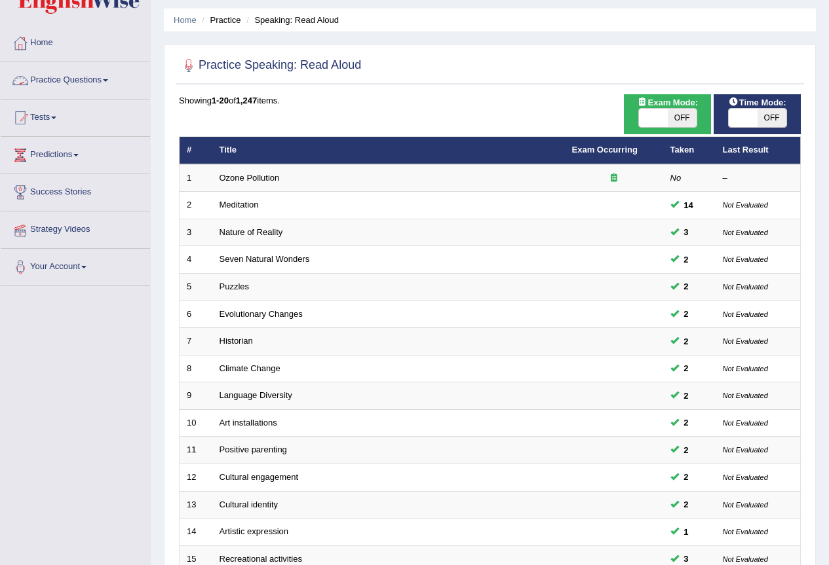
click at [101, 85] on link "Practice Questions" at bounding box center [75, 78] width 149 height 33
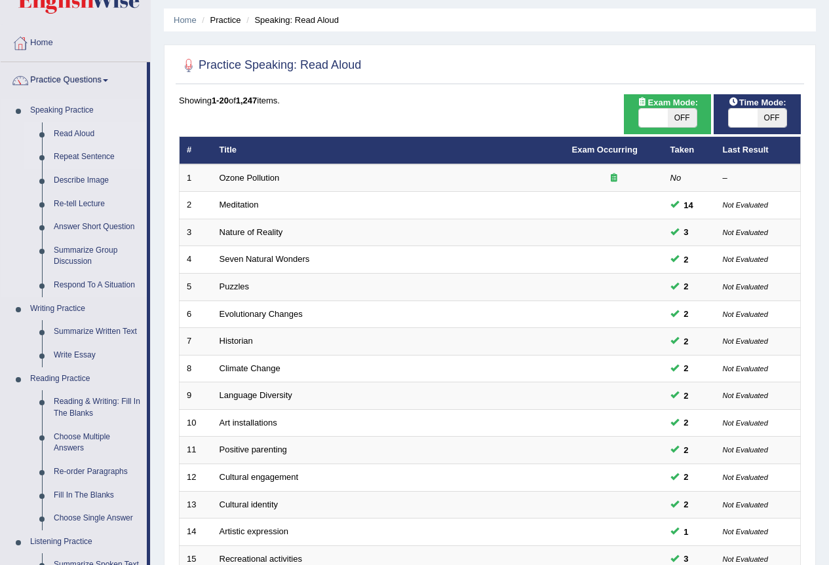
click at [89, 162] on link "Repeat Sentence" at bounding box center [97, 157] width 99 height 24
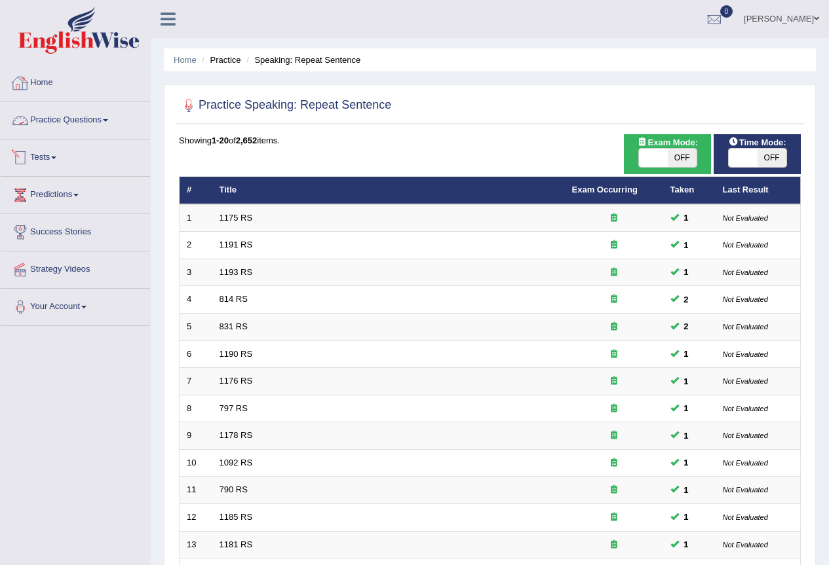
click at [48, 159] on link "Tests" at bounding box center [75, 156] width 149 height 33
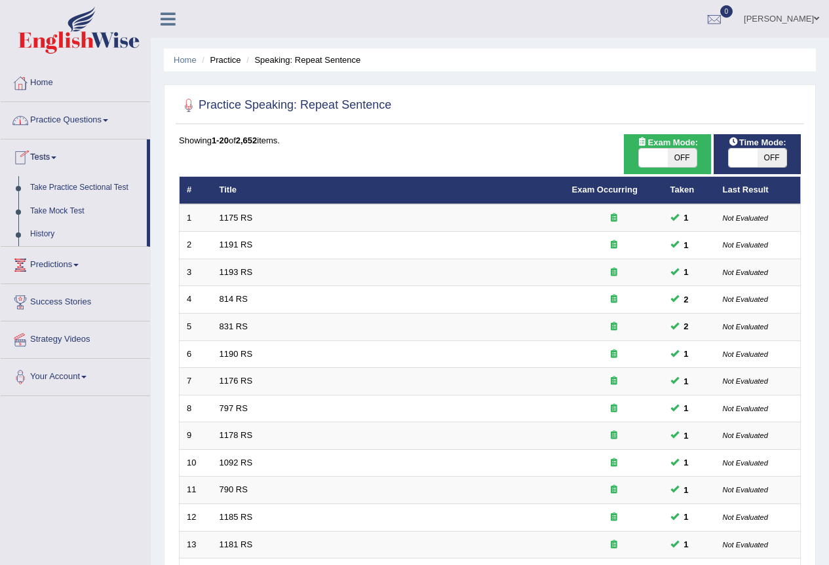
click at [78, 126] on link "Practice Questions" at bounding box center [75, 118] width 149 height 33
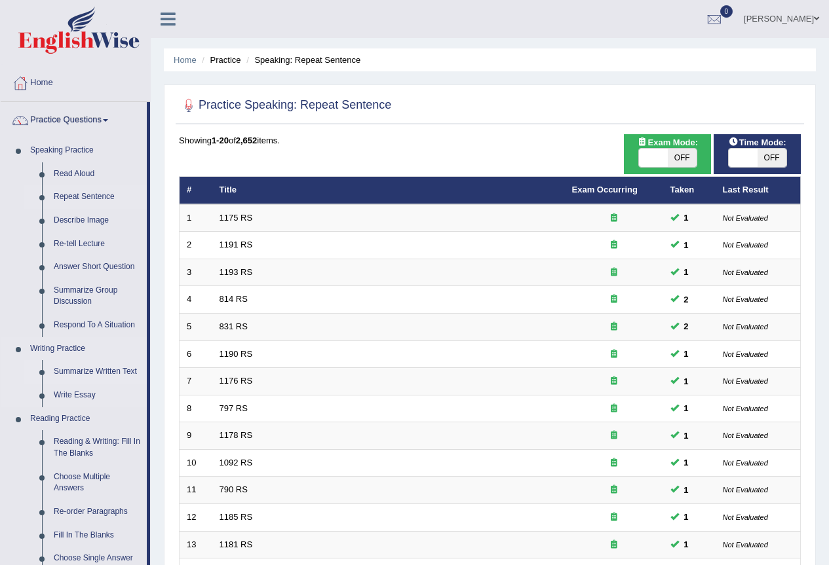
click at [104, 373] on link "Summarize Written Text" at bounding box center [97, 372] width 99 height 24
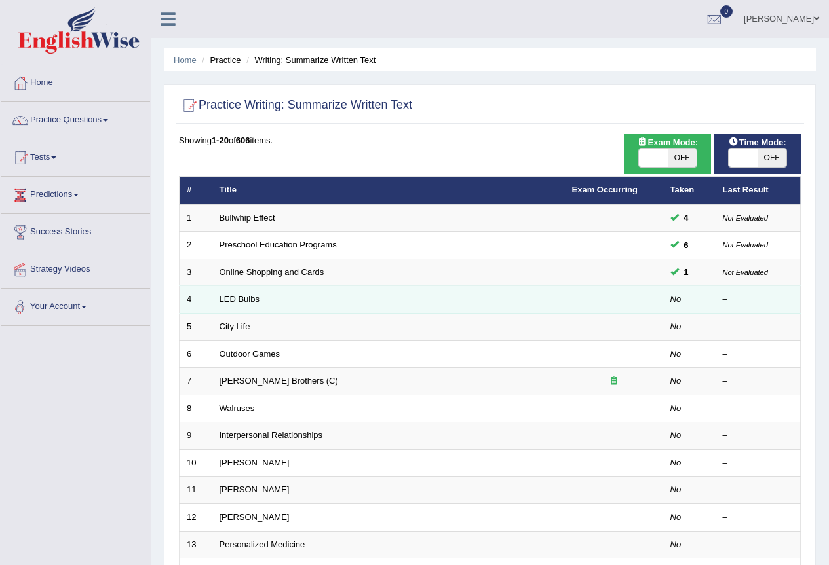
click at [270, 303] on td "LED Bulbs" at bounding box center [388, 300] width 352 height 28
click at [250, 299] on link "LED Bulbs" at bounding box center [239, 299] width 40 height 10
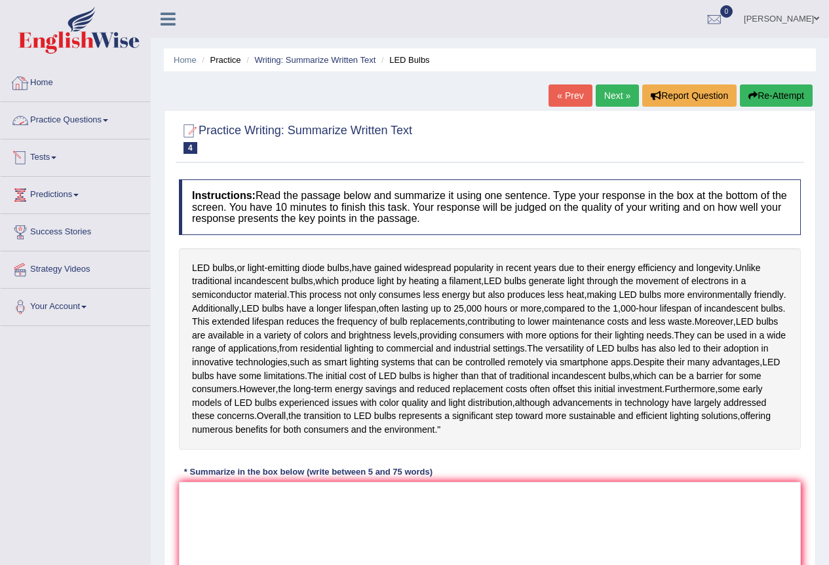
click at [68, 121] on link "Practice Questions" at bounding box center [75, 118] width 149 height 33
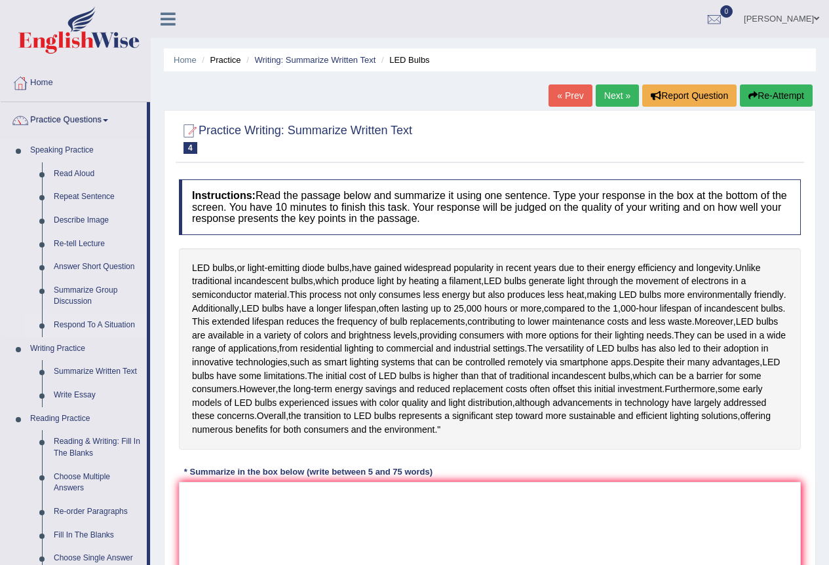
click at [108, 321] on link "Respond To A Situation" at bounding box center [97, 326] width 99 height 24
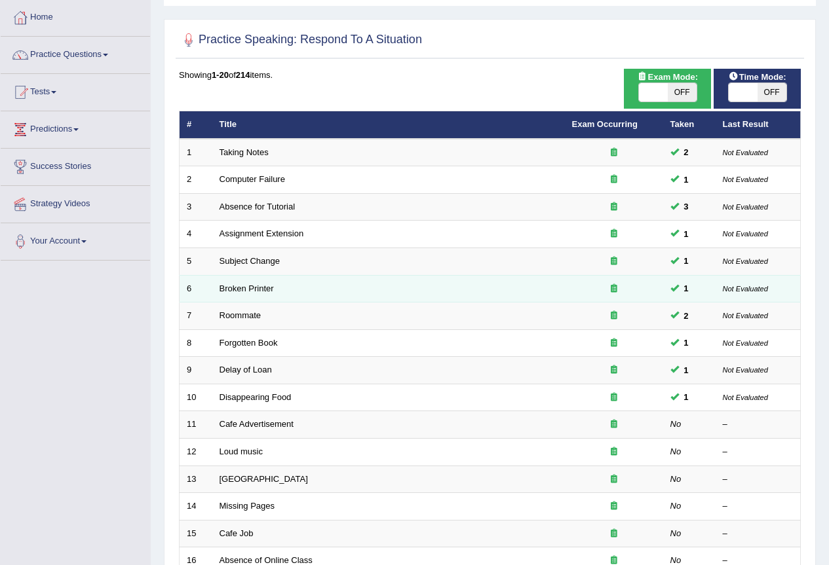
scroll to position [131, 0]
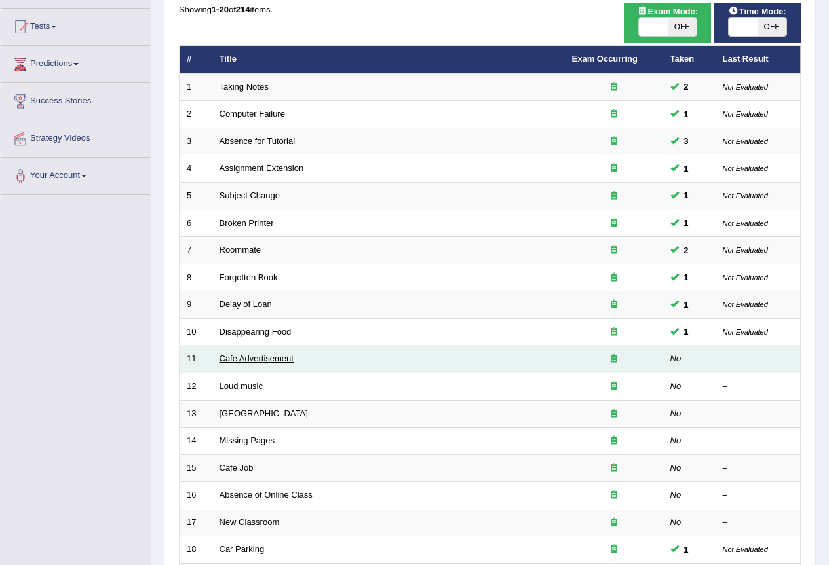
click at [247, 359] on link "Cafe Advertisement" at bounding box center [256, 359] width 74 height 10
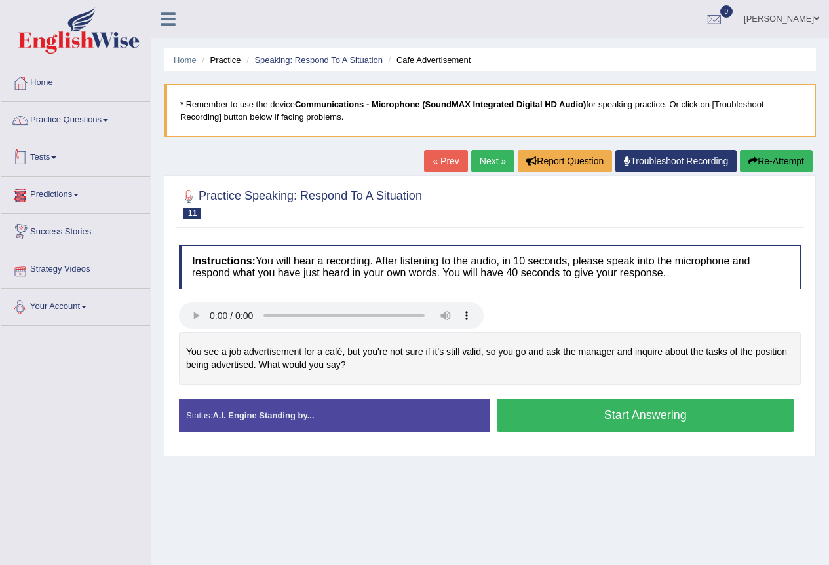
click at [62, 128] on link "Practice Questions" at bounding box center [75, 118] width 149 height 33
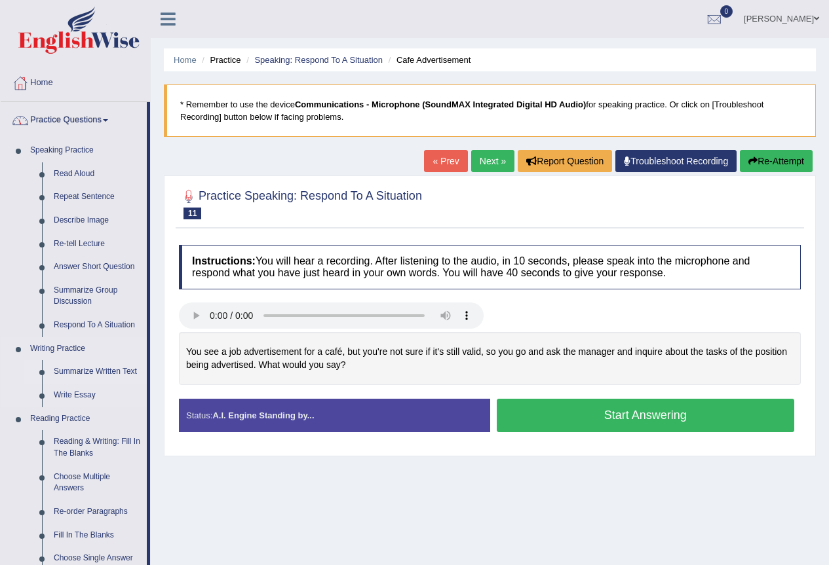
click at [83, 369] on link "Summarize Written Text" at bounding box center [97, 372] width 99 height 24
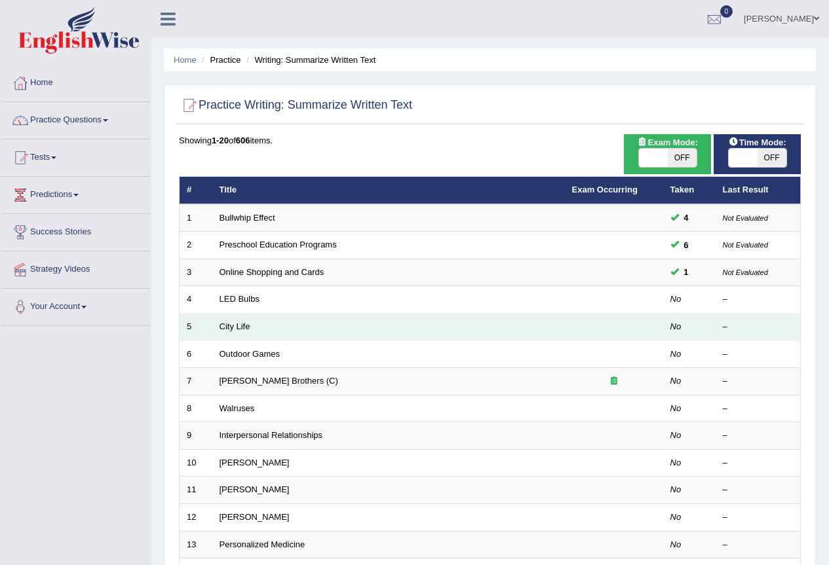
click at [423, 325] on td "City Life" at bounding box center [388, 328] width 352 height 28
click at [240, 325] on link "City Life" at bounding box center [234, 327] width 31 height 10
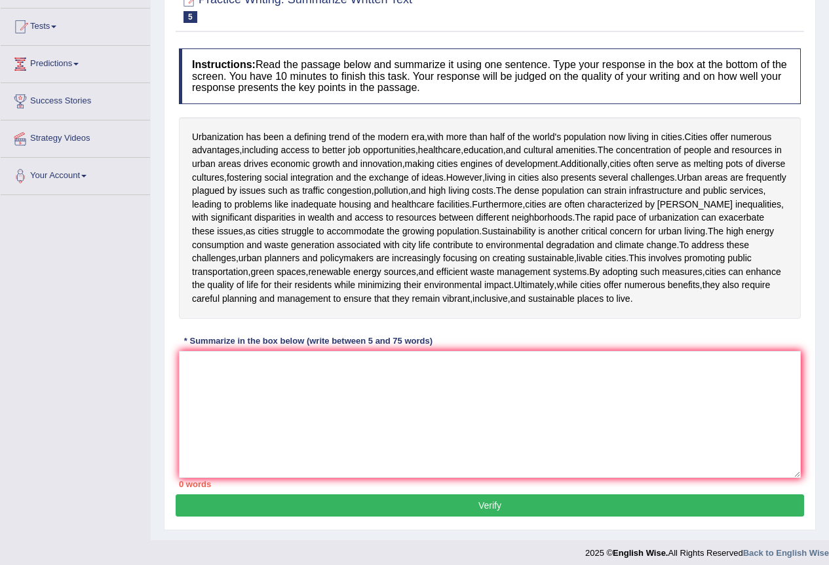
scroll to position [66, 0]
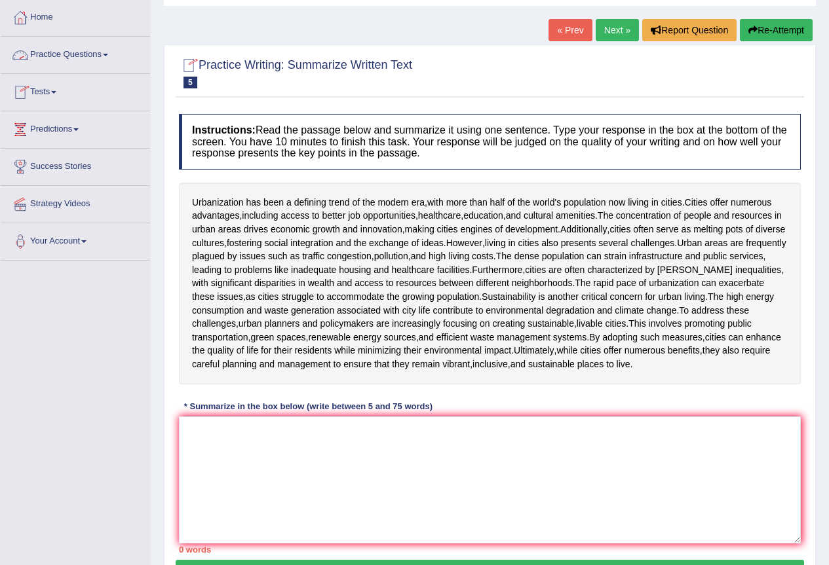
click at [233, 70] on h2 "Practice Writing: Summarize Written Text 5 City Life" at bounding box center [295, 72] width 233 height 33
click at [0, 0] on small "City Life" at bounding box center [0, 0] width 0 height 0
click at [76, 58] on link "Practice Questions" at bounding box center [75, 53] width 149 height 33
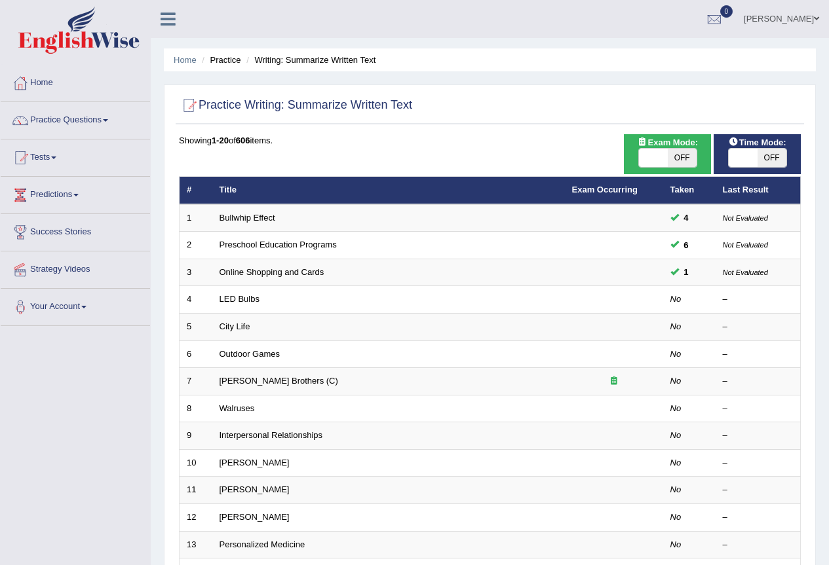
click at [773, 165] on span "OFF" at bounding box center [771, 158] width 29 height 18
checkbox input "true"
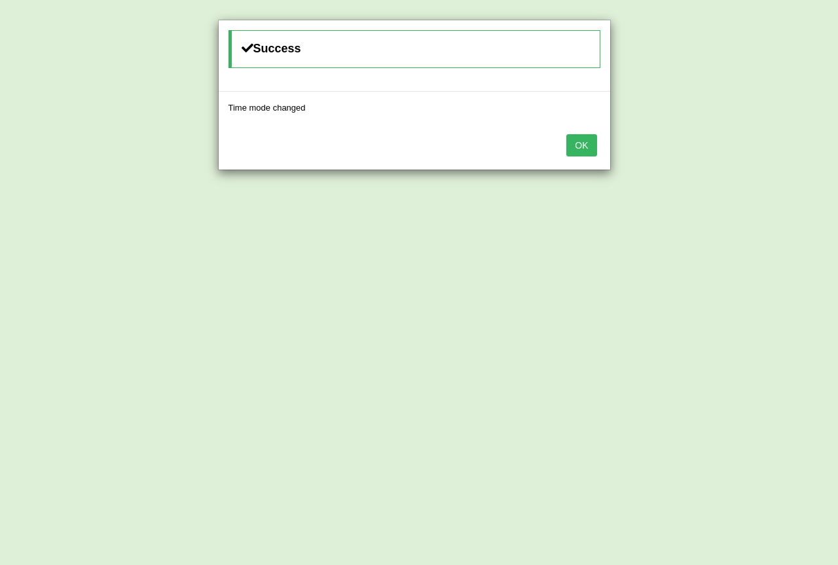
click at [576, 148] on button "OK" at bounding box center [582, 145] width 30 height 22
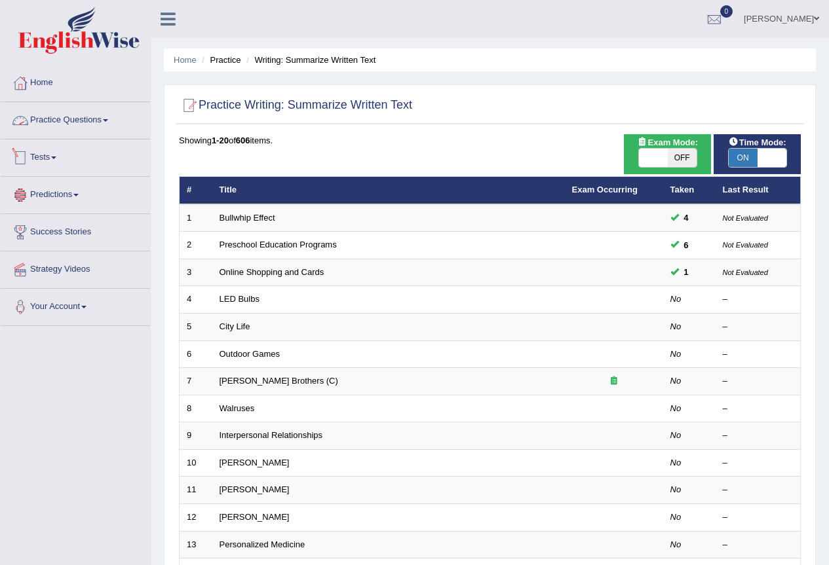
click at [72, 192] on link "Predictions" at bounding box center [75, 193] width 149 height 33
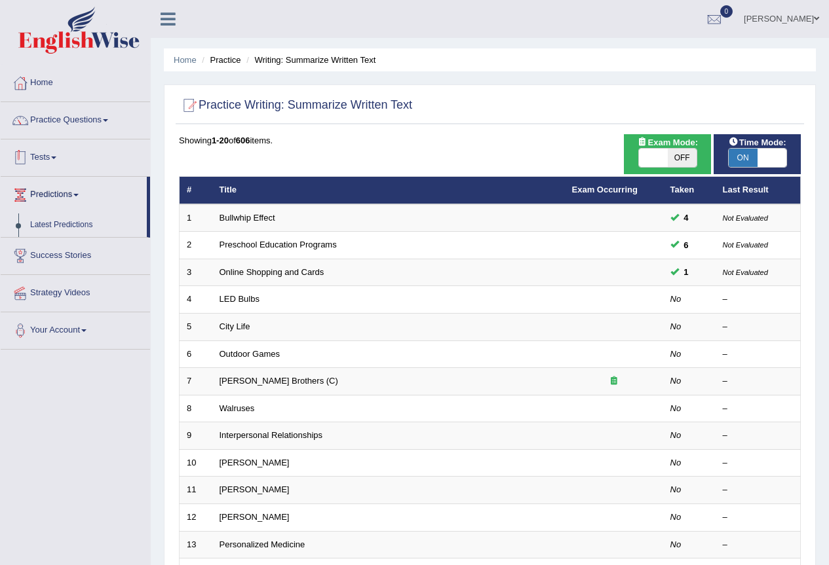
click at [61, 160] on link "Tests" at bounding box center [75, 156] width 149 height 33
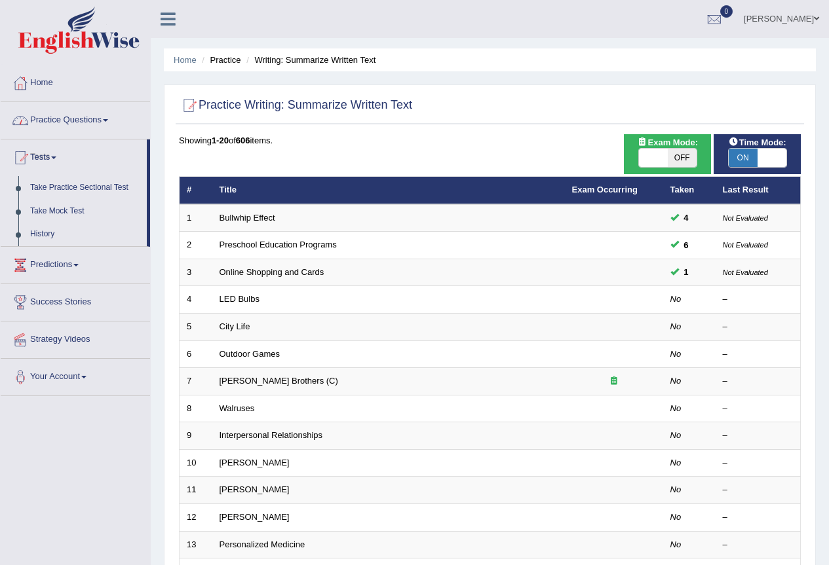
click at [109, 117] on link "Practice Questions" at bounding box center [75, 118] width 149 height 33
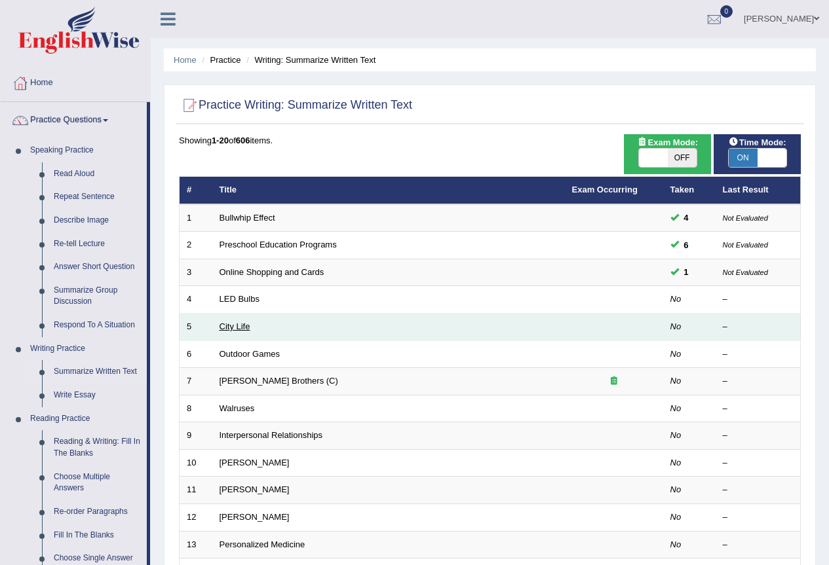
click at [249, 330] on link "City Life" at bounding box center [234, 327] width 31 height 10
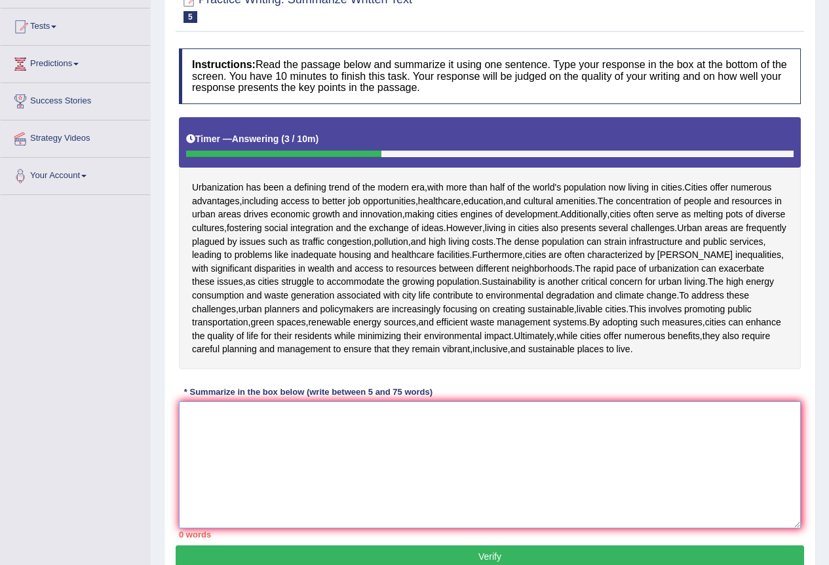
click at [316, 458] on textarea at bounding box center [490, 465] width 622 height 127
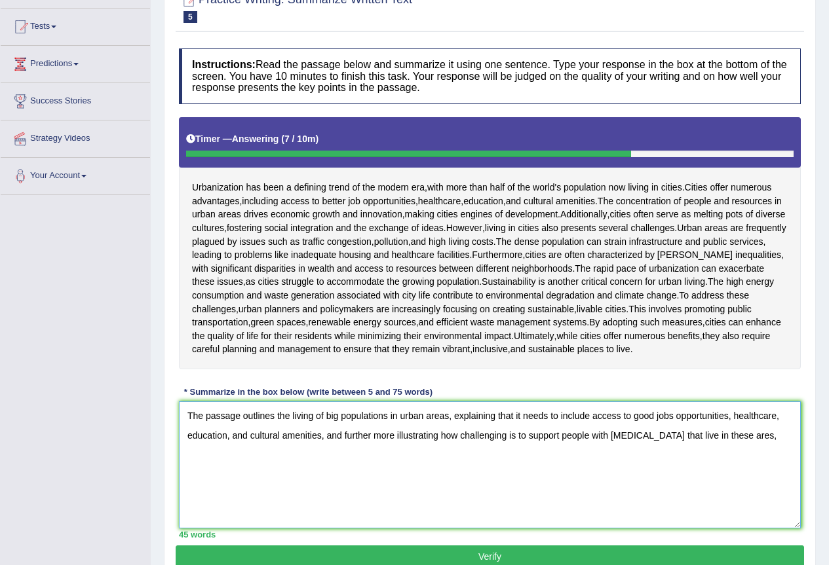
scroll to position [66, 0]
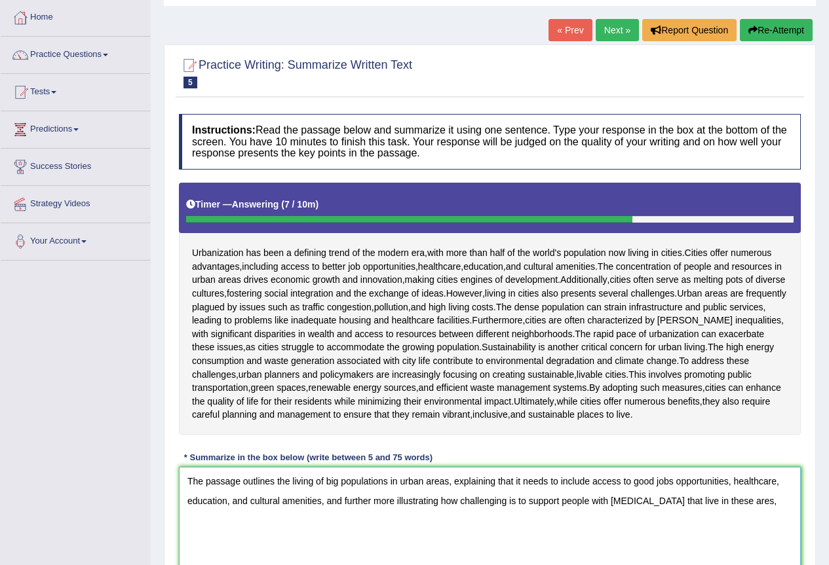
click at [390, 506] on textarea "The passage outlines the living of big populations in urban areas, explaining t…" at bounding box center [490, 530] width 622 height 127
click at [748, 497] on textarea "The passage outlines the living of big populations in urban areas, explaining t…" at bounding box center [490, 530] width 622 height 127
drag, startPoint x: 731, startPoint y: 503, endPoint x: 669, endPoint y: 505, distance: 61.6
click at [669, 505] on textarea "The passage outlines the living of big populations in urban areas, explaining t…" at bounding box center [490, 530] width 622 height 127
click at [417, 500] on textarea "The passage outlines the living of big populations in urban areas, explaining t…" at bounding box center [490, 530] width 622 height 127
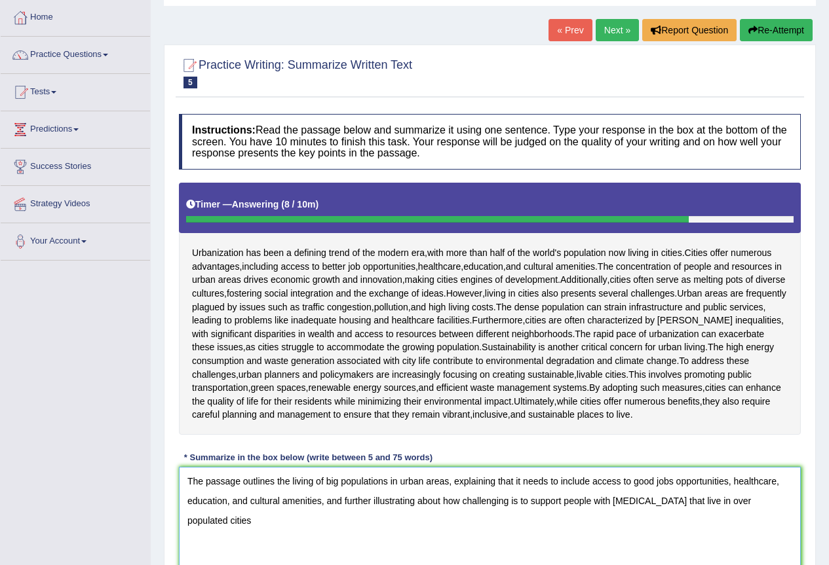
click at [787, 504] on textarea "The passage outlines the living of big populations in urban areas, explaining t…" at bounding box center [490, 530] width 622 height 127
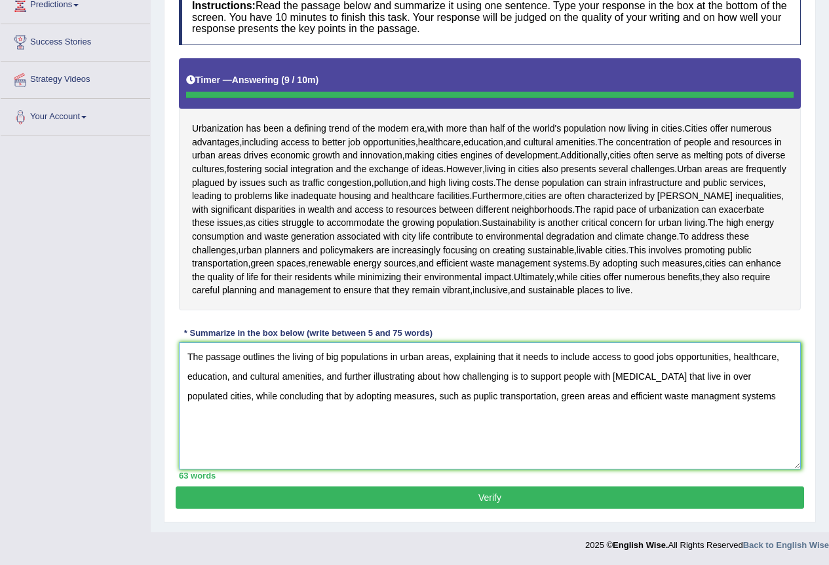
type textarea "The passage outlines the living of big populations in urban areas, explaining t…"
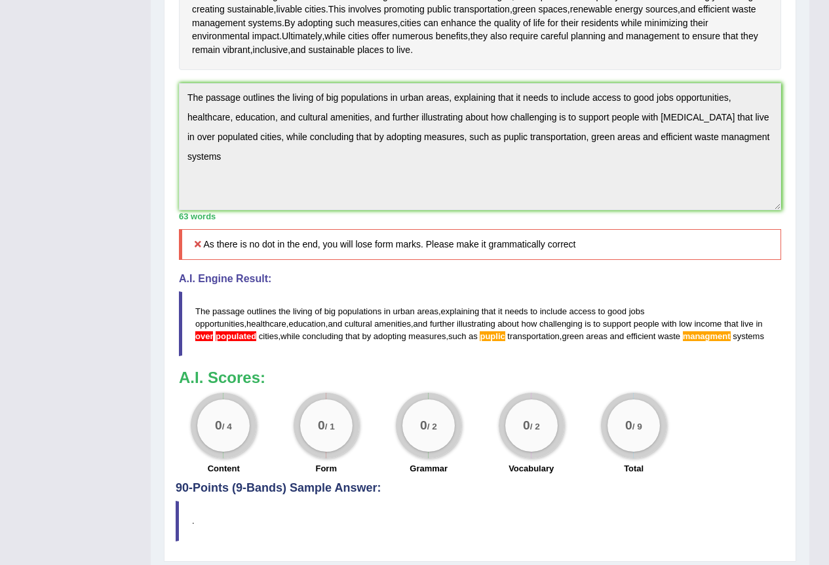
scroll to position [379, 0]
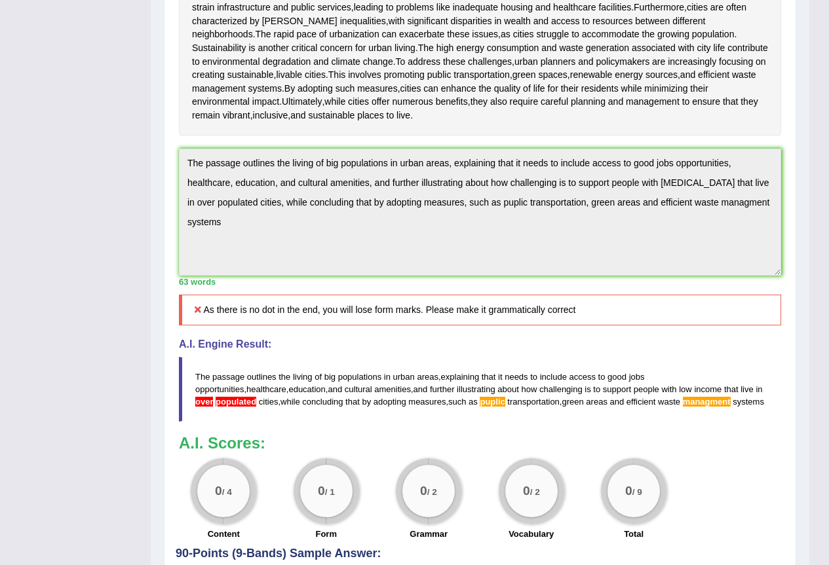
click at [176, 170] on div "Instructions: Read the passage below and summarize it using one sentence. Type …" at bounding box center [480, 170] width 609 height 753
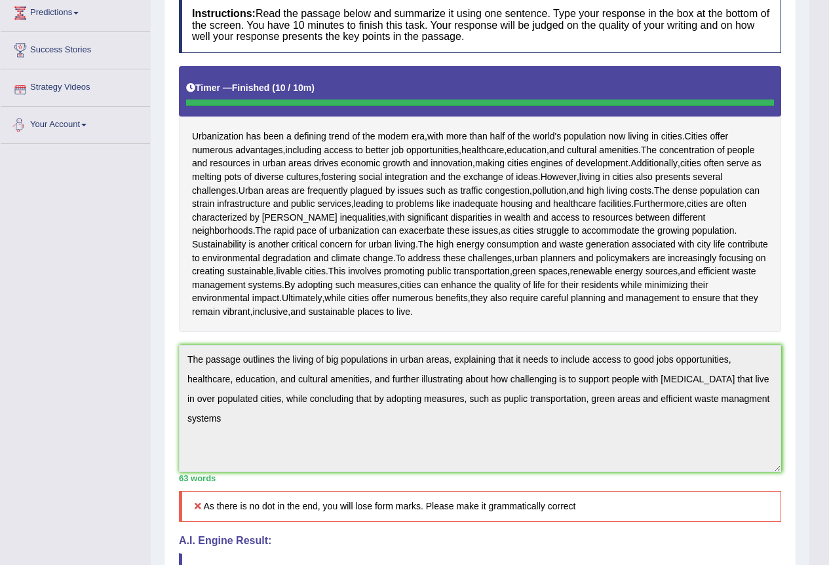
scroll to position [51, 0]
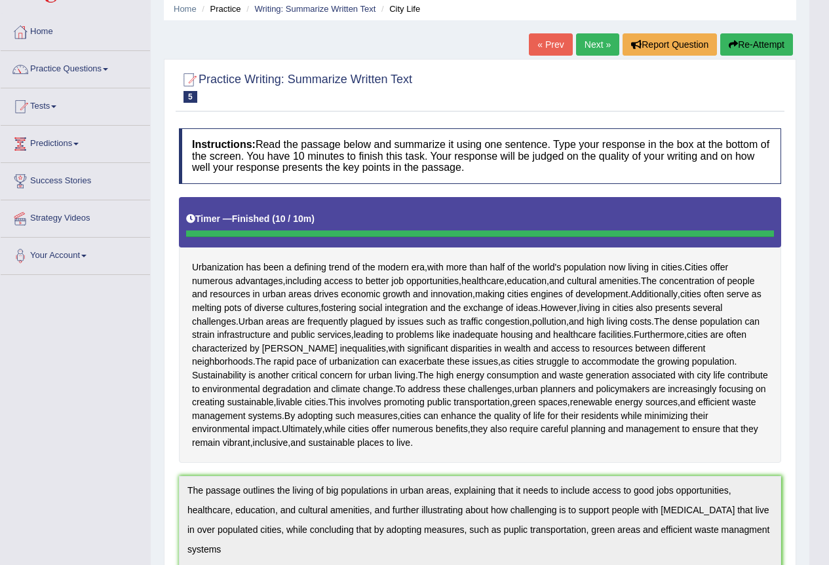
click at [763, 49] on button "Re-Attempt" at bounding box center [756, 44] width 73 height 22
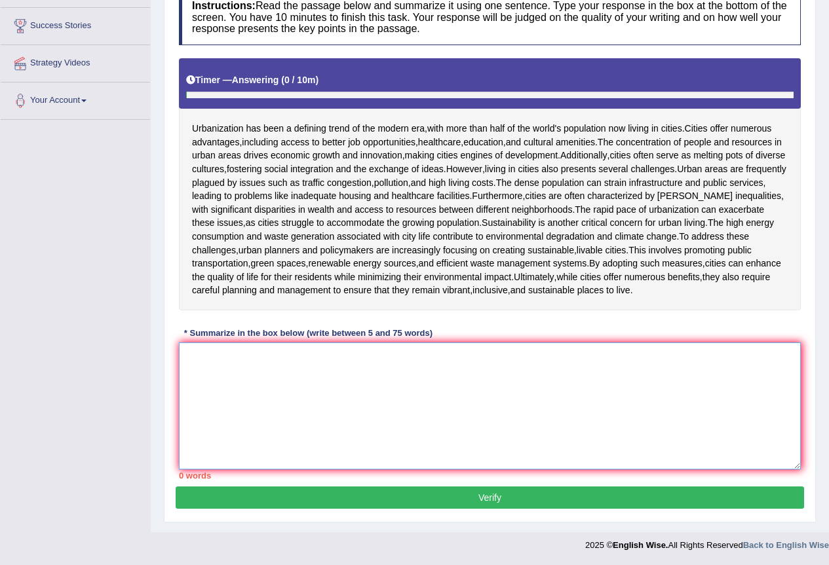
click at [437, 402] on textarea at bounding box center [490, 406] width 622 height 127
paste textarea "The passage outlines the living of big populations in urban areas, explaining t…"
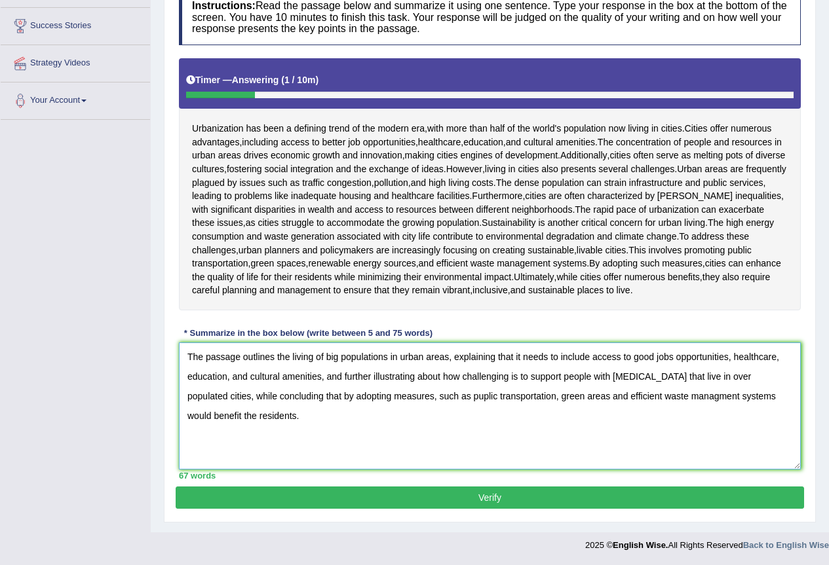
click at [312, 359] on textarea "The passage outlines the living of big populations in urban areas, explaining t…" at bounding box center [490, 406] width 622 height 127
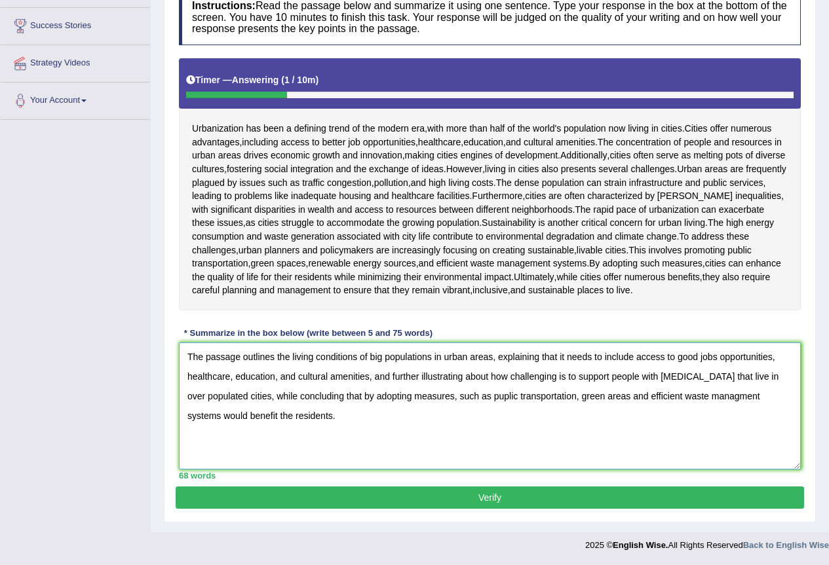
drag, startPoint x: 592, startPoint y: 357, endPoint x: 563, endPoint y: 358, distance: 28.8
click at [563, 358] on textarea "The passage outlines the living conditions of big populations in urban areas, e…" at bounding box center [490, 406] width 622 height 127
drag, startPoint x: 557, startPoint y: 358, endPoint x: 599, endPoint y: 354, distance: 41.5
click at [599, 354] on textarea "The passage outlines the living conditions of big populations in urban areas, e…" at bounding box center [490, 406] width 622 height 127
click at [274, 374] on textarea "The passage outlines the living conditions of big populations in urban areas, e…" at bounding box center [490, 406] width 622 height 127
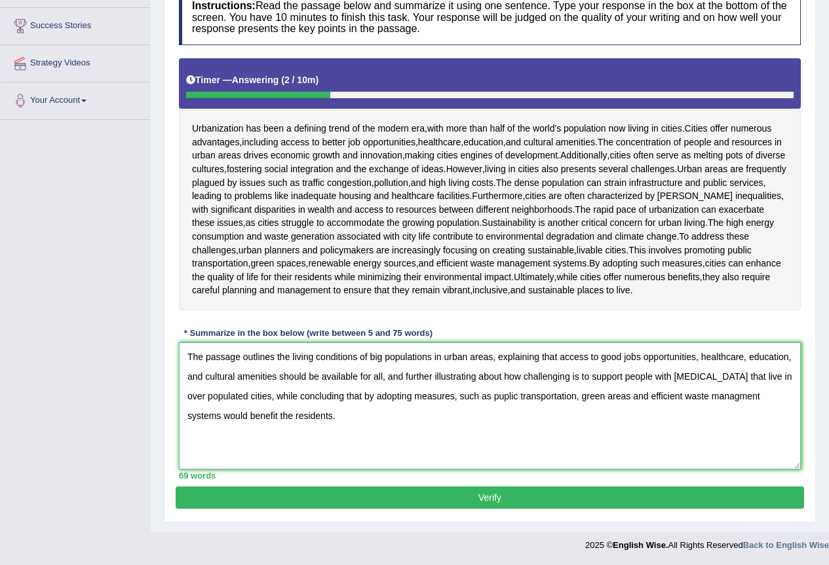
click at [571, 372] on textarea "The passage outlines the living conditions of big populations in urban areas, e…" at bounding box center [490, 406] width 622 height 127
click at [630, 376] on textarea "The passage outlines the living conditions of big populations in urban areas, e…" at bounding box center [490, 406] width 622 height 127
drag, startPoint x: 779, startPoint y: 381, endPoint x: 711, endPoint y: 375, distance: 67.8
click at [711, 375] on textarea "The passage outlines the living conditions of big populations in urban areas, e…" at bounding box center [490, 406] width 622 height 127
click at [682, 373] on textarea "The passage outlines the living conditions of big populations in urban areas, e…" at bounding box center [490, 406] width 622 height 127
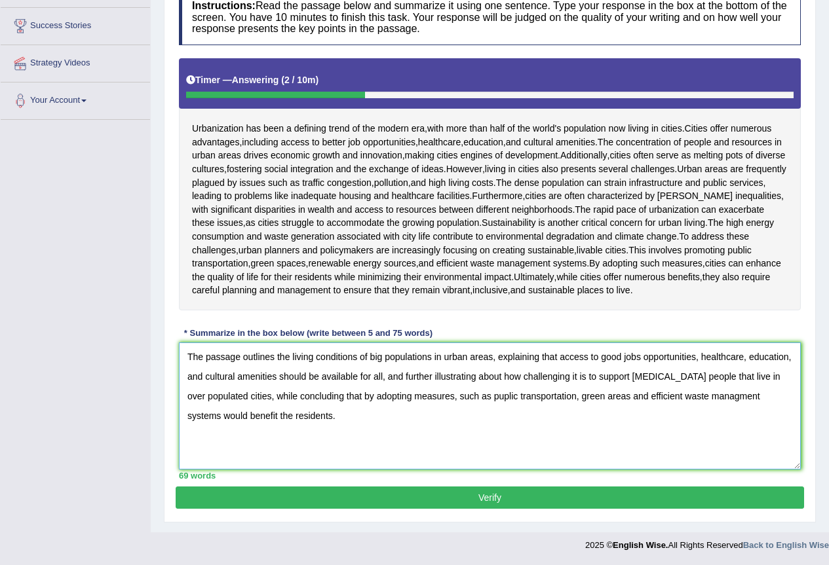
drag, startPoint x: 376, startPoint y: 408, endPoint x: 364, endPoint y: 408, distance: 12.4
click at [364, 408] on textarea "The passage outlines the living conditions of big populations in urban areas, e…" at bounding box center [490, 406] width 622 height 127
click at [351, 393] on textarea "The passage outlines the living conditions of big populations in urban areas, e…" at bounding box center [490, 406] width 622 height 127
click at [458, 394] on textarea "The passage outlines the living conditions of big populations in urban areas, e…" at bounding box center [490, 406] width 622 height 127
click at [791, 400] on textarea "The passage outlines the living conditions of big populations in urban areas, e…" at bounding box center [490, 406] width 622 height 127
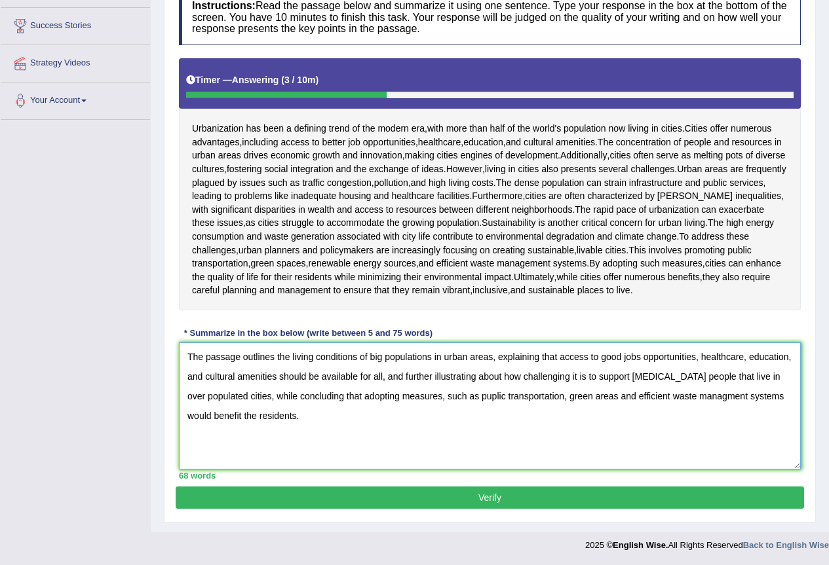
click at [764, 398] on textarea "The passage outlines the living conditions of big populations in urban areas, e…" at bounding box center [490, 406] width 622 height 127
type textarea "The passage outlines the living conditions of big populations in urban areas, e…"
click at [444, 495] on button "Verify" at bounding box center [490, 498] width 628 height 22
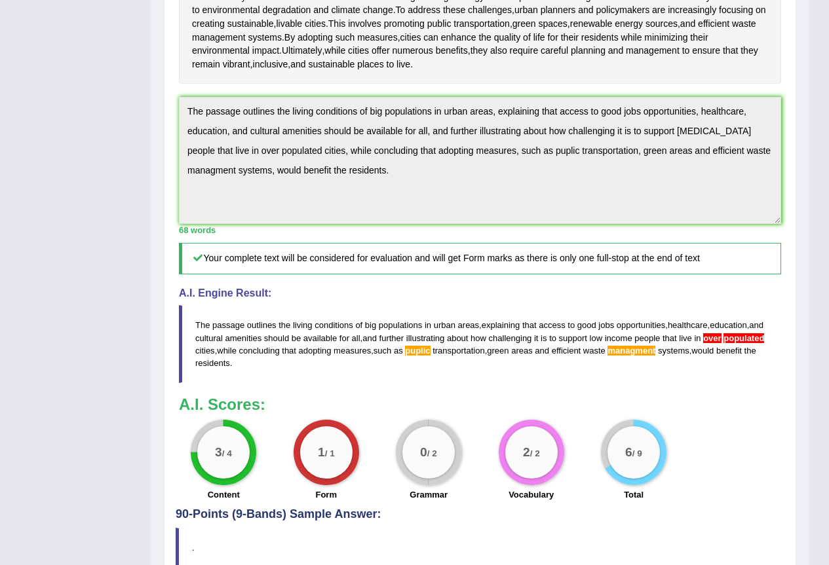
scroll to position [451, 0]
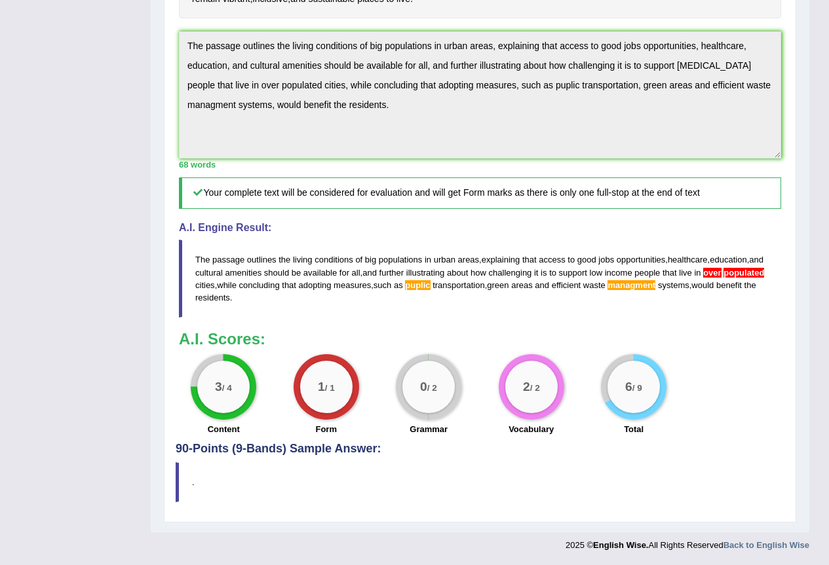
click at [693, 292] on blockquote "The passage outlines the living conditions of big populations in urban areas , …" at bounding box center [480, 278] width 602 height 77
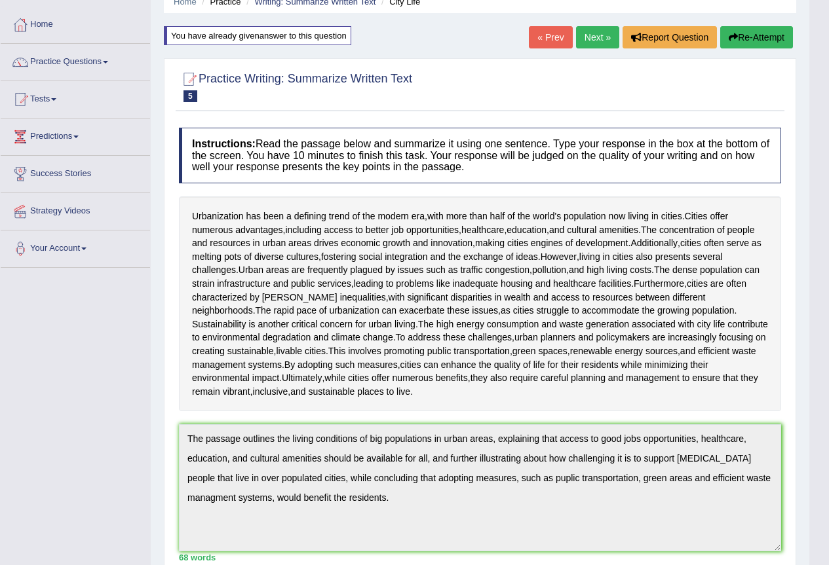
scroll to position [0, 0]
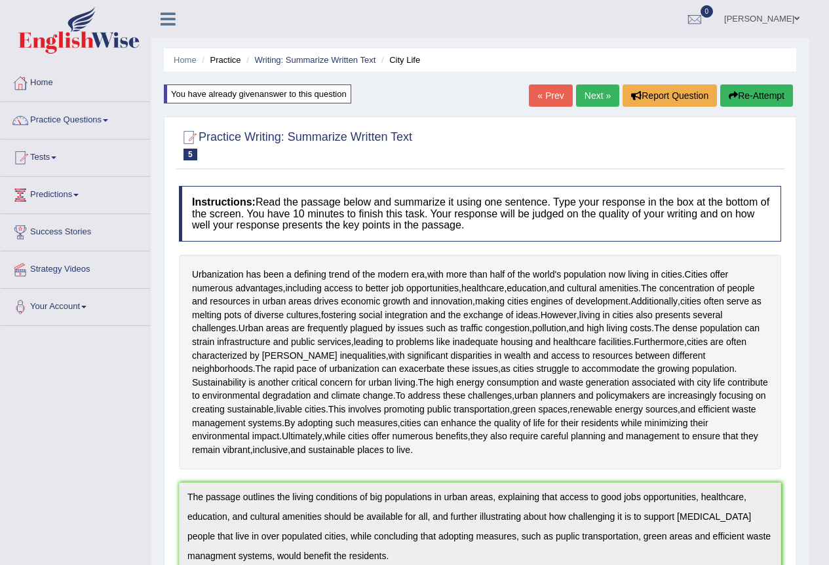
click at [597, 87] on link "Next »" at bounding box center [597, 96] width 43 height 22
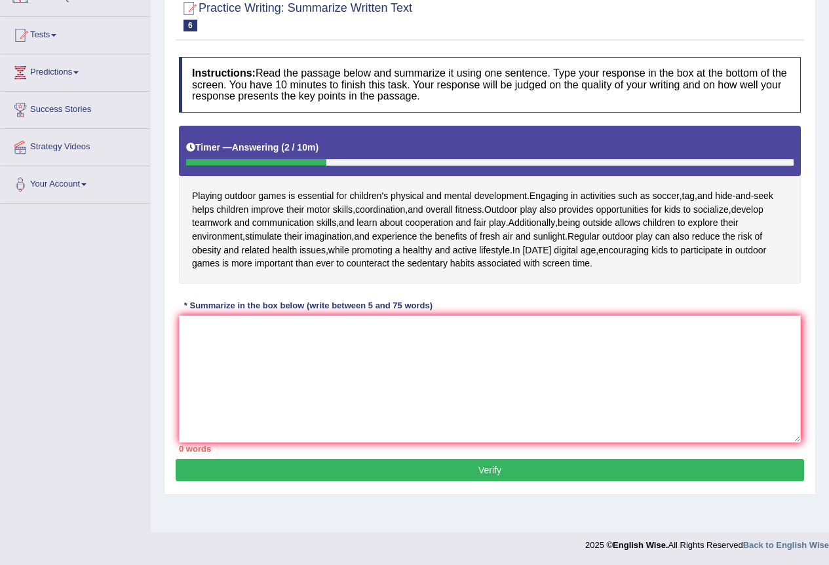
scroll to position [57, 0]
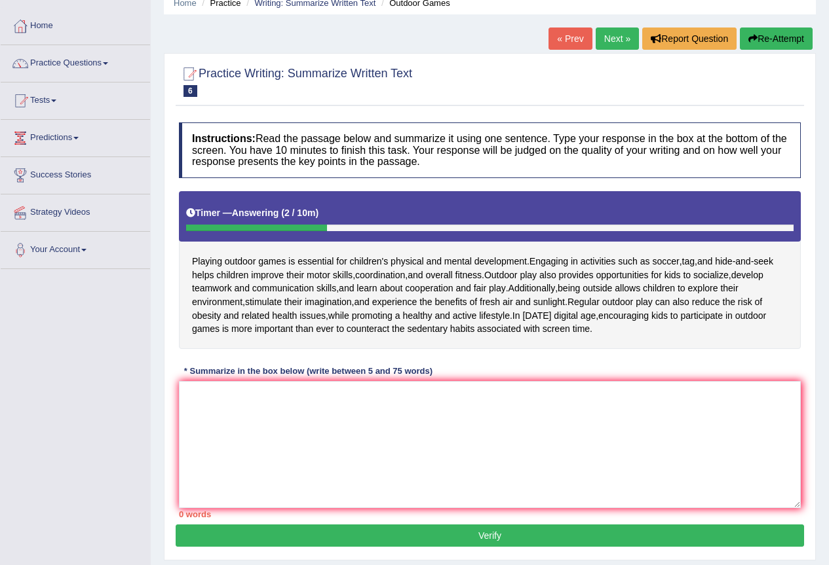
click at [754, 44] on button "Re-Attempt" at bounding box center [776, 39] width 73 height 22
click at [371, 445] on textarea at bounding box center [490, 444] width 622 height 127
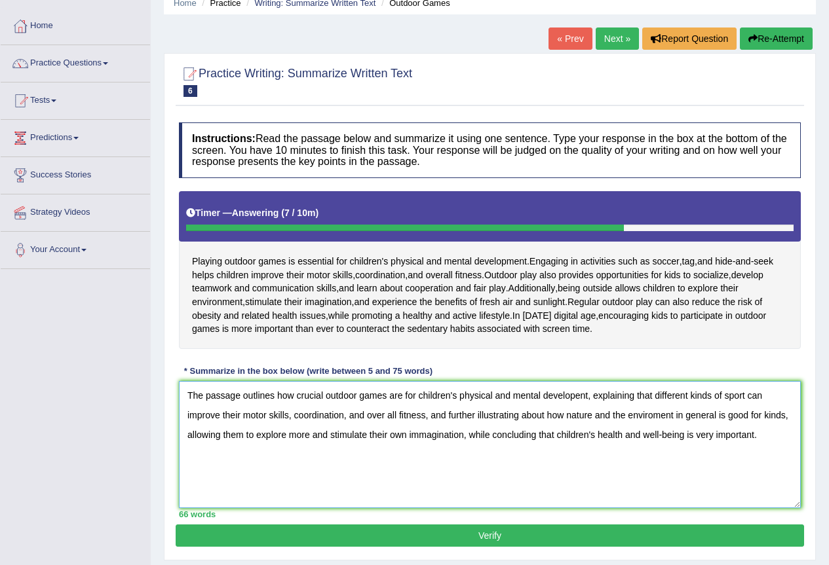
click at [574, 392] on textarea "The passage outlines how crucial outdoor games are for children's physical and …" at bounding box center [490, 444] width 622 height 127
click at [750, 395] on textarea "The passage outlines how crucial outdoor games are for children's physical and …" at bounding box center [490, 444] width 622 height 127
click at [624, 413] on textarea "The passage outlines how crucial outdoor games are for children's physical and …" at bounding box center [490, 444] width 622 height 127
click at [711, 414] on textarea "The passage outlines how crucial outdoor games are for children's physical and …" at bounding box center [490, 444] width 622 height 127
click at [721, 416] on textarea "The passage outlines how crucial outdoor games are for children's physical and …" at bounding box center [490, 444] width 622 height 127
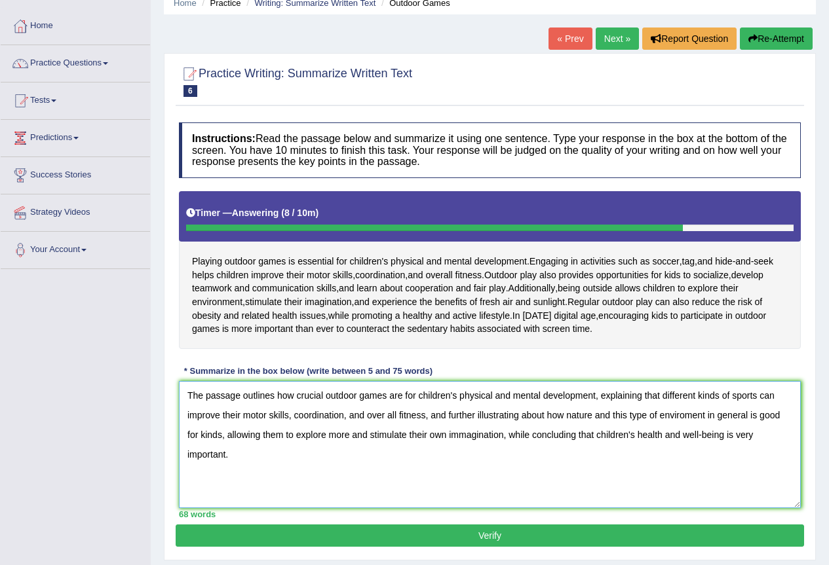
click at [713, 417] on textarea "The passage outlines how crucial outdoor games are for children's physical and …" at bounding box center [490, 444] width 622 height 127
click at [760, 415] on textarea "The passage outlines how crucial outdoor games are for children's physical and …" at bounding box center [490, 444] width 622 height 127
click at [208, 432] on textarea "The passage outlines how crucial outdoor games are for children's physical and …" at bounding box center [490, 444] width 622 height 127
drag, startPoint x: 197, startPoint y: 435, endPoint x: 208, endPoint y: 434, distance: 11.9
click at [197, 435] on textarea "The passage outlines how crucial outdoor games are for children's physical and …" at bounding box center [490, 444] width 622 height 127
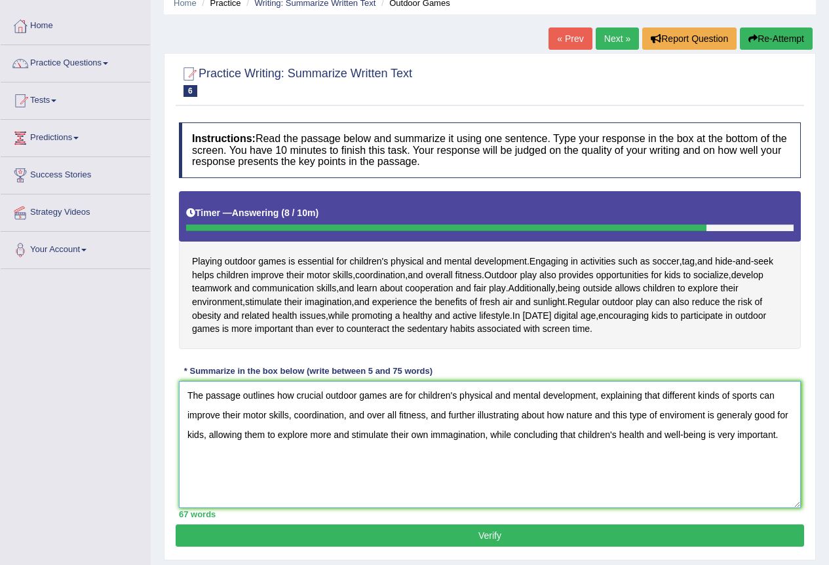
drag, startPoint x: 200, startPoint y: 437, endPoint x: 210, endPoint y: 436, distance: 9.2
click at [201, 436] on textarea "The passage outlines how crucial outdoor games are for children's physical and …" at bounding box center [490, 444] width 622 height 127
click at [225, 442] on textarea "The passage outlines how crucial outdoor games are for children's physical and …" at bounding box center [490, 444] width 622 height 127
type textarea "The passage outlines how crucial outdoor games are for children's physical and …"
click at [527, 537] on button "Verify" at bounding box center [490, 536] width 628 height 22
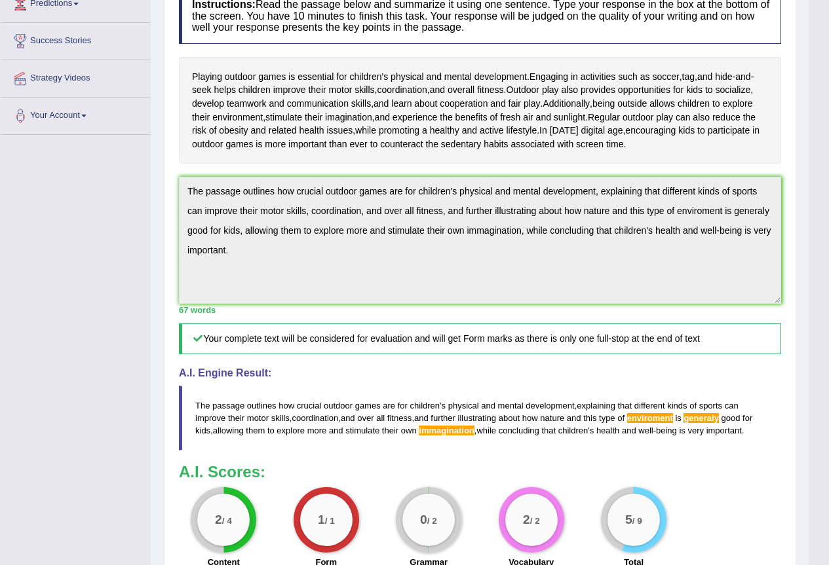
scroll to position [257, 0]
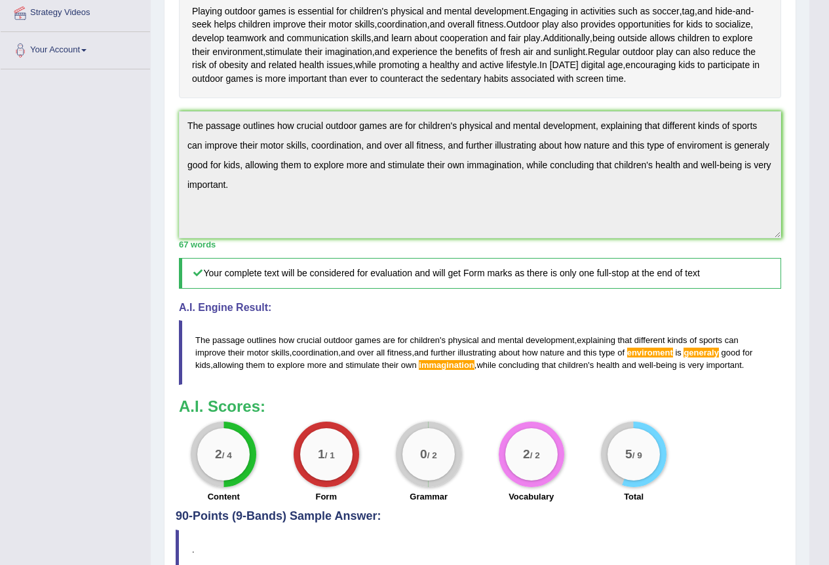
click at [481, 244] on div "67 words" at bounding box center [480, 244] width 602 height 12
click at [164, 84] on div "Practice Writing: Summarize Written Text 6 Outdoor Games Instructions: Read the…" at bounding box center [480, 221] width 632 height 737
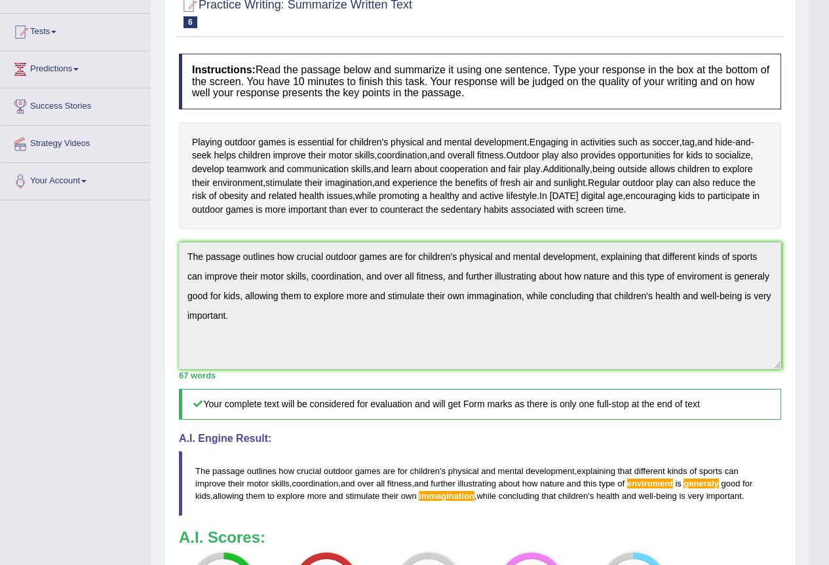
scroll to position [0, 0]
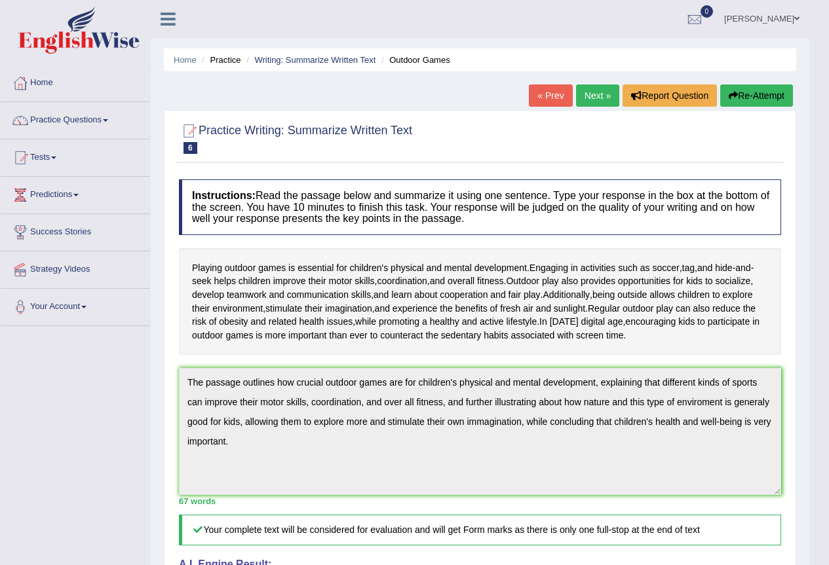
click at [753, 100] on button "Re-Attempt" at bounding box center [756, 96] width 73 height 22
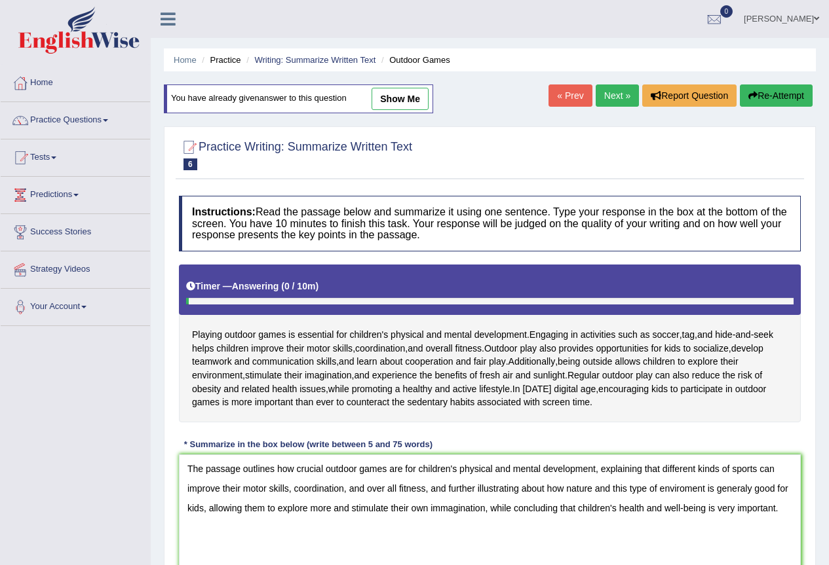
scroll to position [66, 0]
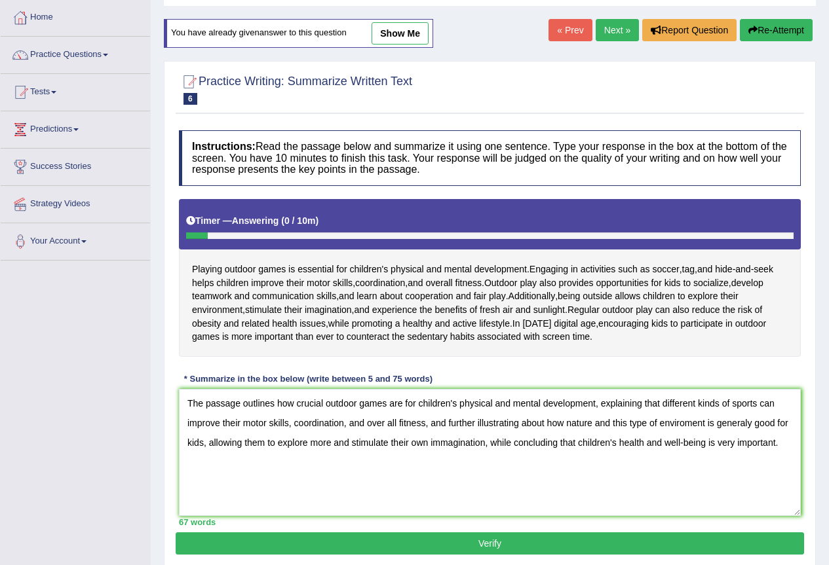
click at [441, 442] on textarea "The passage outlines how crucial outdoor games are for children's physical and …" at bounding box center [490, 452] width 622 height 127
click at [744, 423] on textarea "The passage outlines how crucial outdoor games are for children's physical and …" at bounding box center [490, 452] width 622 height 127
drag, startPoint x: 749, startPoint y: 419, endPoint x: 717, endPoint y: 423, distance: 32.3
click at [717, 423] on textarea "The passage outlines how crucial outdoor games are for children's physical and …" at bounding box center [490, 452] width 622 height 127
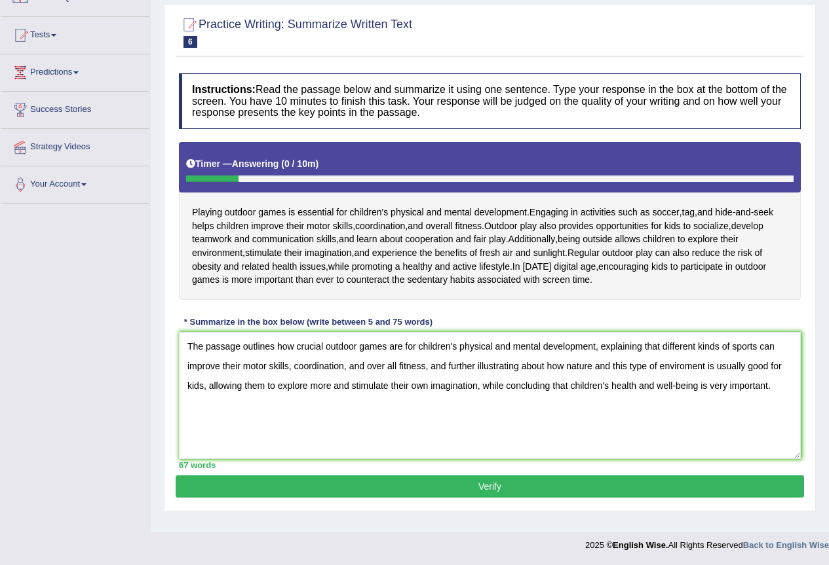
type textarea "The passage outlines how crucial outdoor games are for children's physical and …"
drag, startPoint x: 576, startPoint y: 494, endPoint x: 584, endPoint y: 493, distance: 7.2
click at [582, 493] on button "Verify" at bounding box center [490, 487] width 628 height 22
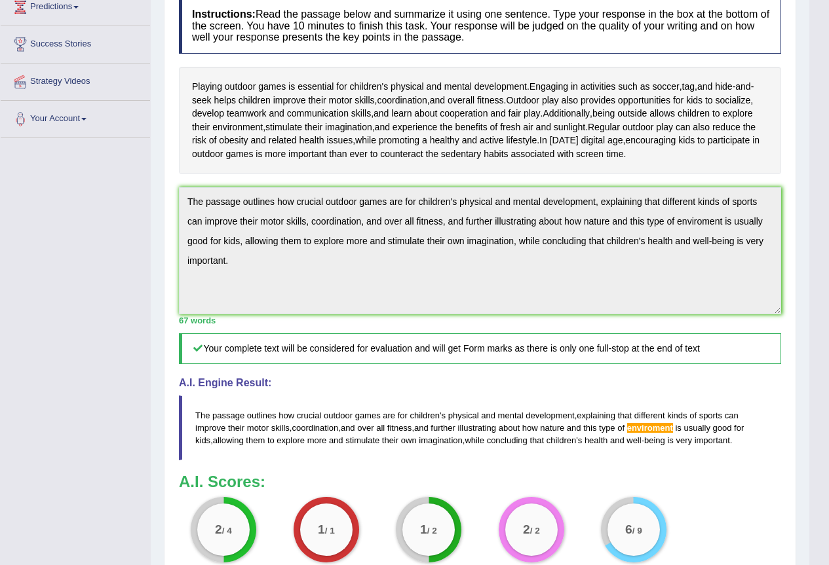
scroll to position [57, 0]
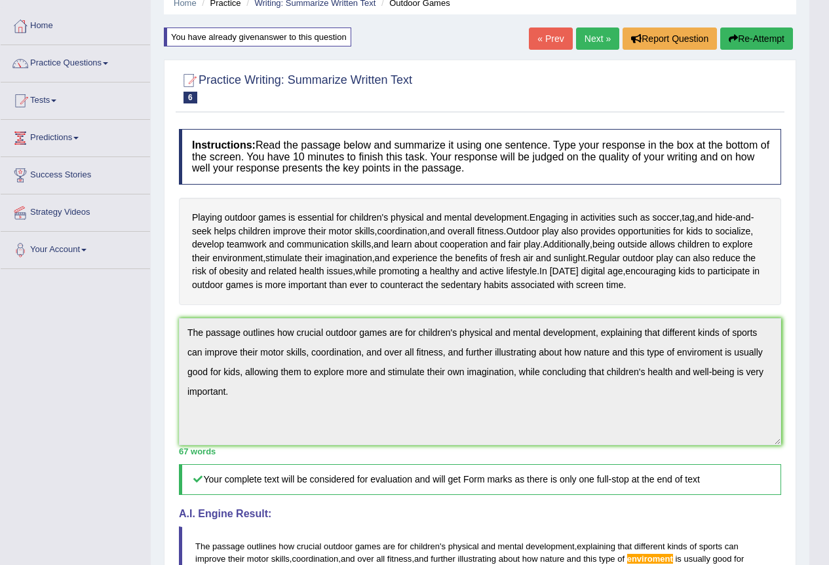
click at [751, 31] on button "Re-Attempt" at bounding box center [756, 39] width 73 height 22
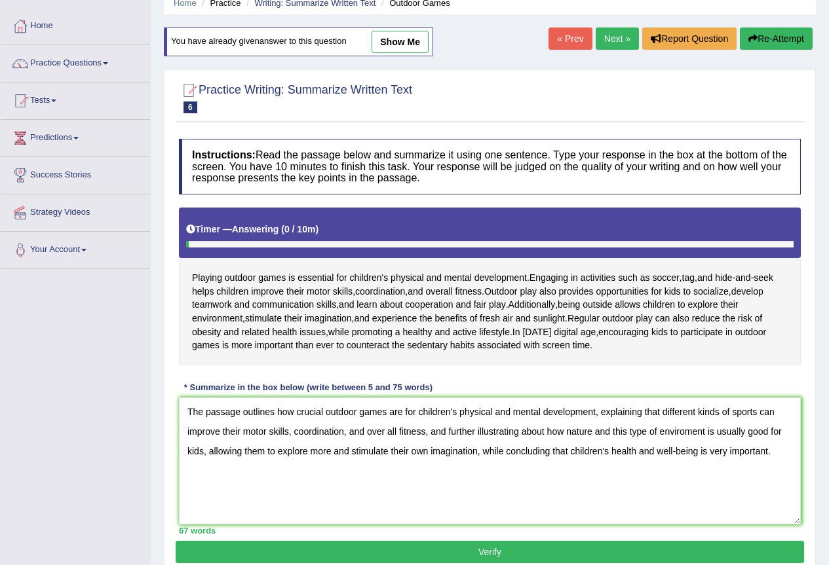
click at [682, 433] on textarea "The passage outlines how crucial outdoor games are for children's physical and …" at bounding box center [490, 461] width 622 height 127
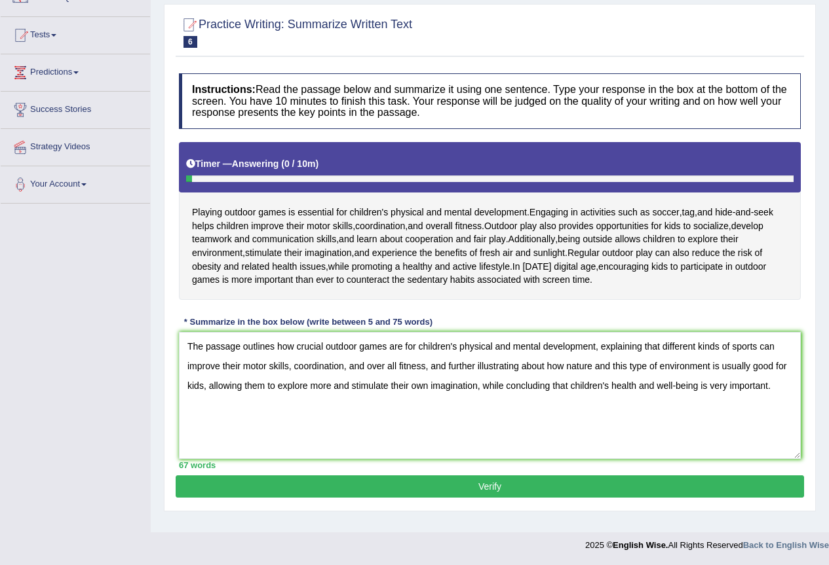
type textarea "The passage outlines how crucial outdoor games are for children's physical and …"
click at [604, 483] on button "Verify" at bounding box center [490, 487] width 628 height 22
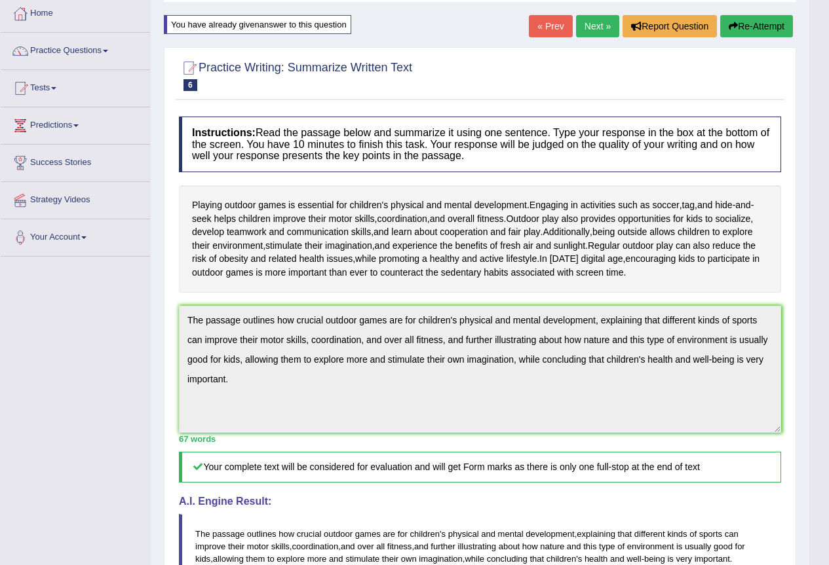
scroll to position [0, 0]
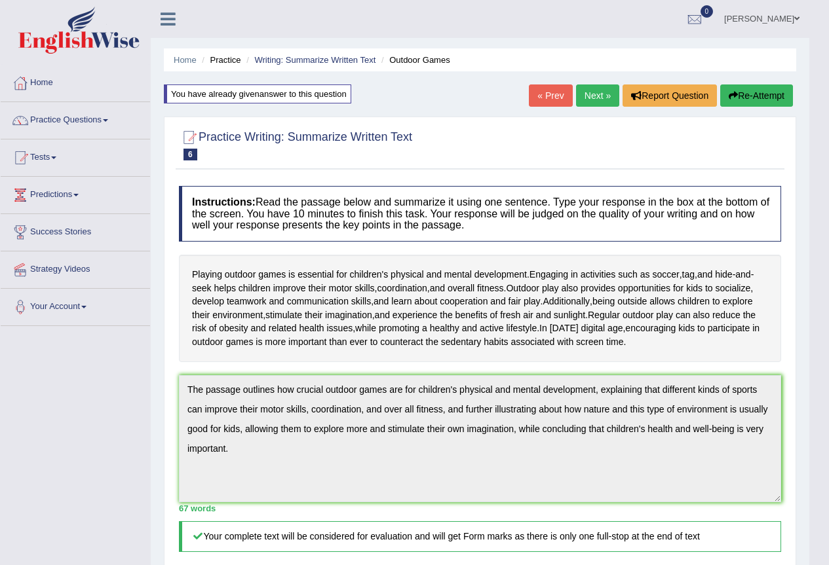
click at [588, 92] on link "Next »" at bounding box center [597, 96] width 43 height 22
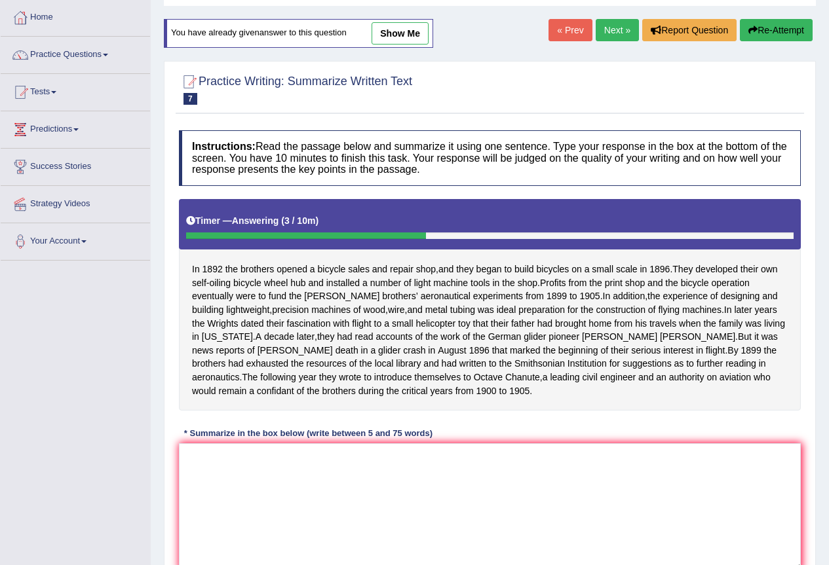
click at [771, 28] on button "Re-Attempt" at bounding box center [776, 30] width 73 height 22
click at [347, 481] on textarea at bounding box center [490, 506] width 622 height 127
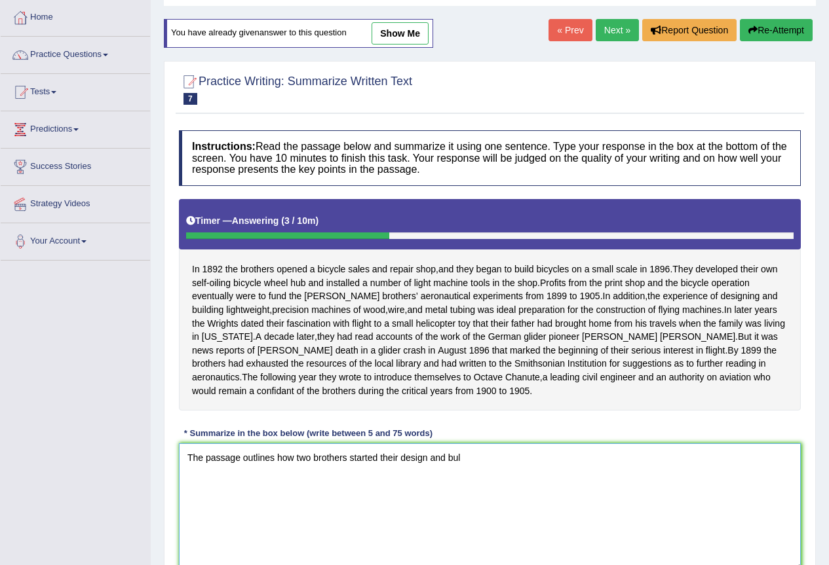
click at [396, 468] on textarea "The passage outlines how two brothers started their design and bul" at bounding box center [490, 506] width 622 height 127
click at [405, 467] on textarea "The passage outlines how two brothers started design and bul" at bounding box center [490, 506] width 622 height 127
click at [473, 470] on textarea "The passage outlines how two brothers started designing and bul" at bounding box center [490, 506] width 622 height 127
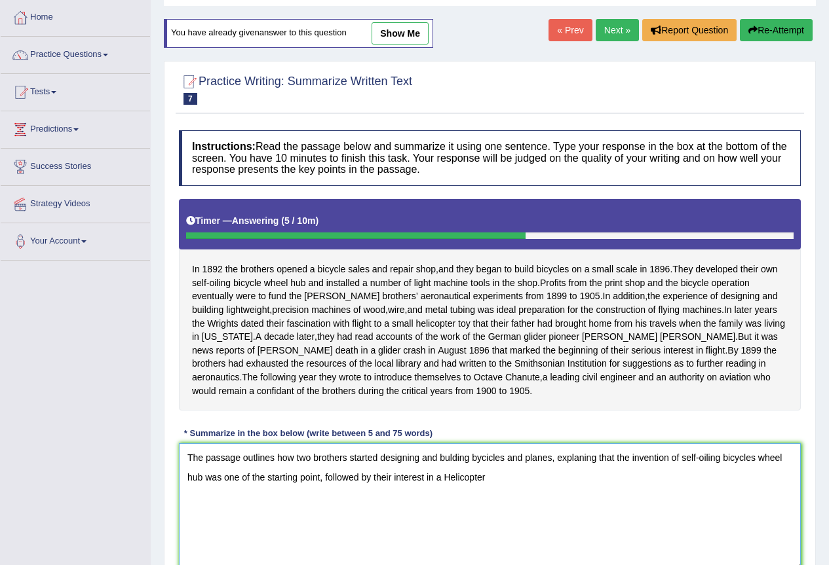
click at [348, 472] on textarea "The passage outlines how two brothers started designing and bulding bycicles an…" at bounding box center [490, 506] width 622 height 127
click at [311, 472] on textarea "The passage outlines how two brothers started designing and bulding bycicles an…" at bounding box center [490, 506] width 622 height 127
click at [567, 488] on textarea "The passage outlines how the Wright brothers started designing and bulding byci…" at bounding box center [490, 506] width 622 height 127
click at [478, 491] on textarea "The passage outlines how the Wright brothers started designing and bulding byci…" at bounding box center [490, 506] width 622 height 127
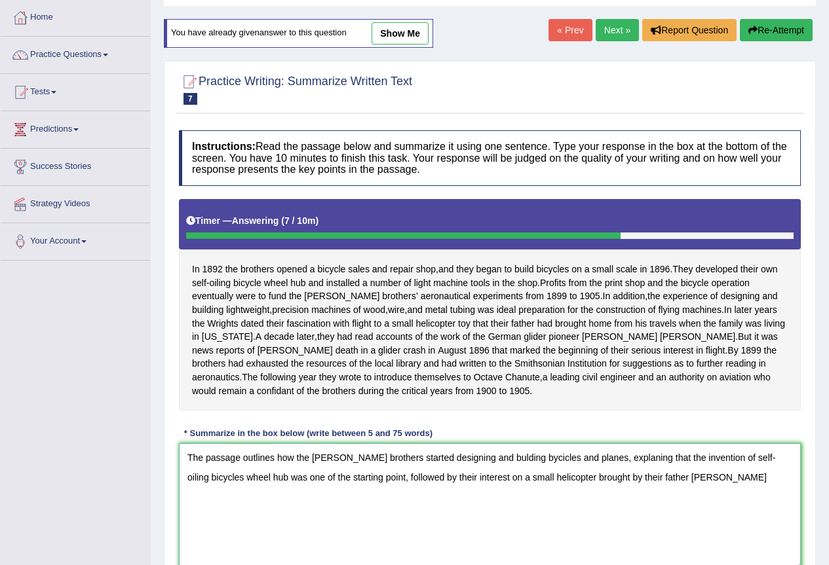
click at [573, 488] on textarea "The passage outlines how the Wright brothers started designing and bulding byci…" at bounding box center [490, 506] width 622 height 127
drag, startPoint x: 704, startPoint y: 491, endPoint x: 711, endPoint y: 496, distance: 8.5
click at [703, 491] on textarea "The passage outlines how the Wright brothers started designing and bulding byci…" at bounding box center [490, 506] width 622 height 127
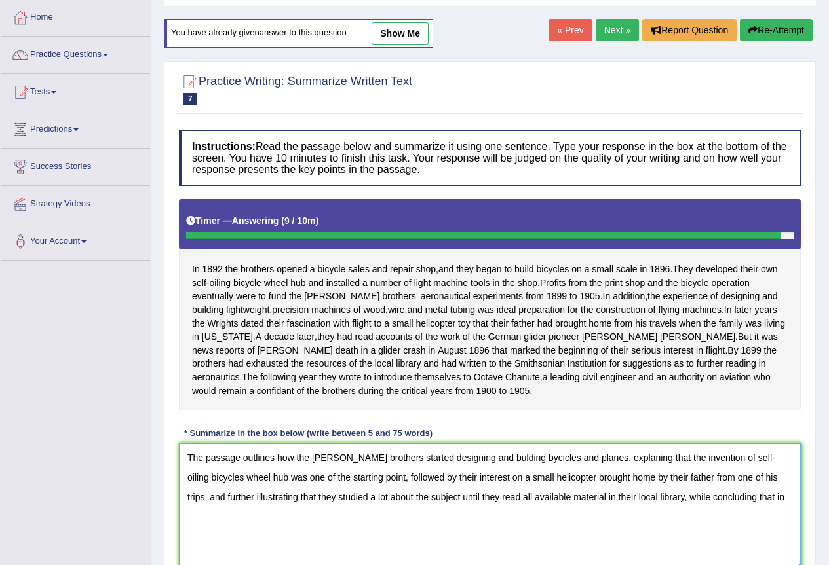
click at [393, 508] on textarea "The passage outlines how the Wright brothers started designing and bulding byci…" at bounding box center [490, 506] width 622 height 127
type textarea "The passage outlines how the Wright brothers started designing and bulding byci…"
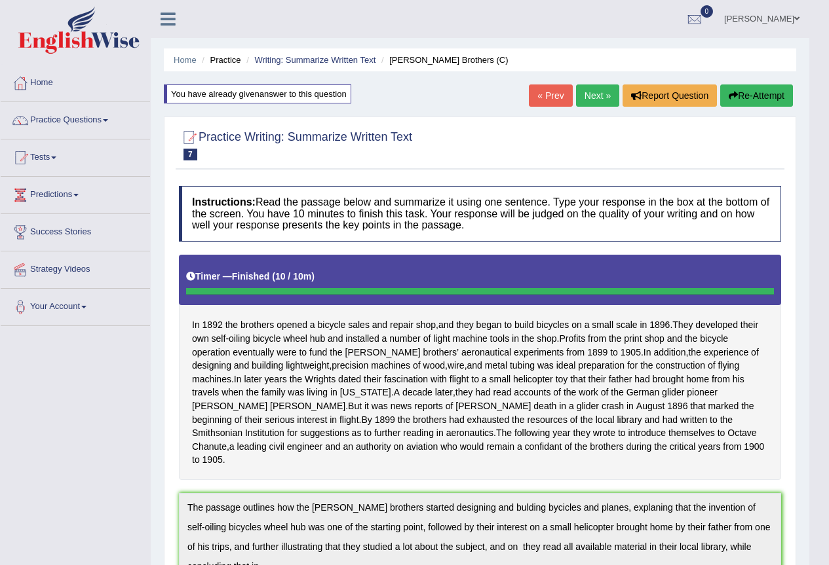
click at [740, 90] on button "Re-Attempt" at bounding box center [756, 96] width 73 height 22
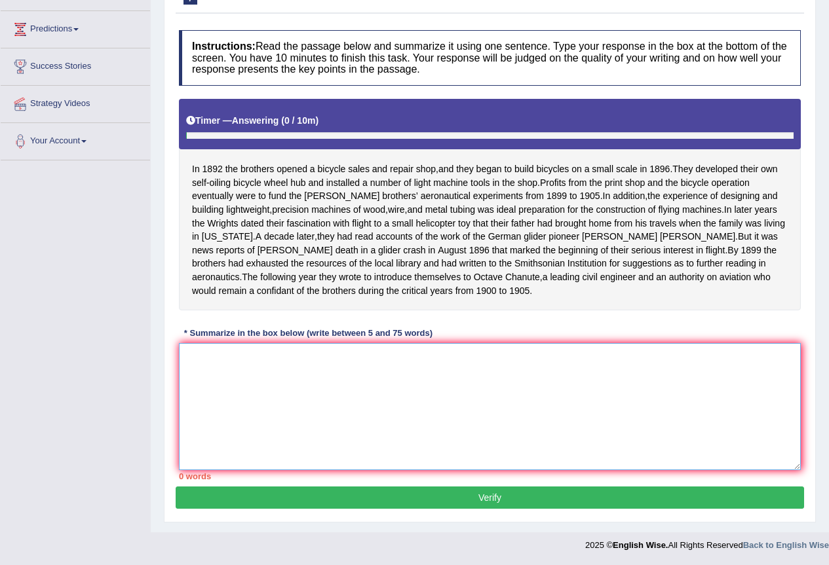
click at [296, 399] on textarea at bounding box center [490, 406] width 622 height 127
paste textarea "The passage outlines how the Wright brothers started designing and bulding byci…"
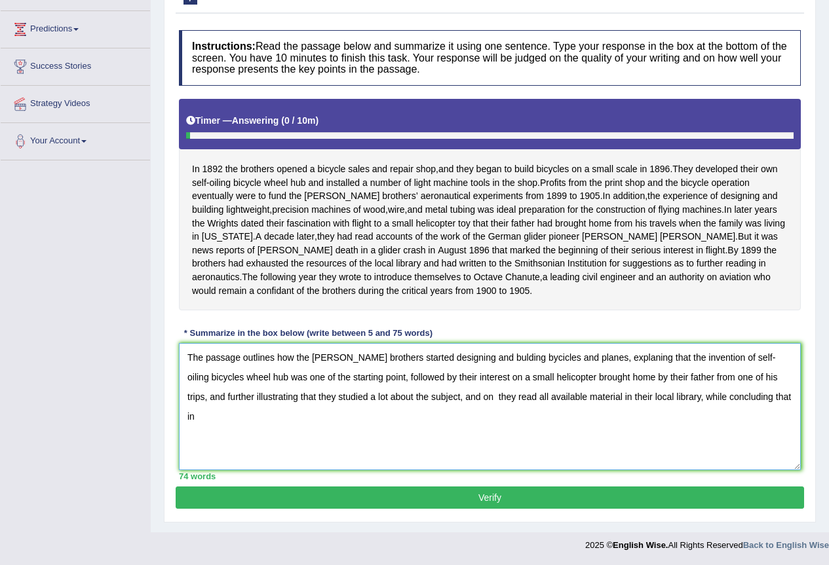
click at [749, 396] on textarea "The passage outlines how the Wright brothers started designing and bulding byci…" at bounding box center [490, 406] width 622 height 127
drag, startPoint x: 434, startPoint y: 247, endPoint x: 506, endPoint y: 258, distance: 72.3
click at [505, 258] on div "In 1892 the brothers opened a bicycle sales and repair shop , and they began to…" at bounding box center [490, 205] width 622 height 212
click at [510, 248] on span "marked" at bounding box center [525, 251] width 31 height 14
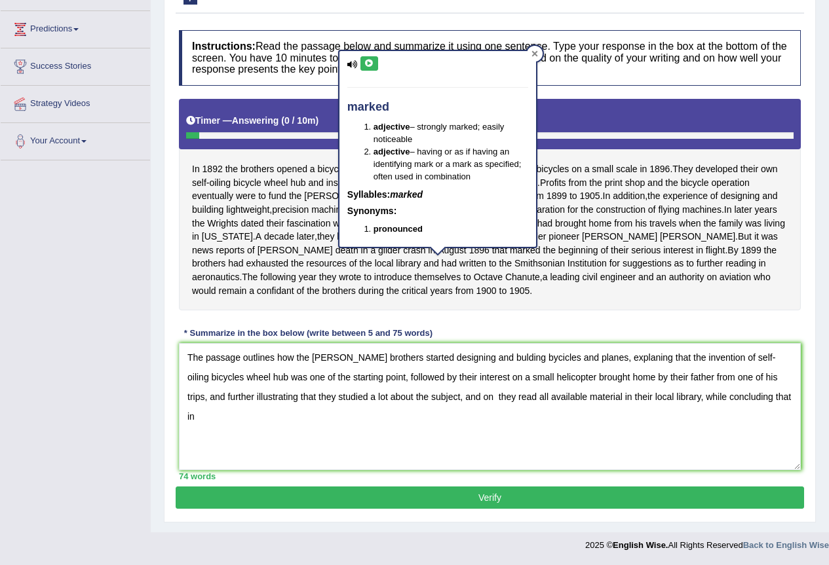
click at [531, 46] on div at bounding box center [535, 54] width 16 height 16
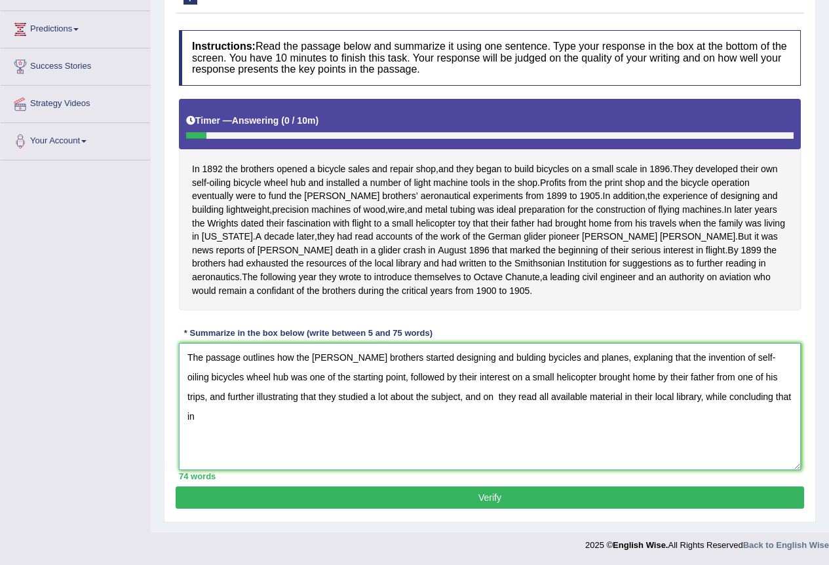
click at [301, 398] on textarea "The passage outlines how the Wright brothers started designing and bulding byci…" at bounding box center [490, 406] width 622 height 127
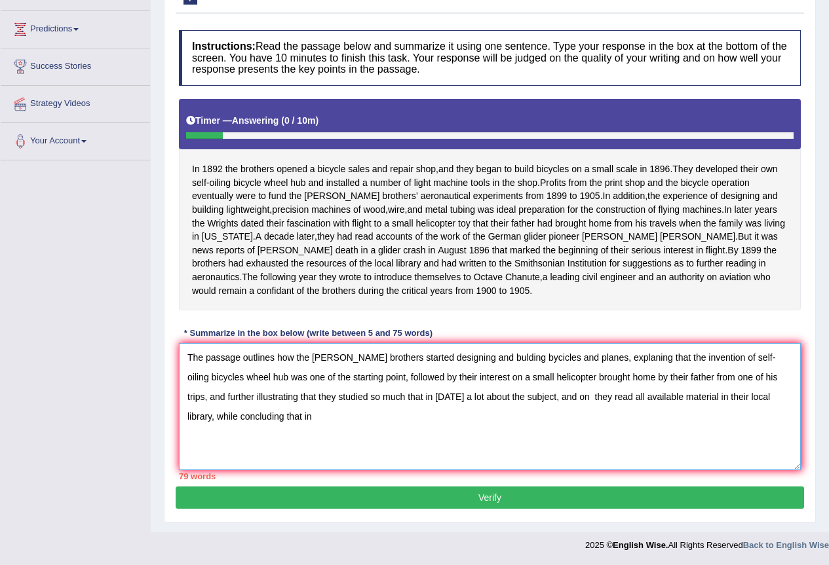
drag, startPoint x: 337, startPoint y: 396, endPoint x: 412, endPoint y: 385, distance: 75.5
click at [405, 391] on textarea "The passage outlines how the Wright brothers started designing and bulding byci…" at bounding box center [490, 406] width 622 height 127
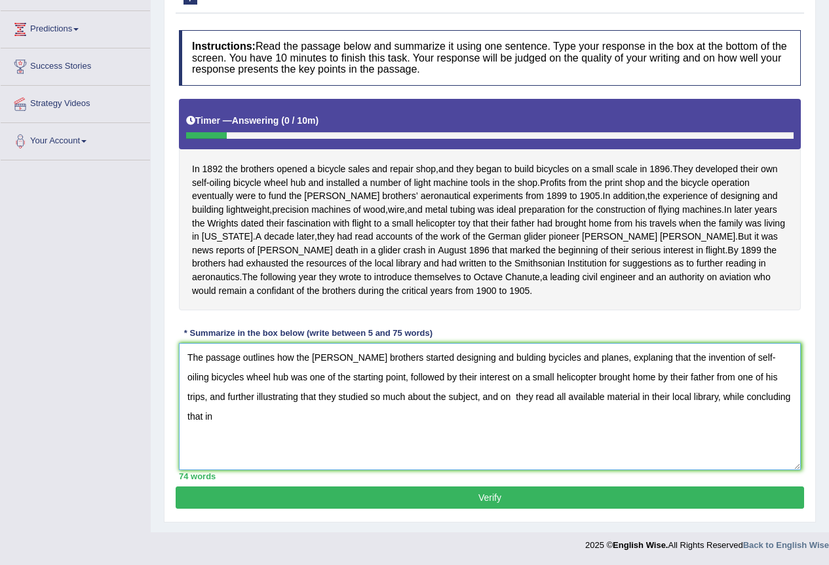
click at [406, 393] on textarea "The passage outlines how the Wright brothers started designing and bulding byci…" at bounding box center [490, 406] width 622 height 127
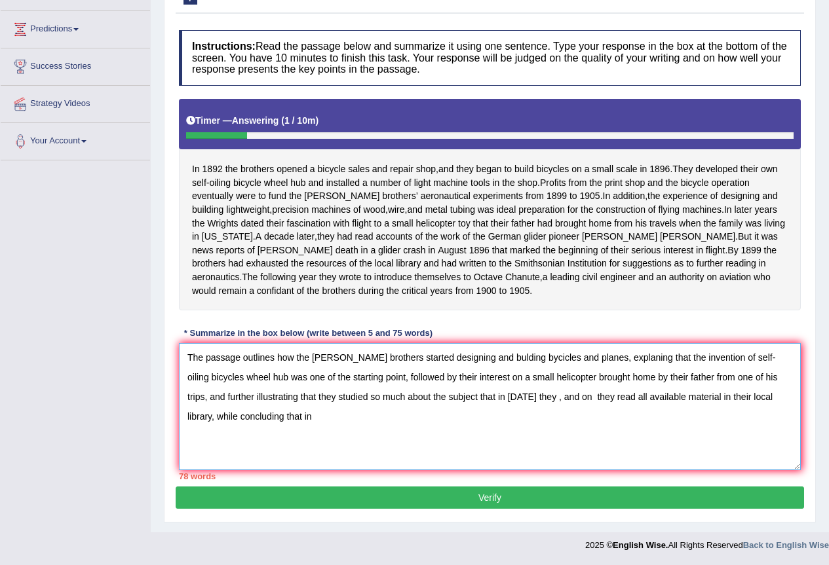
drag, startPoint x: 483, startPoint y: 394, endPoint x: 764, endPoint y: 436, distance: 284.1
click at [764, 436] on textarea "The passage outlines how the Wright brothers started designing and bulding byci…" at bounding box center [490, 406] width 622 height 127
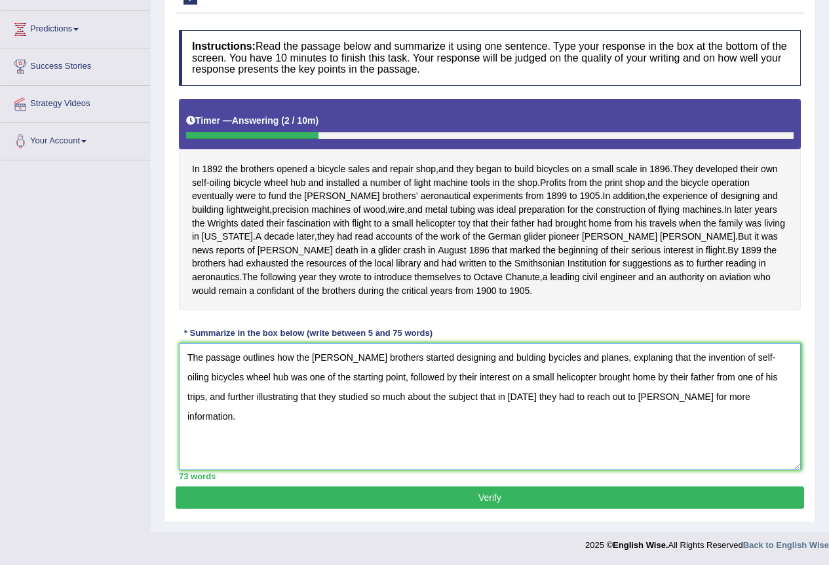
click at [344, 377] on textarea "The passage outlines how the Wright brothers started designing and bulding byci…" at bounding box center [490, 406] width 622 height 127
click at [345, 377] on textarea "The passage outlines how the Wright brothers started designing and bulding byci…" at bounding box center [490, 406] width 622 height 127
click at [390, 375] on textarea "The passage outlines how the Wright brothers started designing and bulding byci…" at bounding box center [490, 406] width 622 height 127
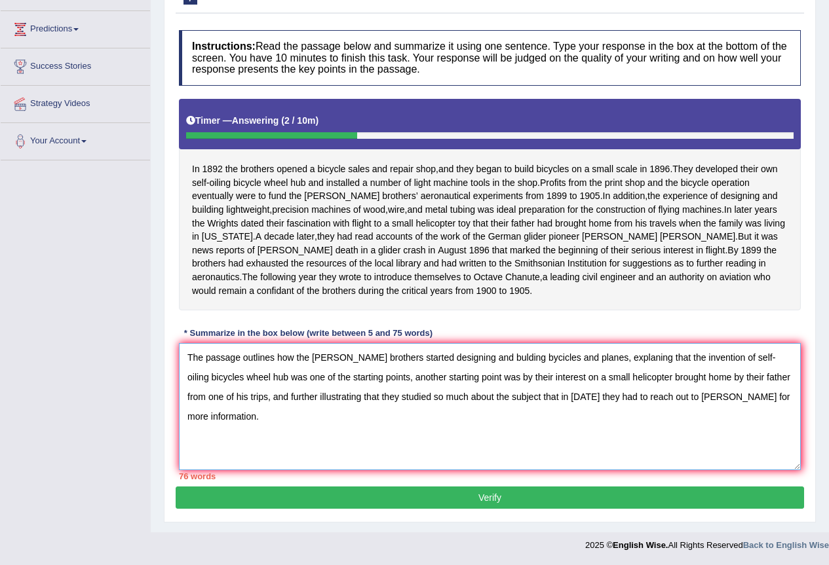
drag, startPoint x: 421, startPoint y: 375, endPoint x: 469, endPoint y: 375, distance: 48.5
click at [462, 382] on textarea "The passage outlines how the Wright brothers started designing and bulding byci…" at bounding box center [490, 406] width 622 height 127
drag, startPoint x: 519, startPoint y: 378, endPoint x: 576, endPoint y: 379, distance: 57.0
click at [576, 379] on textarea "The passage outlines how the Wright brothers started designing and bulding byci…" at bounding box center [490, 406] width 622 height 127
click at [474, 357] on textarea "The passage outlines how the Wright brothers started designing and bulding byci…" at bounding box center [490, 406] width 622 height 127
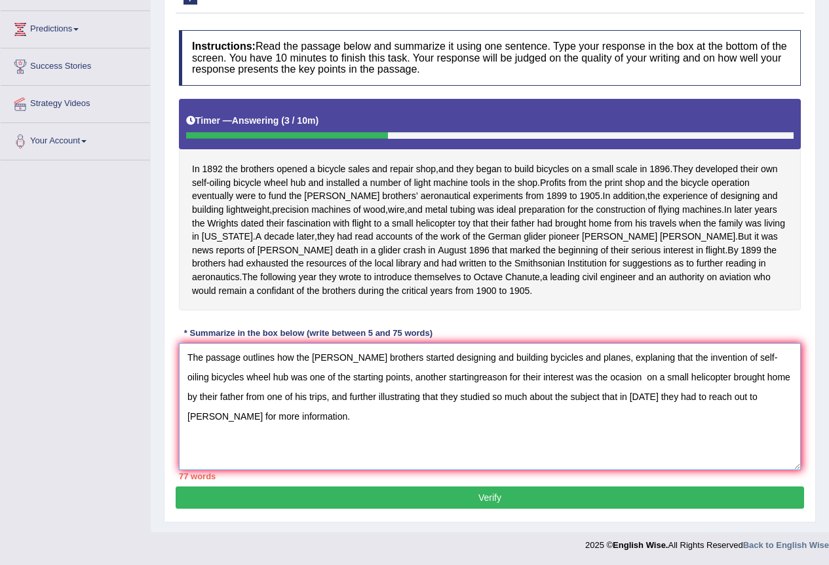
click at [517, 357] on textarea "The passage outlines how the Wright brothers started designing and building byc…" at bounding box center [490, 406] width 622 height 127
click at [418, 374] on textarea "The passage outlines how the Wright brothers started designing and building bic…" at bounding box center [490, 406] width 622 height 127
click at [553, 377] on textarea "The passage outlines how the Wright brothers started designing and building bic…" at bounding box center [490, 406] width 622 height 127
click at [583, 378] on textarea "The passage outlines how the Wright brothers started designing and building bic…" at bounding box center [490, 406] width 622 height 127
click at [646, 378] on textarea "The passage outlines how the Wright brothers started designing and building bic…" at bounding box center [490, 406] width 622 height 127
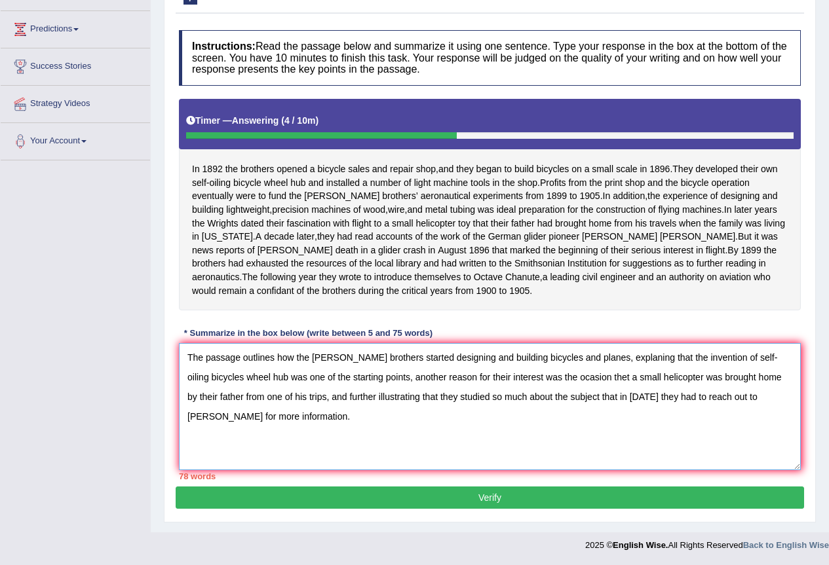
drag, startPoint x: 580, startPoint y: 359, endPoint x: 607, endPoint y: 367, distance: 28.0
click at [581, 358] on textarea "The passage outlines how the Wright brothers started designing and building bic…" at bounding box center [490, 406] width 622 height 127
click at [630, 379] on textarea "The passage outlines how the Wright brothers started designing and building bic…" at bounding box center [490, 406] width 622 height 127
drag, startPoint x: 244, startPoint y: 395, endPoint x: 328, endPoint y: 392, distance: 83.9
click at [328, 392] on textarea "The passage outlines how the Wright brothers started designing and building bic…" at bounding box center [490, 406] width 622 height 127
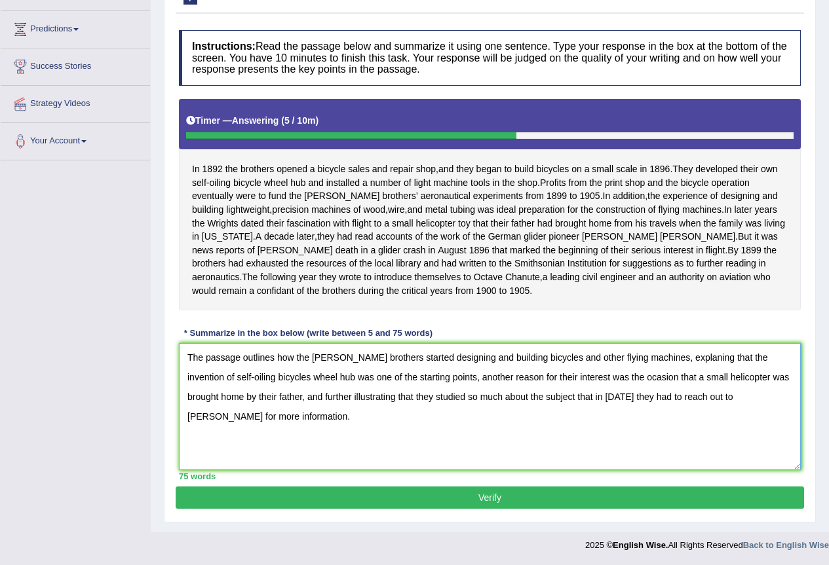
type textarea "The passage outlines how the Wright brothers started designing and building bic…"
click at [374, 503] on button "Verify" at bounding box center [490, 498] width 628 height 22
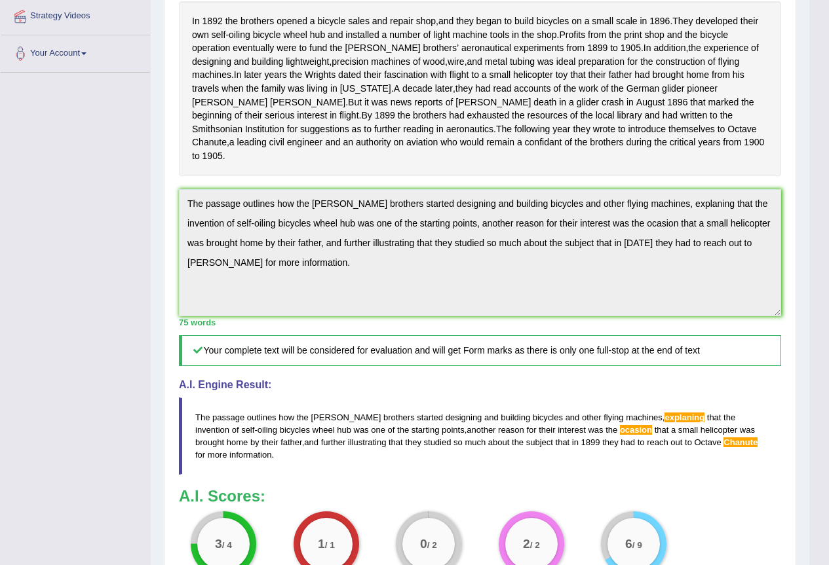
scroll to position [319, 0]
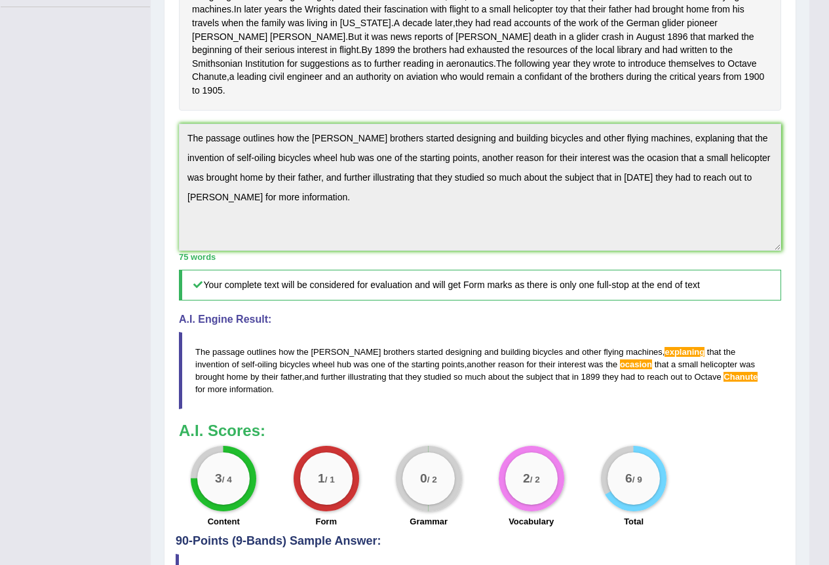
click at [158, 121] on div "Home Practice Writing: Summarize Written Text Wright Brothers (C) You have alre…" at bounding box center [480, 153] width 658 height 944
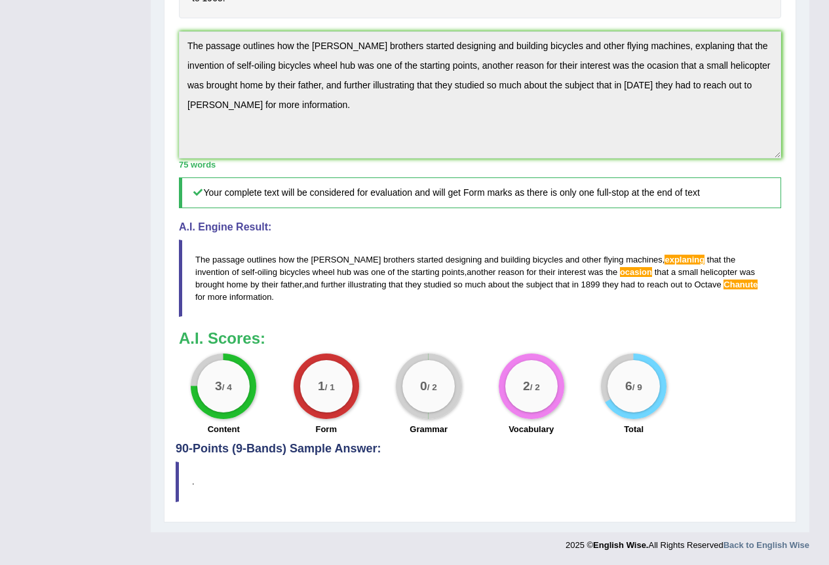
scroll to position [18, 0]
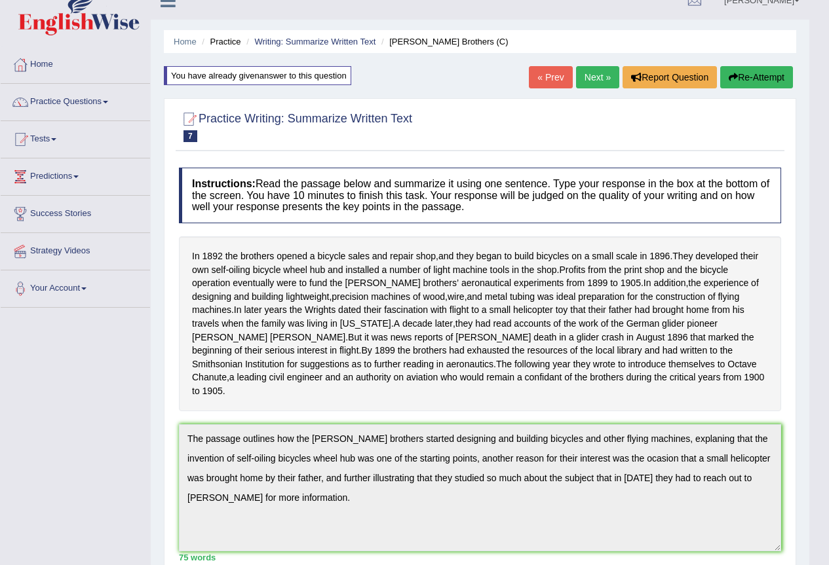
click at [740, 78] on button "Re-Attempt" at bounding box center [756, 77] width 73 height 22
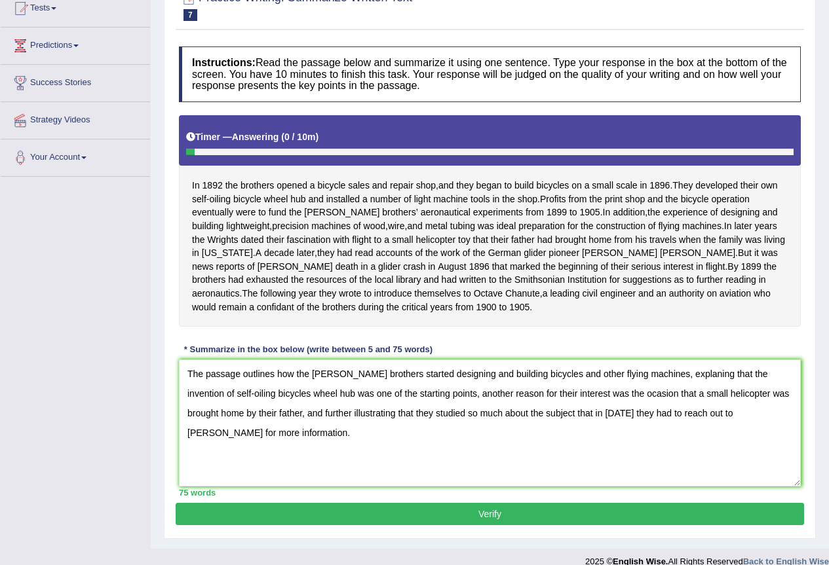
click at [730, 428] on textarea "The passage outlines how the [PERSON_NAME] brothers started designing and build…" at bounding box center [490, 423] width 622 height 127
click at [733, 427] on textarea "The passage outlines how the [PERSON_NAME] brothers started designing and build…" at bounding box center [490, 423] width 622 height 127
click at [664, 390] on textarea "The passage outlines how the [PERSON_NAME] brothers started designing and build…" at bounding box center [490, 423] width 622 height 127
click at [664, 384] on textarea "The passage outlines how the [PERSON_NAME] brothers started designing and build…" at bounding box center [490, 423] width 622 height 127
click at [666, 390] on textarea "The passage outlines how the [PERSON_NAME] brothers started designing and build…" at bounding box center [490, 423] width 622 height 127
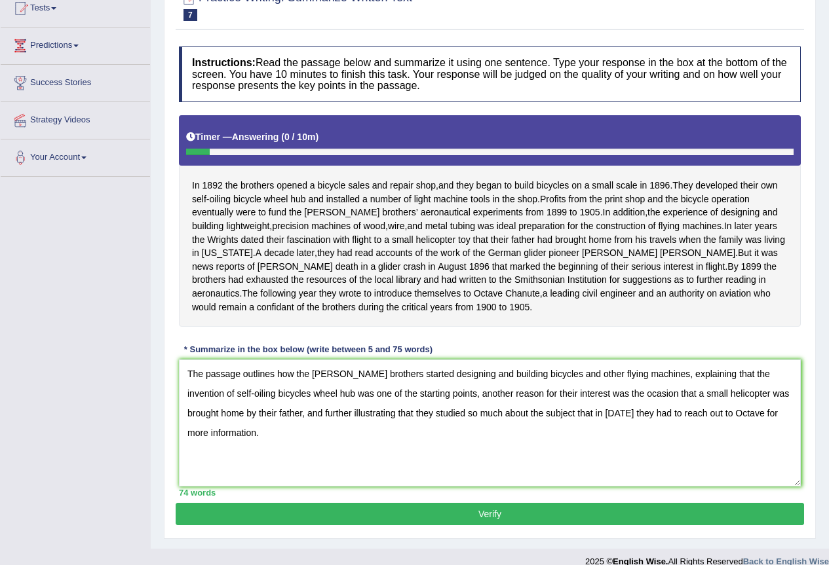
type textarea "The passage outlines how the [PERSON_NAME] brothers started designing and build…"
click at [600, 525] on button "Verify" at bounding box center [490, 514] width 628 height 22
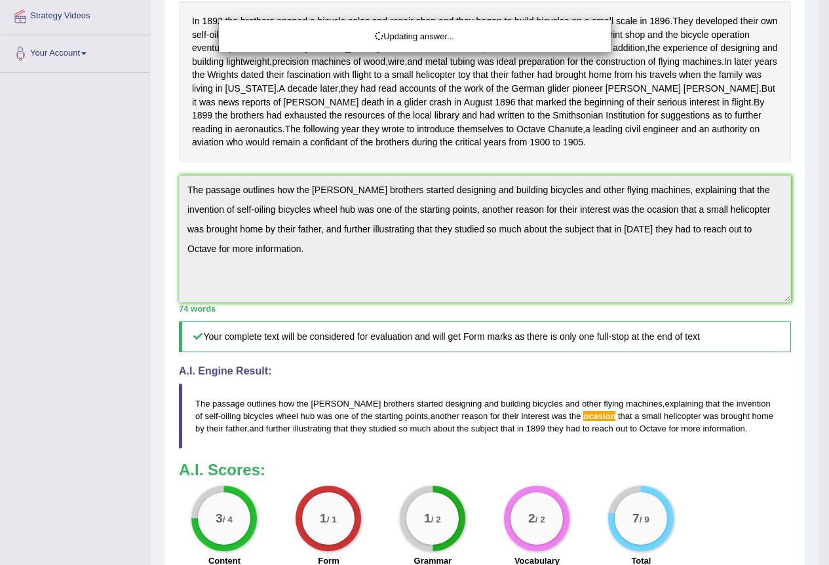
scroll to position [319, 0]
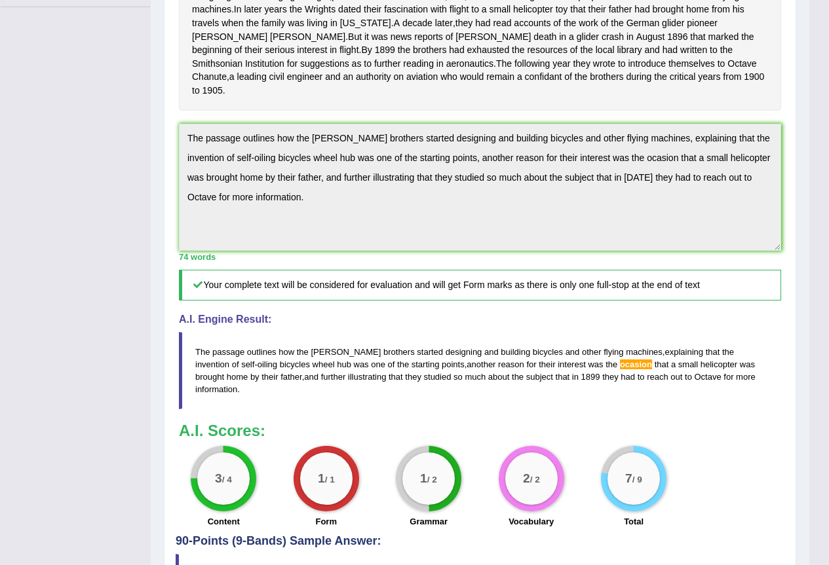
click at [164, 124] on div "Practice Writing: Summarize Written Text 7 Wright Brothers (C) Instructions: Re…" at bounding box center [480, 206] width 632 height 817
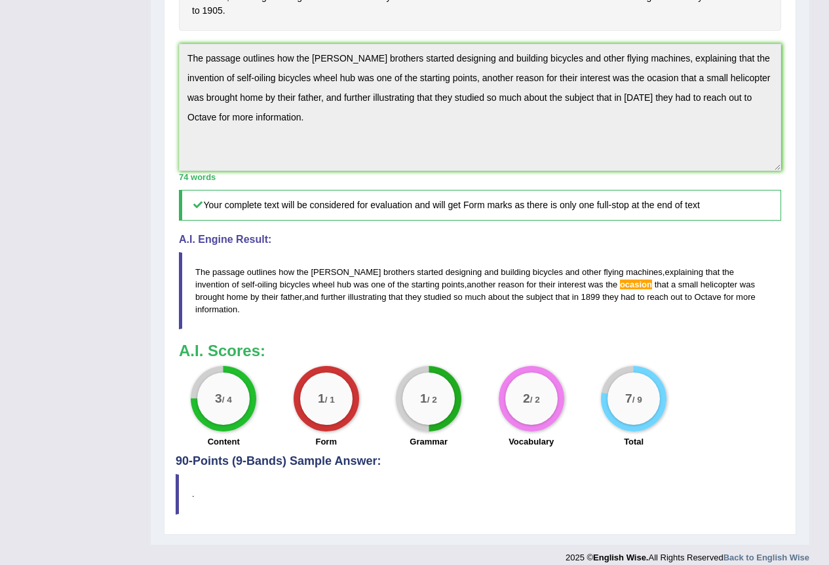
scroll to position [71, 0]
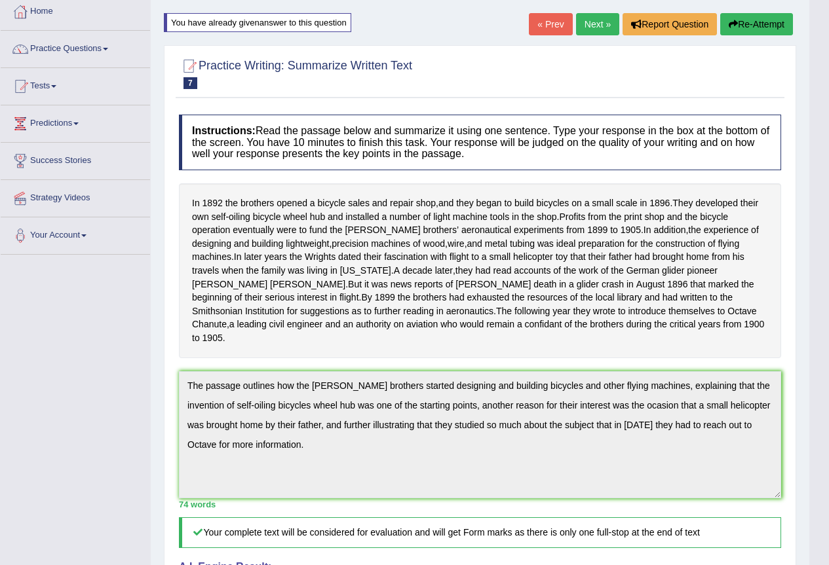
click at [770, 26] on button "Re-Attempt" at bounding box center [756, 24] width 73 height 22
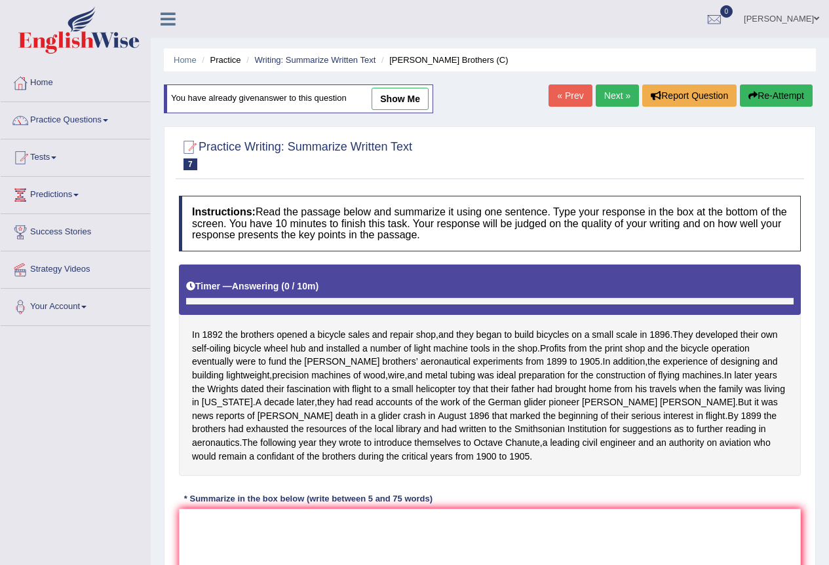
click at [440, 509] on textarea at bounding box center [490, 572] width 622 height 127
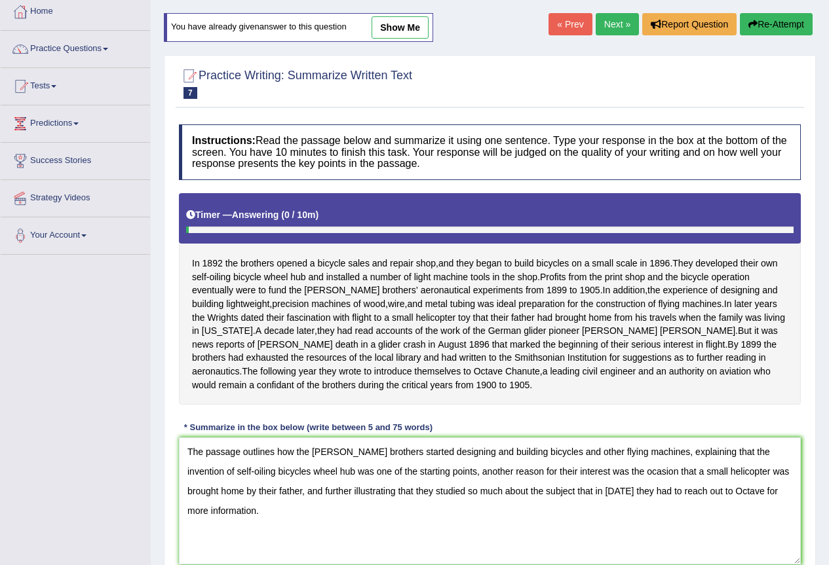
click at [584, 487] on textarea "The passage outlines how the Wright brothers started designing and building bic…" at bounding box center [490, 501] width 622 height 127
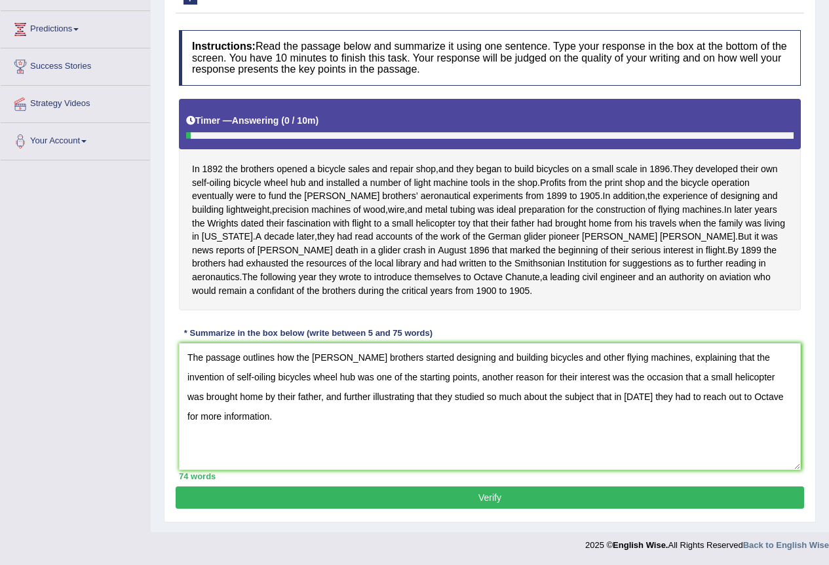
type textarea "The passage outlines how the Wright brothers started designing and building bic…"
click at [603, 489] on button "Verify" at bounding box center [490, 498] width 628 height 22
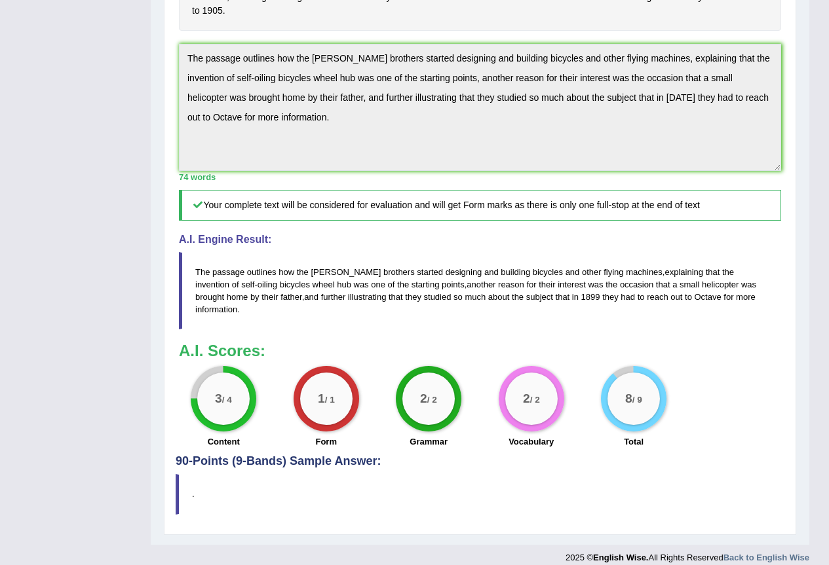
scroll to position [71, 0]
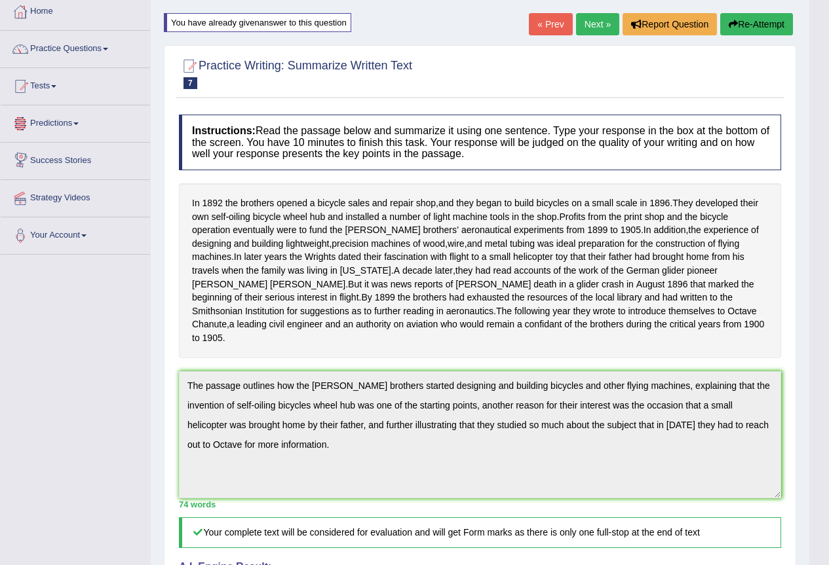
click at [593, 27] on link "Next »" at bounding box center [597, 24] width 43 height 22
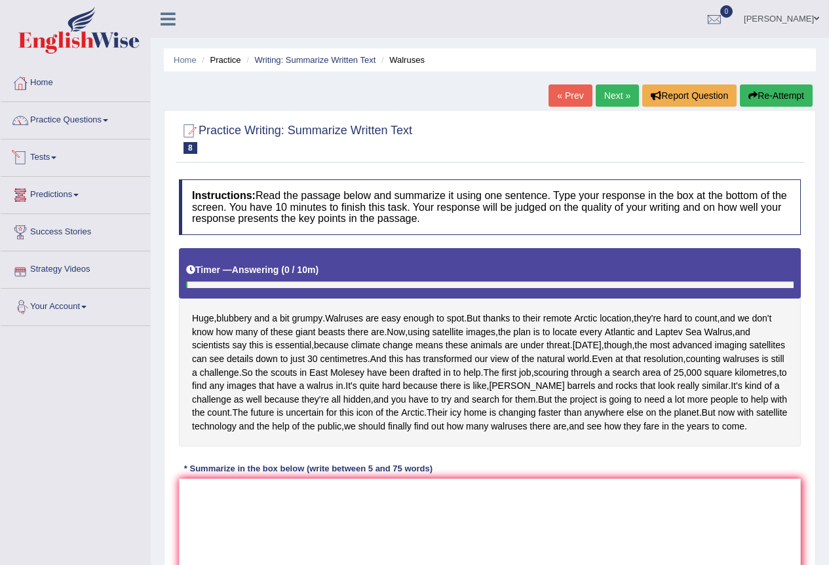
click at [77, 125] on link "Practice Questions" at bounding box center [75, 118] width 149 height 33
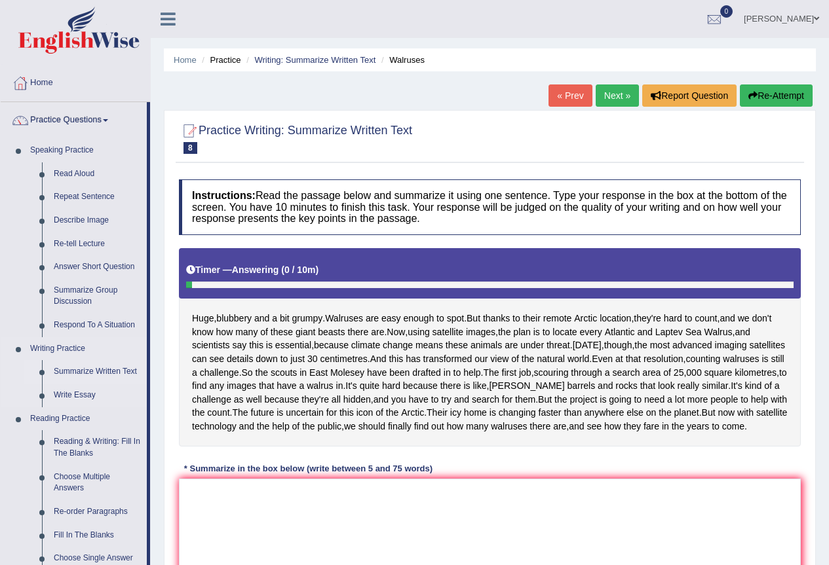
click at [73, 371] on link "Summarize Written Text" at bounding box center [97, 372] width 99 height 24
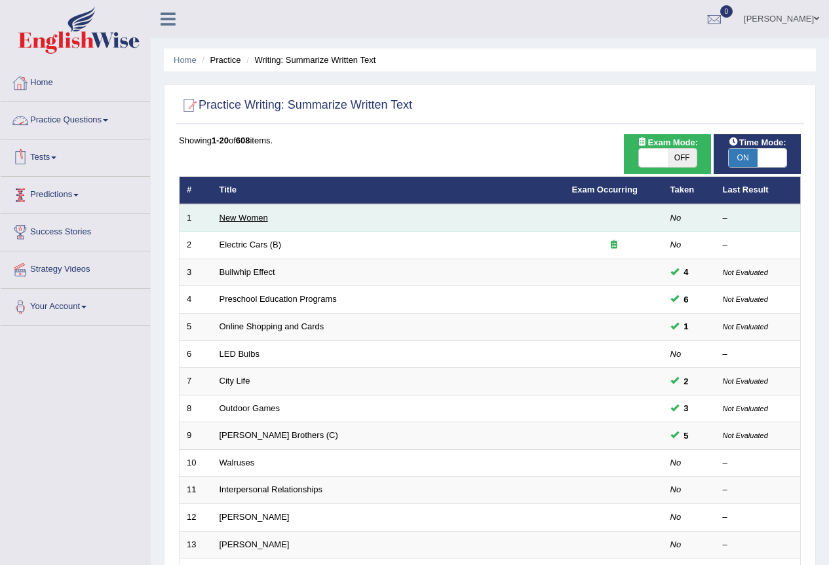
click at [265, 219] on link "New Women" at bounding box center [243, 218] width 48 height 10
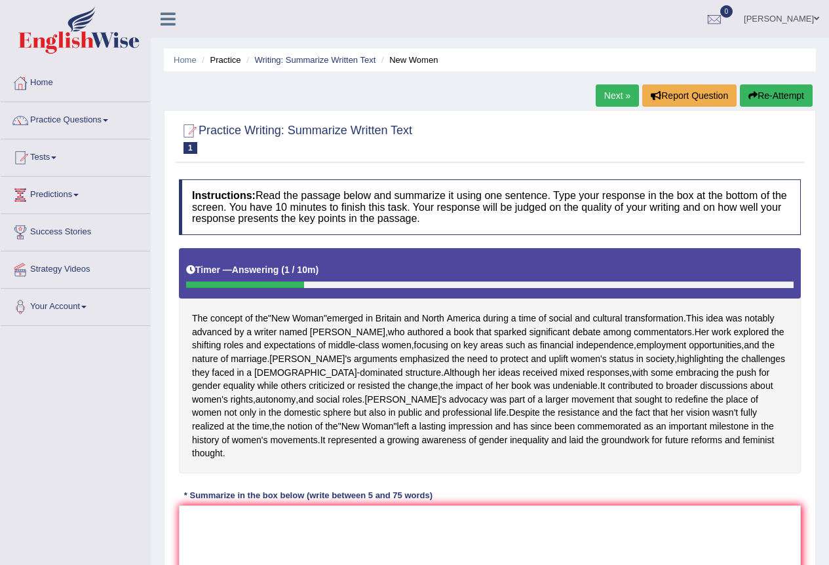
scroll to position [131, 0]
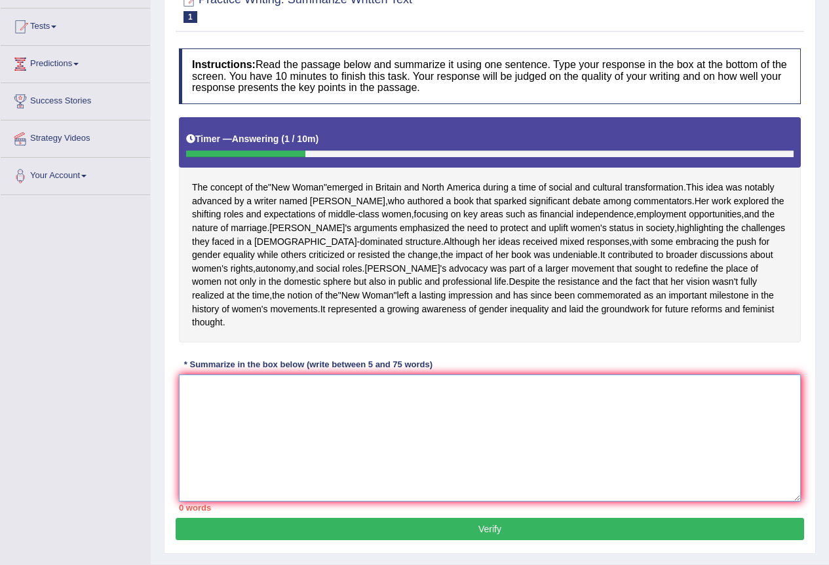
click at [413, 472] on textarea at bounding box center [490, 438] width 622 height 127
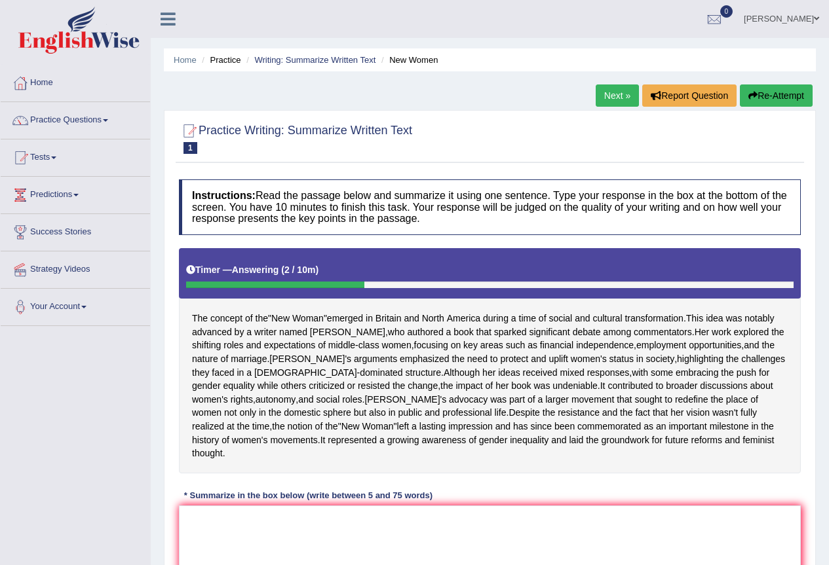
click at [778, 90] on button "Re-Attempt" at bounding box center [776, 96] width 73 height 22
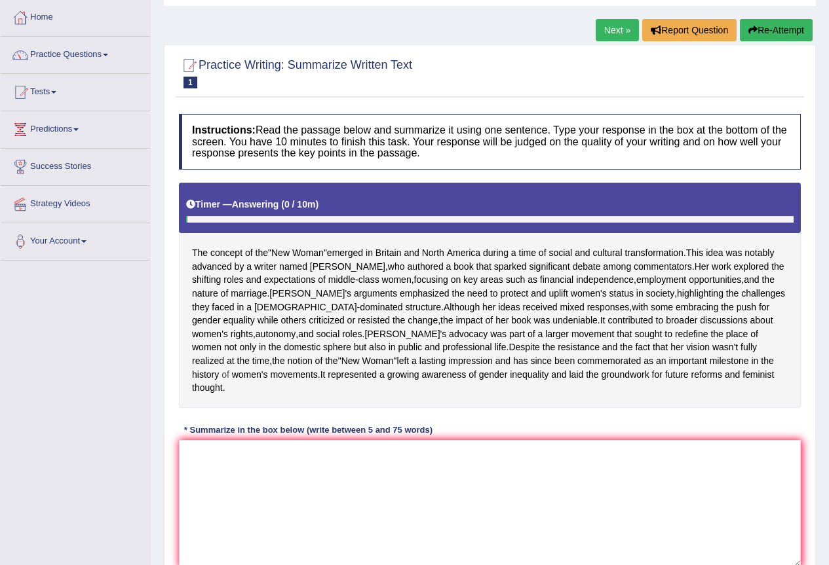
scroll to position [131, 0]
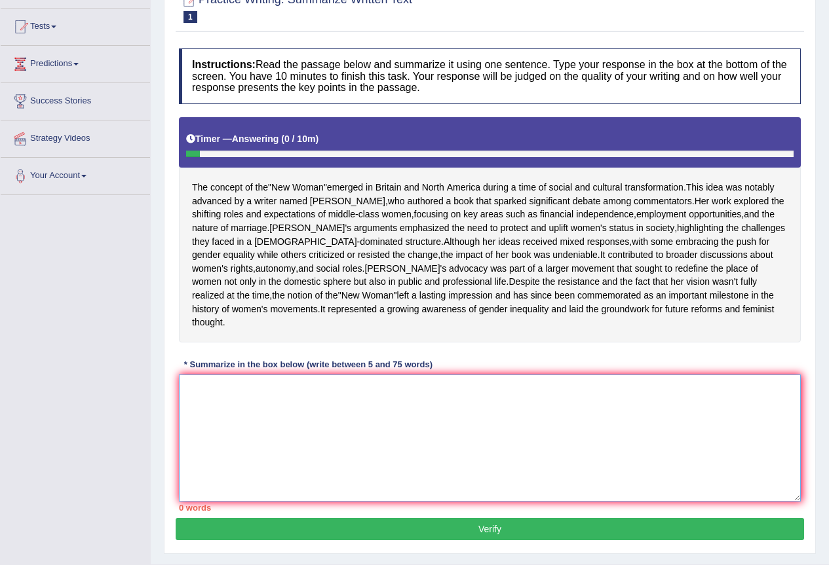
click at [441, 491] on textarea at bounding box center [490, 438] width 622 height 127
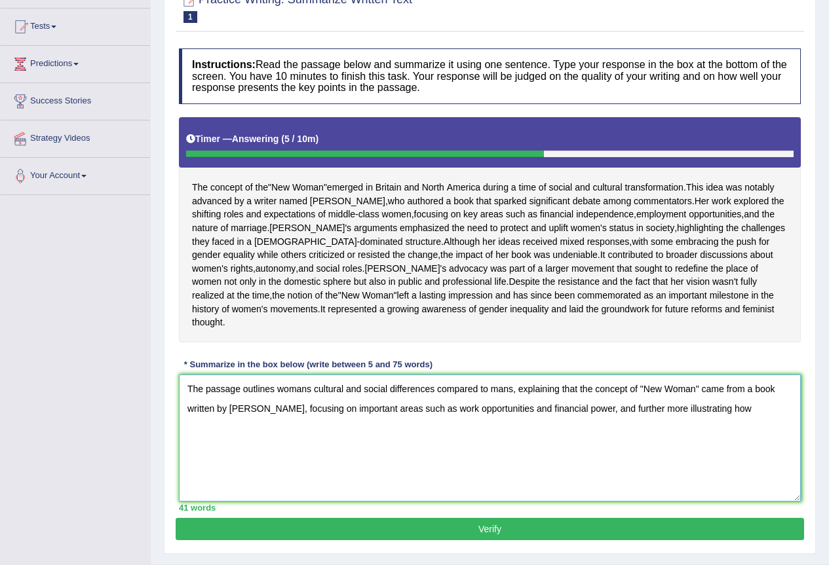
click at [299, 416] on textarea "The passage outlines womans cultural and social differences compared to mans, e…" at bounding box center [490, 438] width 622 height 127
click at [310, 416] on textarea "The passage outlines womens cultural and social differences compared to mans, e…" at bounding box center [490, 438] width 622 height 127
click at [717, 436] on textarea "The passage outlines women's cultural and social differences compared to mans, …" at bounding box center [490, 438] width 622 height 127
click at [702, 434] on textarea "The passage outlines women's cultural and social differences compared to mans, …" at bounding box center [490, 438] width 622 height 127
click at [217, 461] on textarea "The passage outlines women's cultural and social differences compared to mans, …" at bounding box center [490, 438] width 622 height 127
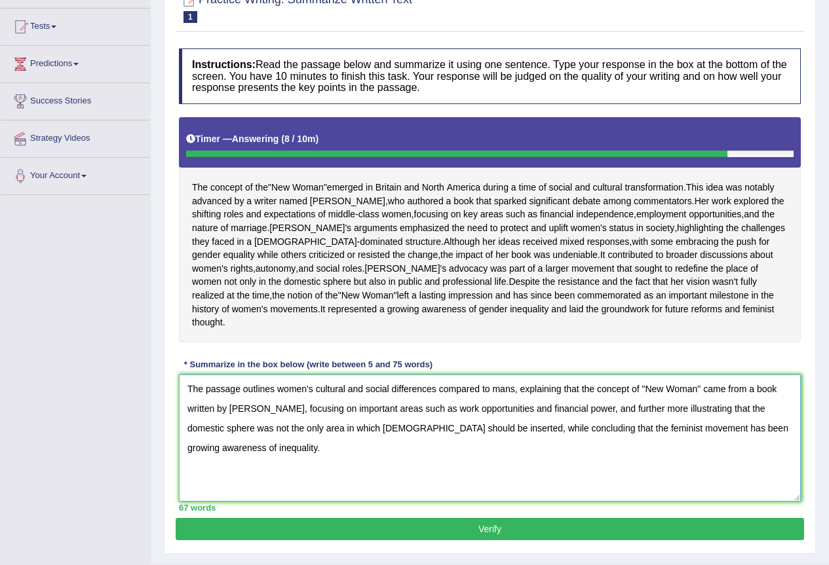
click at [514, 418] on textarea "The passage outlines women's cultural and social differences compared to mans, …" at bounding box center [490, 438] width 622 height 127
click at [525, 436] on textarea "The passage outlines women's cultural and social differences compared to mans, …" at bounding box center [490, 438] width 622 height 127
click at [527, 436] on textarea "The passage outlines women's cultural and social differences compared to mans, …" at bounding box center [490, 438] width 622 height 127
click at [481, 439] on textarea "The passage outlines women's cultural and social differences compared to mans, …" at bounding box center [490, 438] width 622 height 127
click at [609, 435] on textarea "The passage outlines women's cultural and social differences compared to mans, …" at bounding box center [490, 438] width 622 height 127
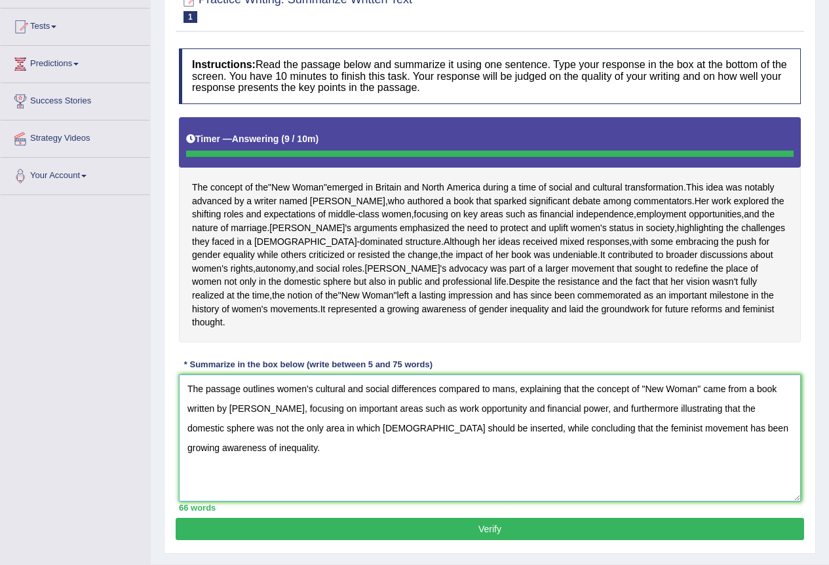
type textarea "The passage outlines women's cultural and social differences compared to mans, …"
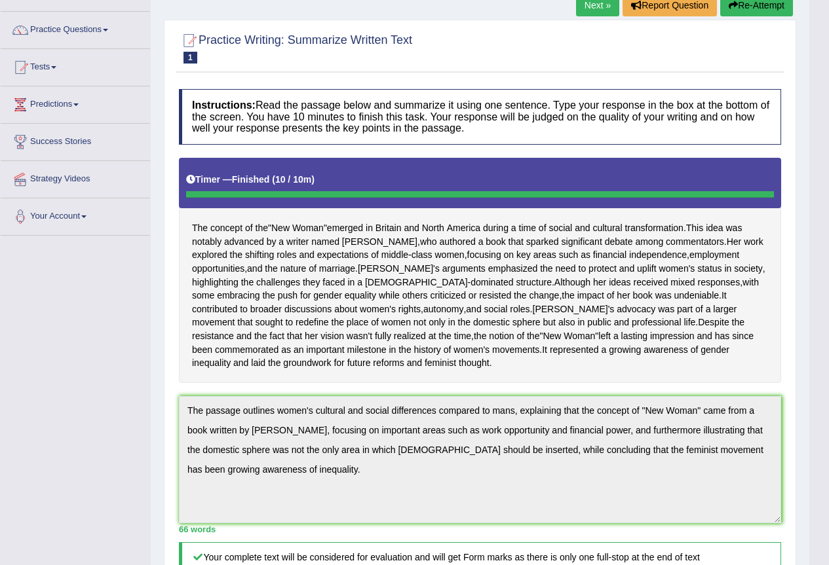
scroll to position [0, 0]
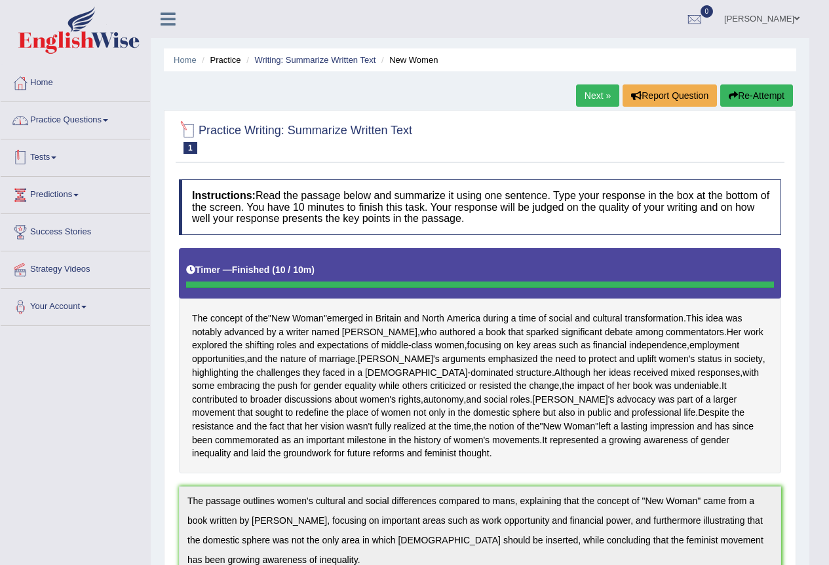
click at [104, 121] on link "Practice Questions" at bounding box center [75, 118] width 149 height 33
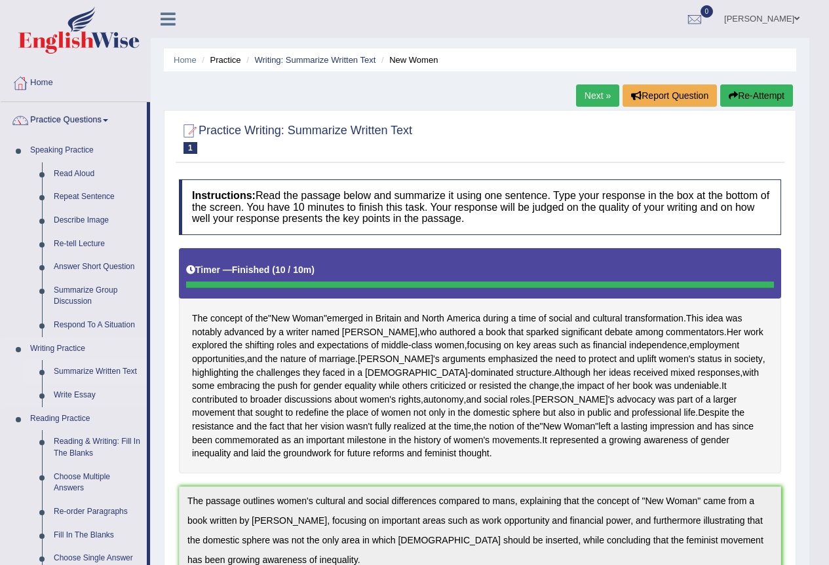
click at [104, 371] on link "Summarize Written Text" at bounding box center [97, 372] width 99 height 24
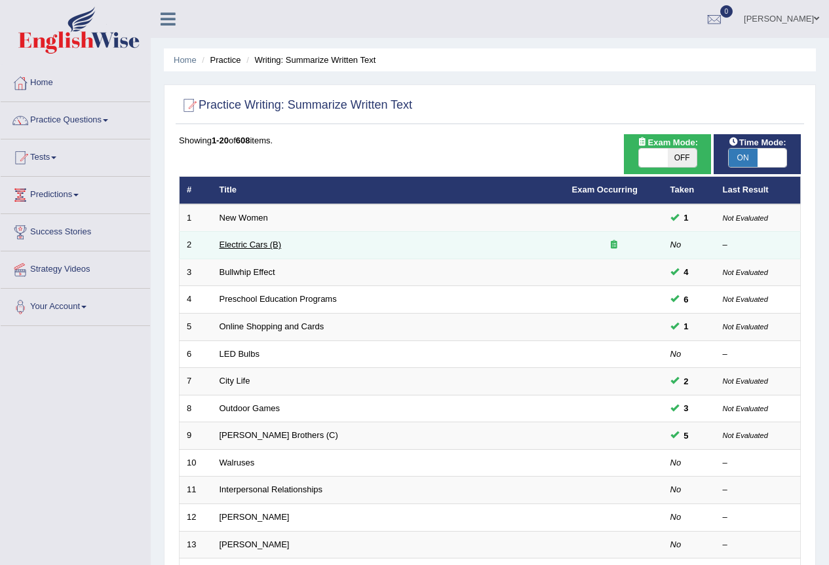
click at [266, 244] on link "Electric Cars (B)" at bounding box center [250, 245] width 62 height 10
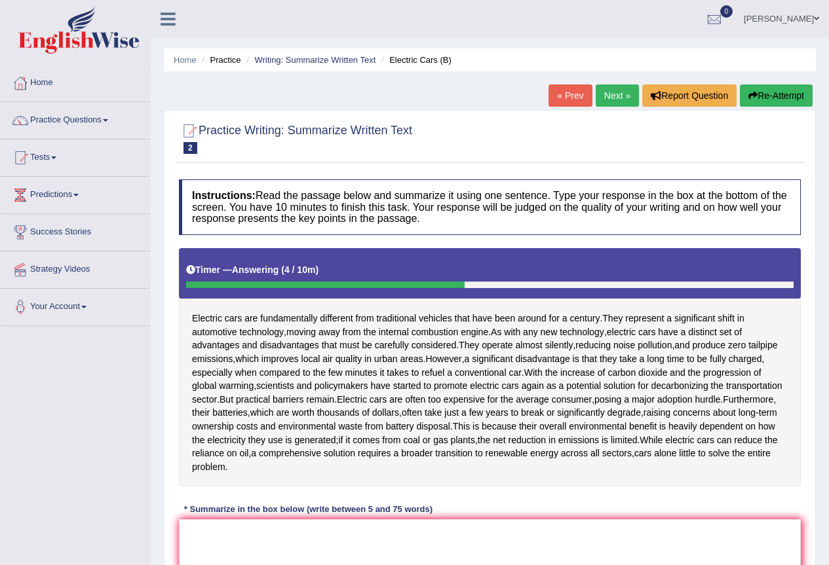
click at [757, 92] on button "Re-Attempt" at bounding box center [776, 96] width 73 height 22
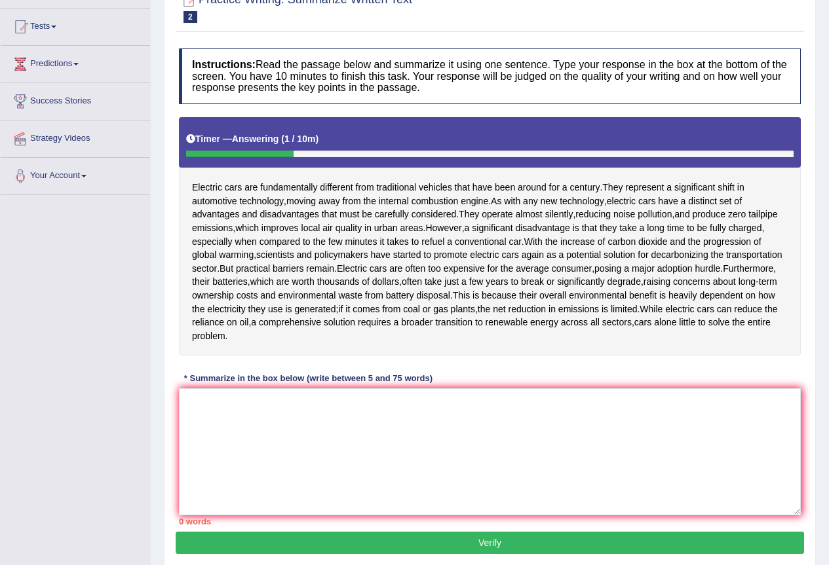
scroll to position [176, 0]
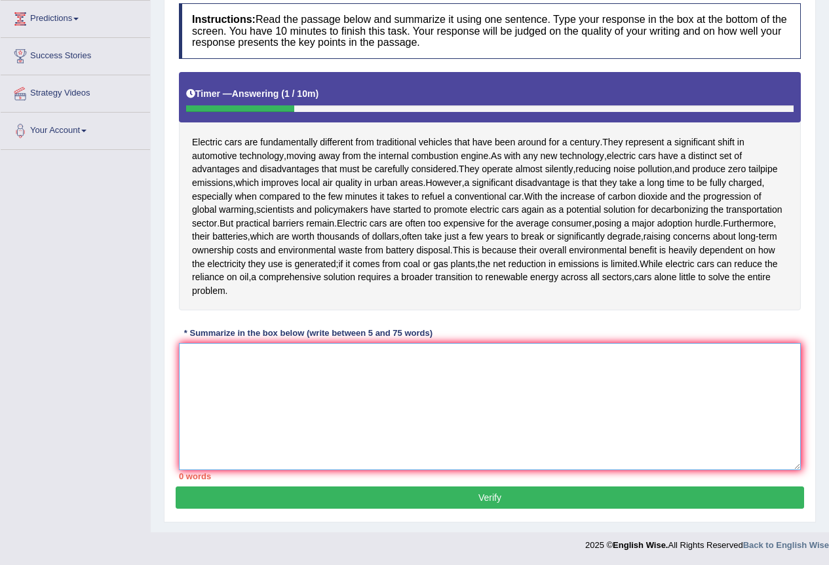
click at [465, 442] on textarea at bounding box center [490, 406] width 622 height 127
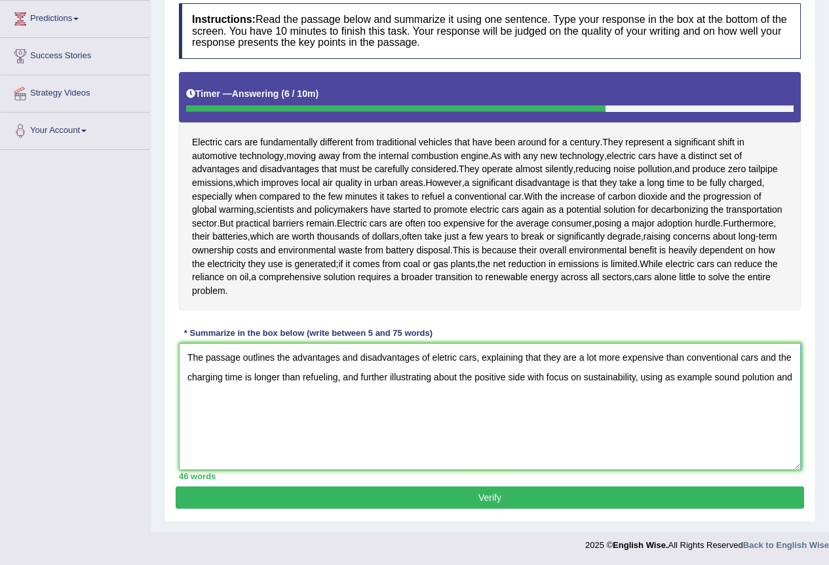
click at [737, 375] on textarea "The passage outlines the advantages and disadvantages of eletric cars, explaini…" at bounding box center [490, 406] width 622 height 127
click at [658, 398] on textarea "The passage outlines the advantages and disadvantages of eletric cars, explaini…" at bounding box center [490, 406] width 622 height 127
click at [791, 378] on textarea "The passage outlines the advantages and disadvantages of eletric cars, explaini…" at bounding box center [490, 406] width 622 height 127
click at [445, 360] on textarea "The passage outlines the advantages and disadvantages of eletric cars, explaini…" at bounding box center [490, 406] width 622 height 127
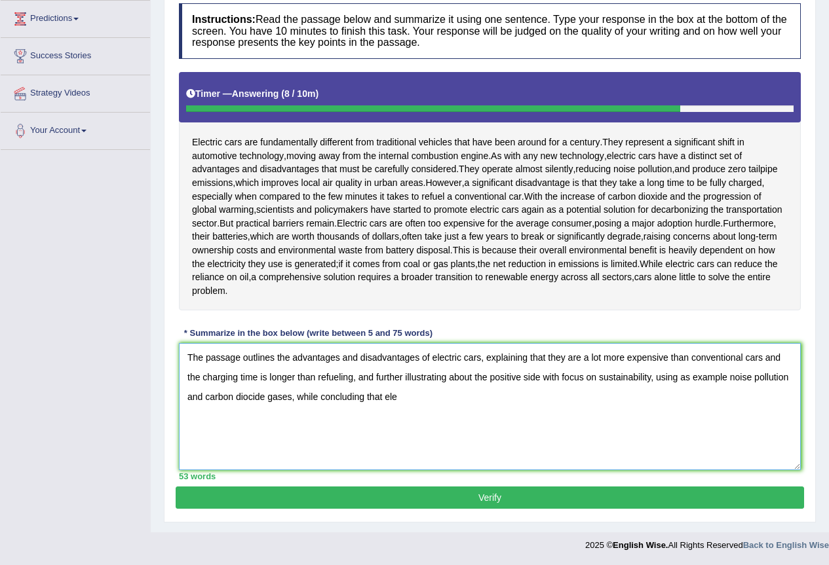
click at [432, 400] on textarea "The passage outlines the advantages and disadvantages of electric cars, explain…" at bounding box center [490, 406] width 622 height 127
click at [556, 381] on textarea "The passage outlines the advantages and disadvantages of electric cars, explain…" at bounding box center [490, 406] width 622 height 127
click at [556, 379] on textarea "The passage outlines the advantages and disadvantages of electric cars, explain…" at bounding box center [490, 406] width 622 height 127
drag, startPoint x: 580, startPoint y: 378, endPoint x: 569, endPoint y: 375, distance: 11.6
click at [569, 375] on textarea "The passage outlines the advantages and disadvantages of electric cars, explain…" at bounding box center [490, 406] width 622 height 127
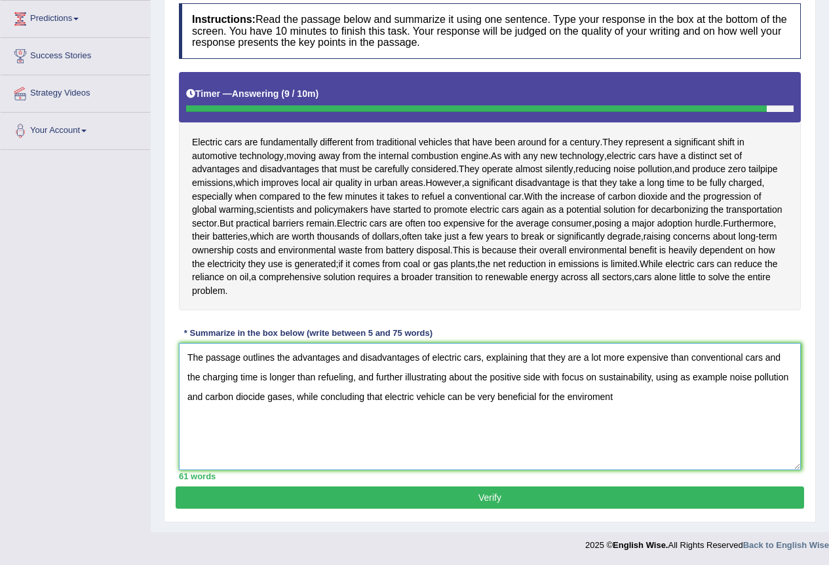
drag, startPoint x: 582, startPoint y: 376, endPoint x: 544, endPoint y: 376, distance: 37.3
click at [544, 376] on textarea "The passage outlines the advantages and disadvantages of electric cars, explain…" at bounding box center [490, 406] width 622 height 127
click at [252, 400] on textarea "The passage outlines the advantages and disadvantages of electric cars, explain…" at bounding box center [490, 406] width 622 height 127
click at [292, 394] on textarea "The passage outlines the advantages and disadvantages of electric cars, explain…" at bounding box center [490, 406] width 622 height 127
type textarea "The passage outlines the advantages and disadvantages of electric cars, explain…"
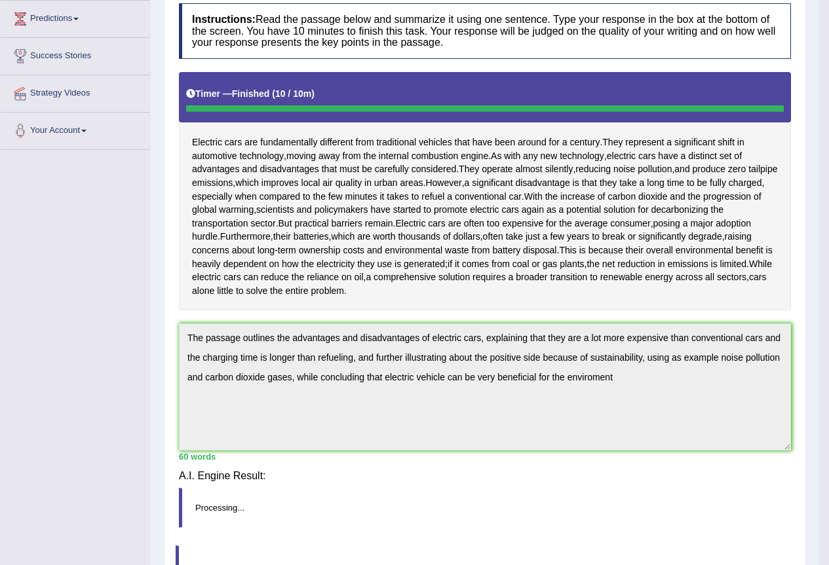
scroll to position [169, 0]
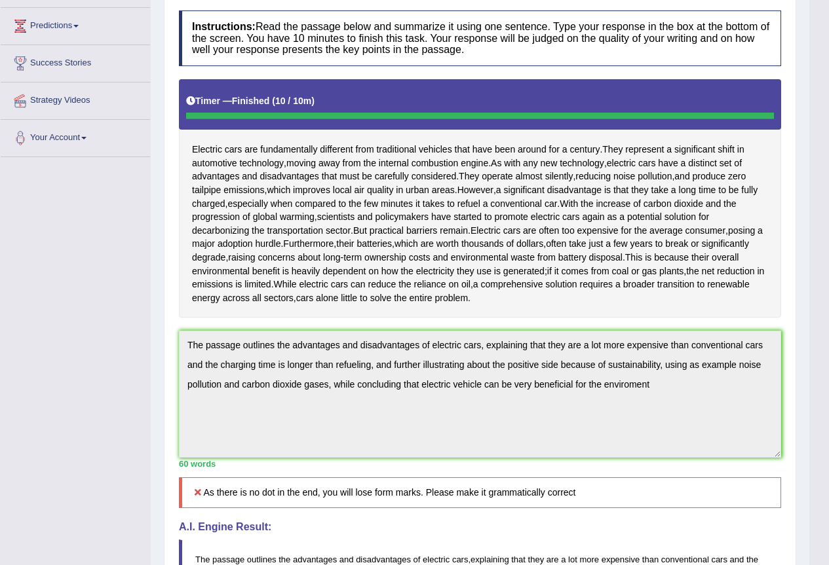
click at [179, 311] on div "Instructions: Read the passage below and summarize it using one sentence. Type …" at bounding box center [480, 367] width 609 height 726
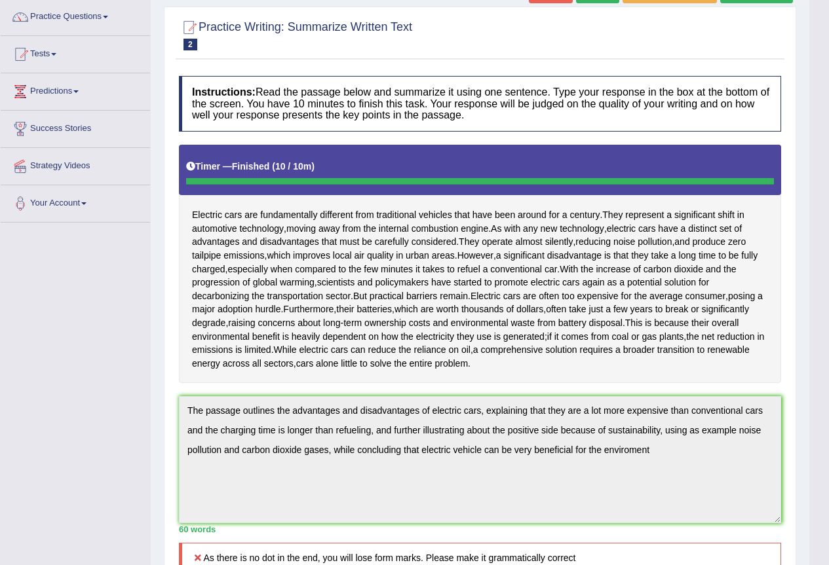
scroll to position [0, 0]
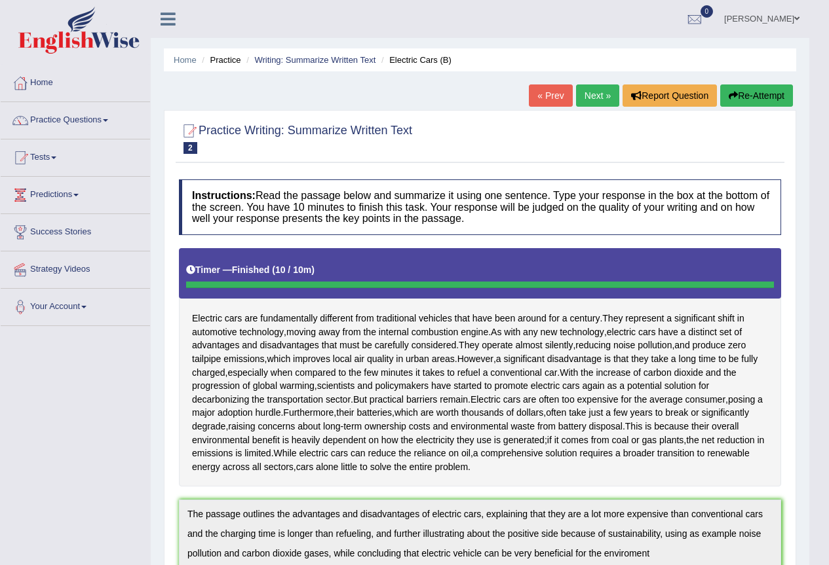
click at [775, 99] on button "Re-Attempt" at bounding box center [756, 96] width 73 height 22
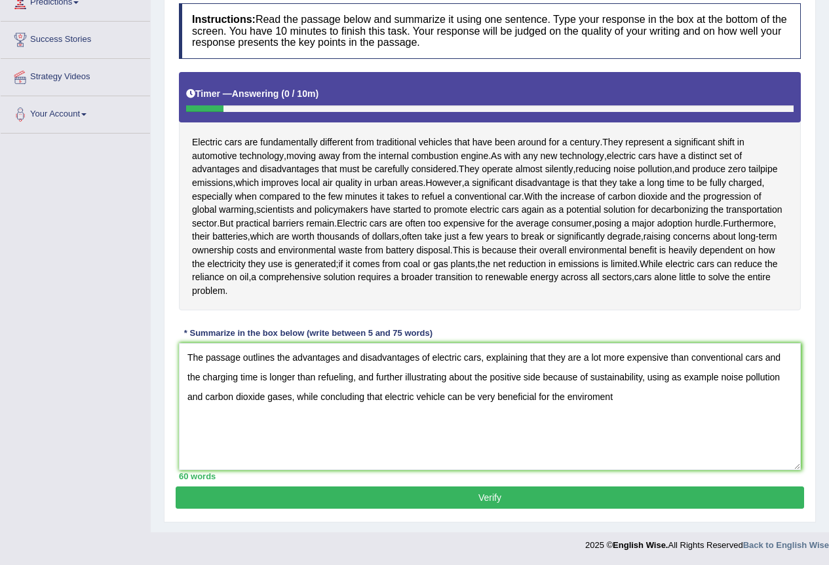
click at [592, 394] on textarea "The passage outlines the advantages and disadvantages of electric cars, explain…" at bounding box center [490, 406] width 622 height 127
click at [639, 402] on textarea "The passage outlines the advantages and disadvantages of electric cars, explain…" at bounding box center [490, 406] width 622 height 127
type textarea "The passage outlines the advantages and disadvantages of electric cars, explain…"
click at [567, 500] on button "Verify" at bounding box center [490, 498] width 628 height 22
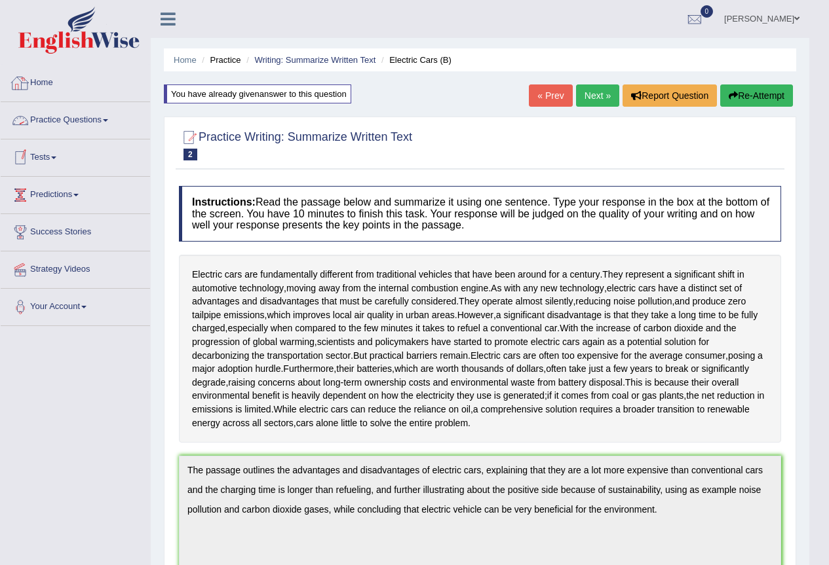
click at [94, 124] on link "Practice Questions" at bounding box center [75, 118] width 149 height 33
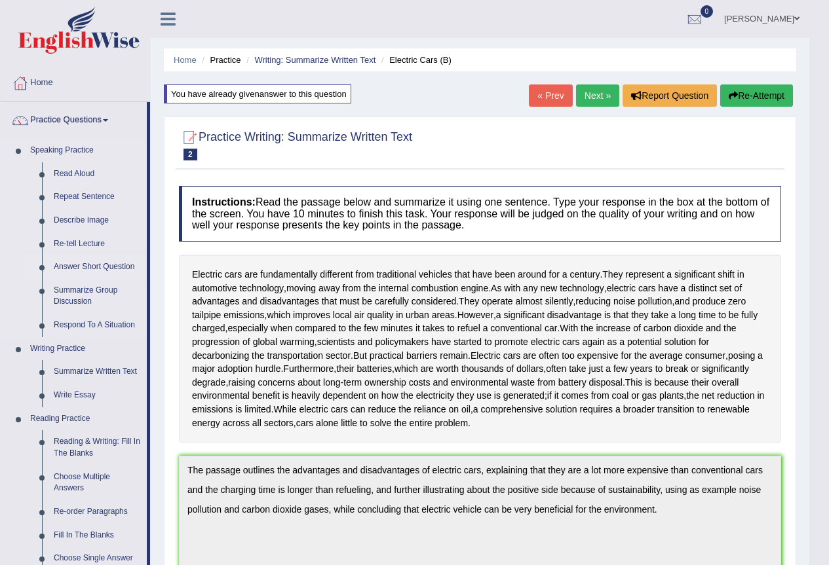
scroll to position [66, 0]
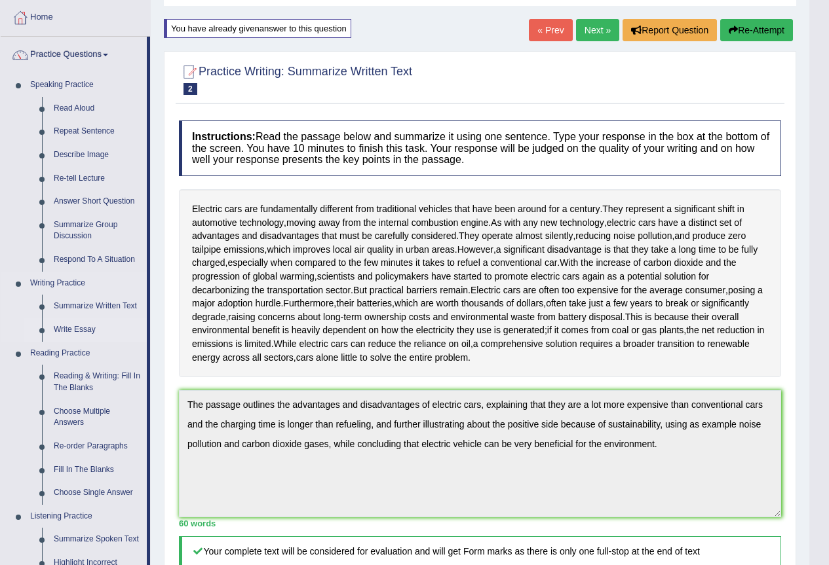
click at [79, 329] on link "Write Essay" at bounding box center [97, 330] width 99 height 24
